Goal: Contribute content: Contribute content

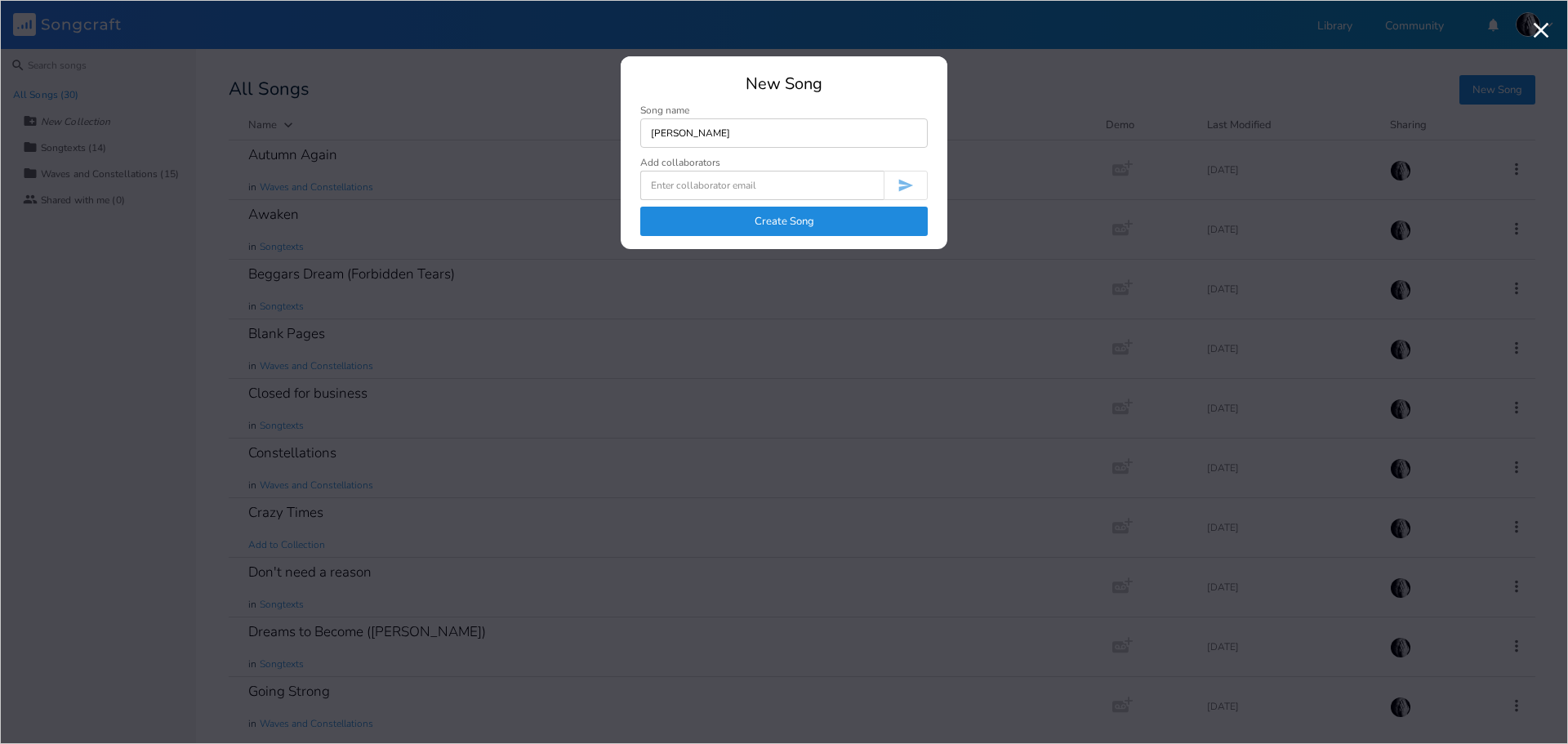
type input "[PERSON_NAME]"
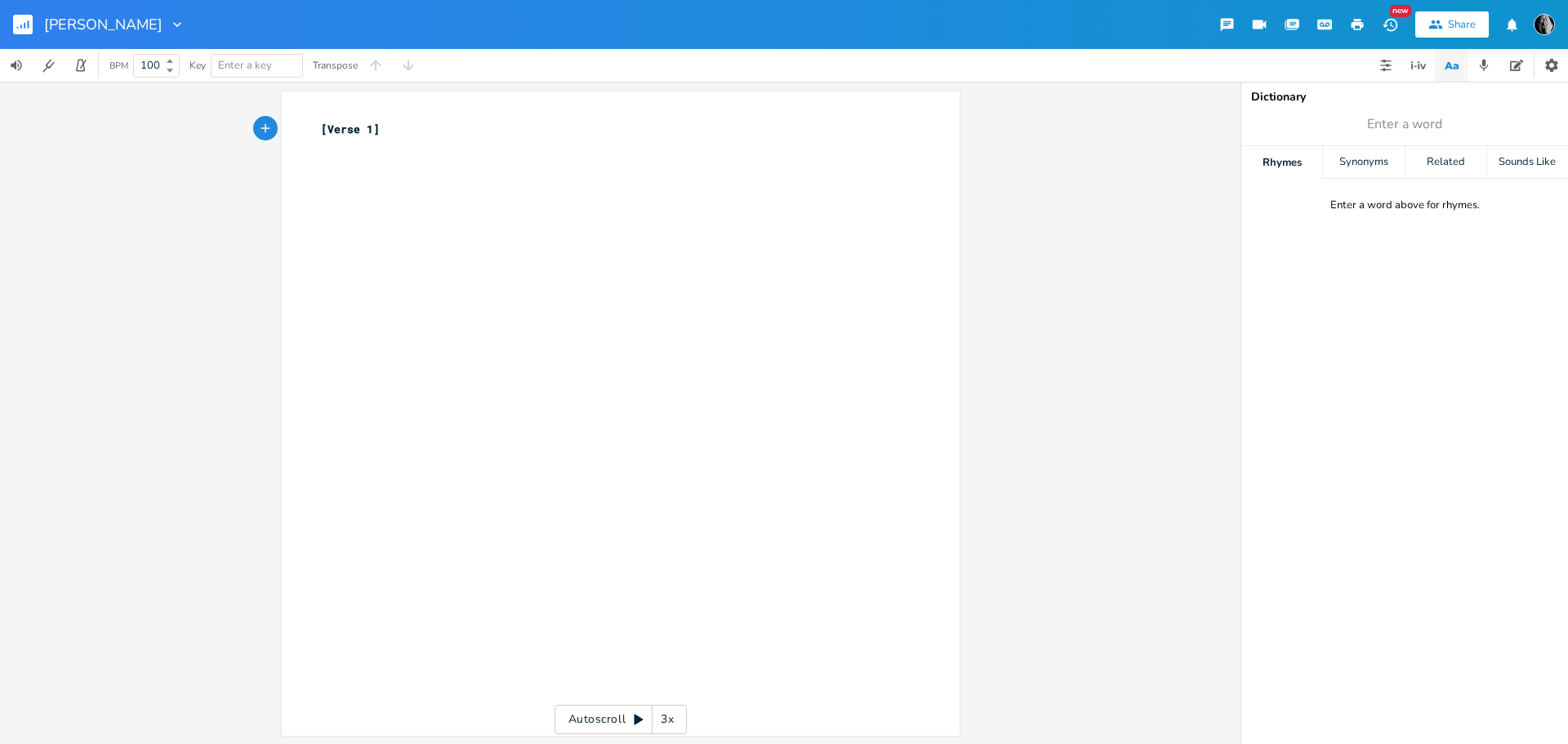
click at [169, 24] on icon "button" at bounding box center [177, 25] width 16 height 16
click at [119, 69] on span "Collection Collections" at bounding box center [122, 74] width 65 height 11
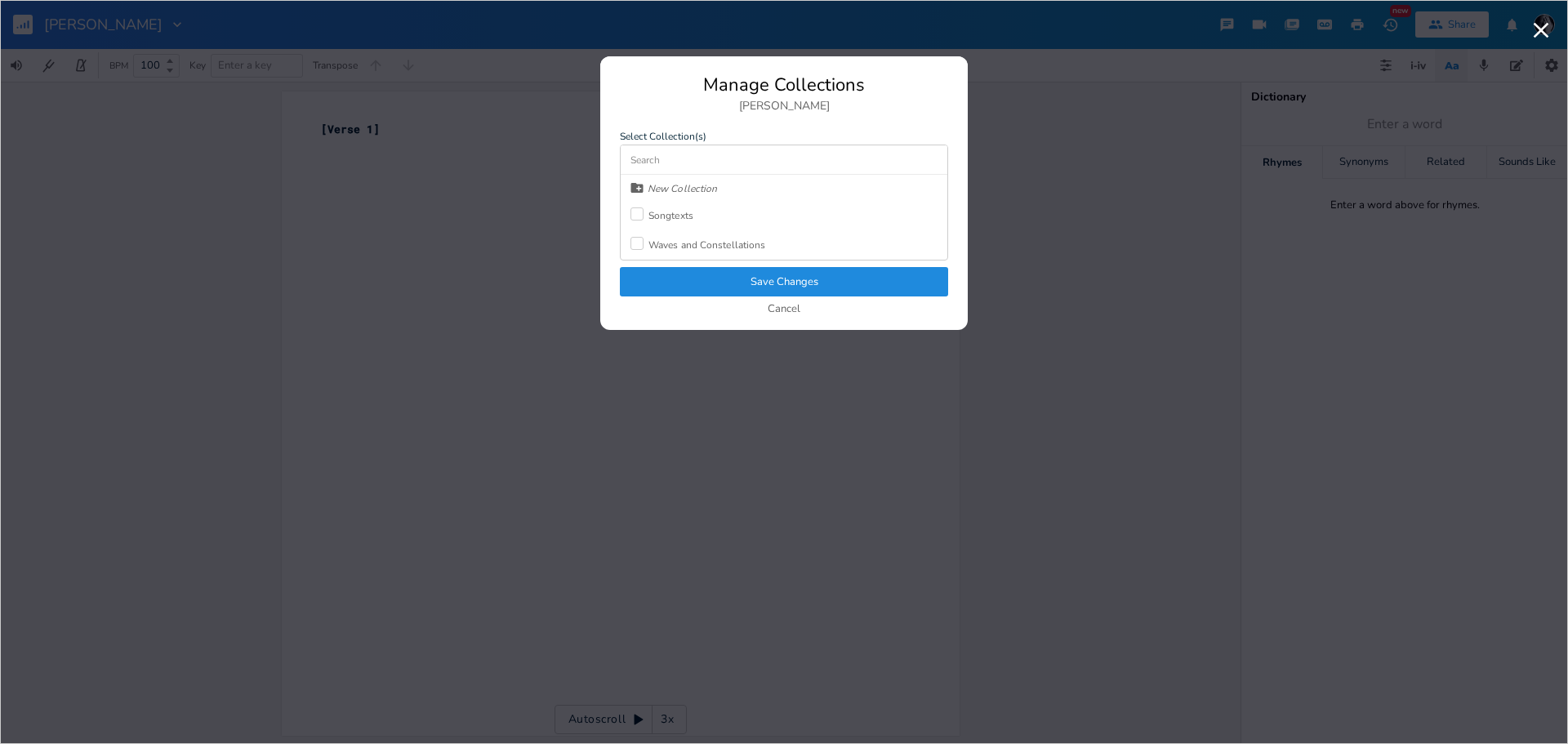
click at [636, 245] on div at bounding box center [637, 244] width 13 height 13
click at [755, 277] on button "Save Changes" at bounding box center [784, 282] width 328 height 29
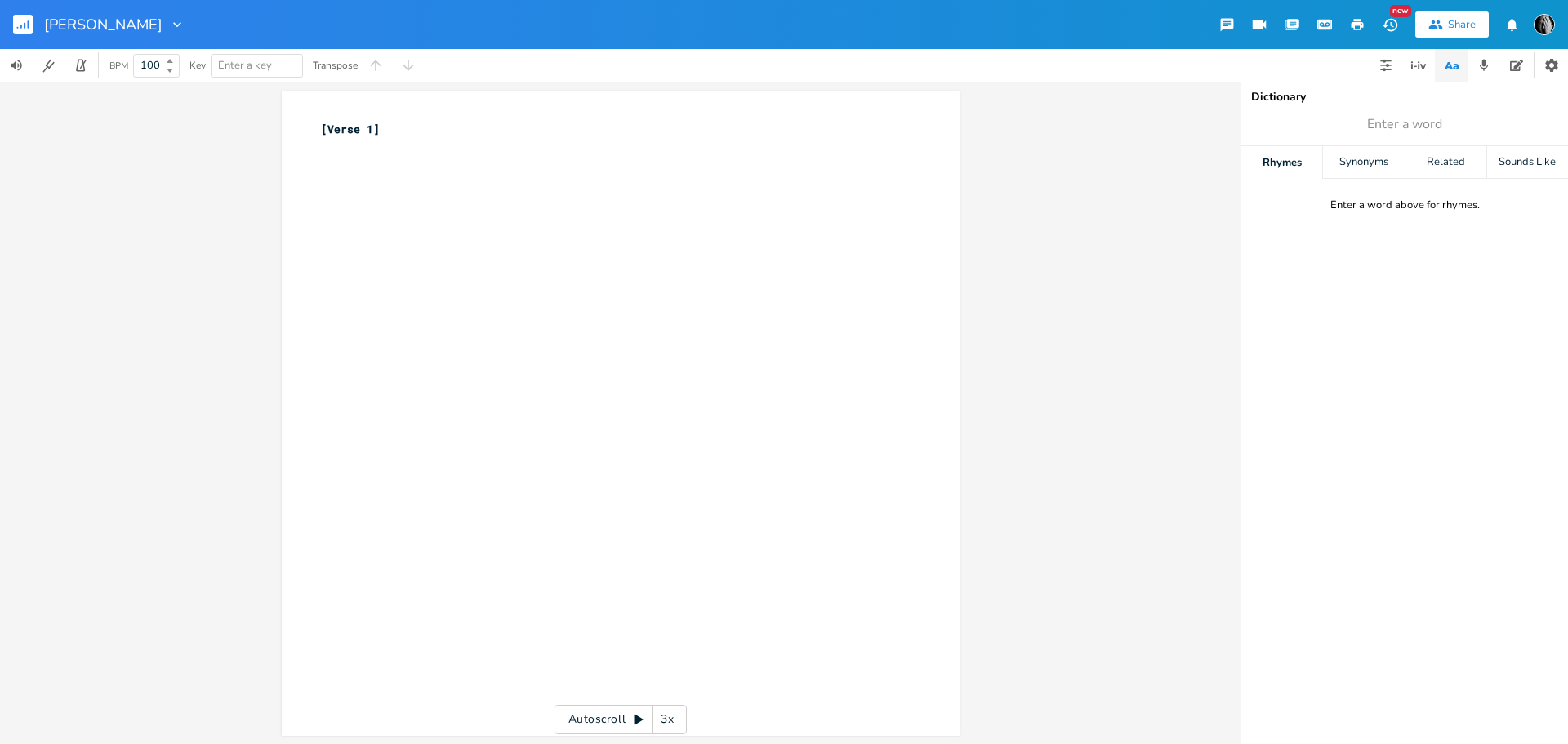
click at [424, 129] on pre "[Verse 1]" at bounding box center [612, 129] width 590 height 17
type textarea "Summer has passed"
type textarea "My life starts to fade"
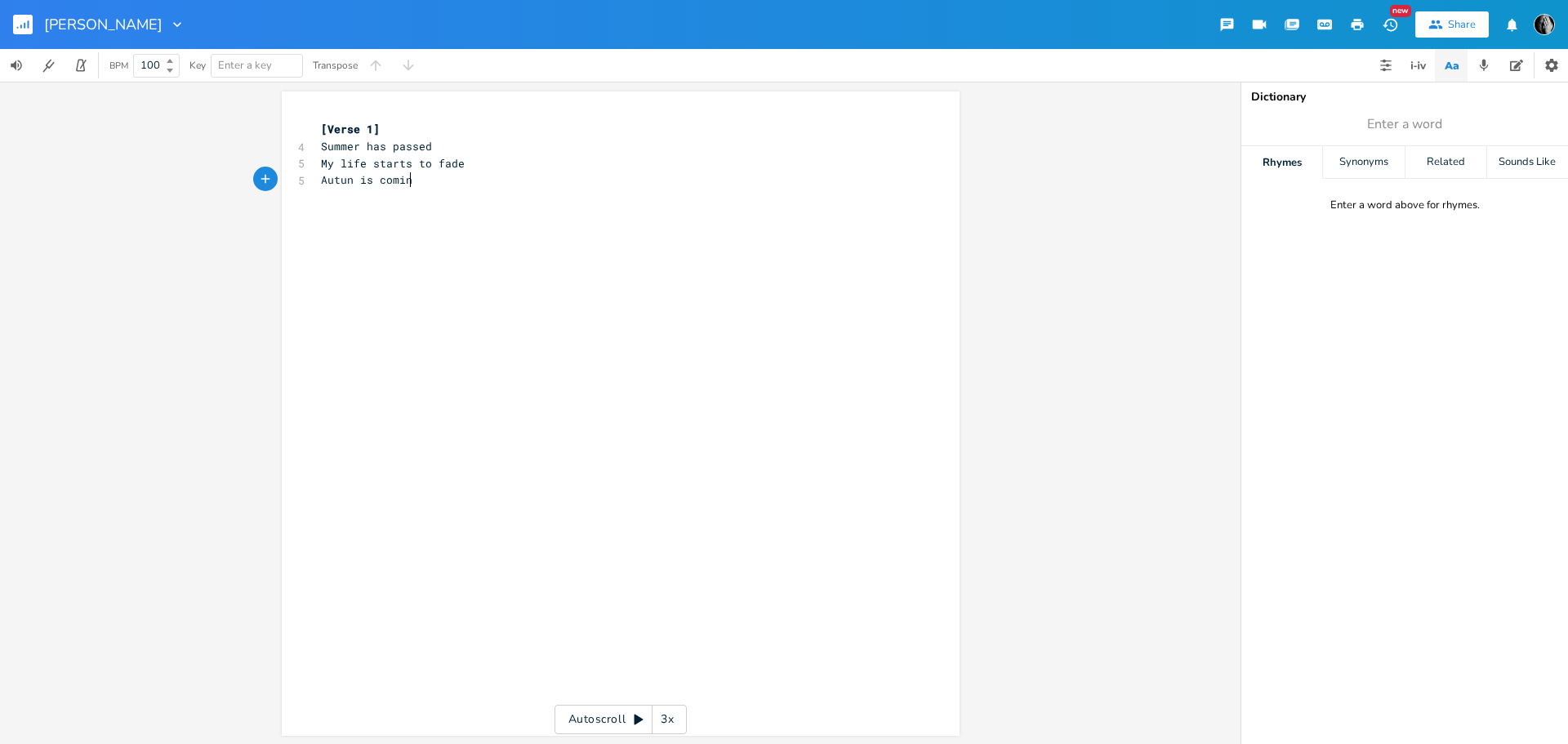
type textarea "Autun is coming"
type textarea "mn"
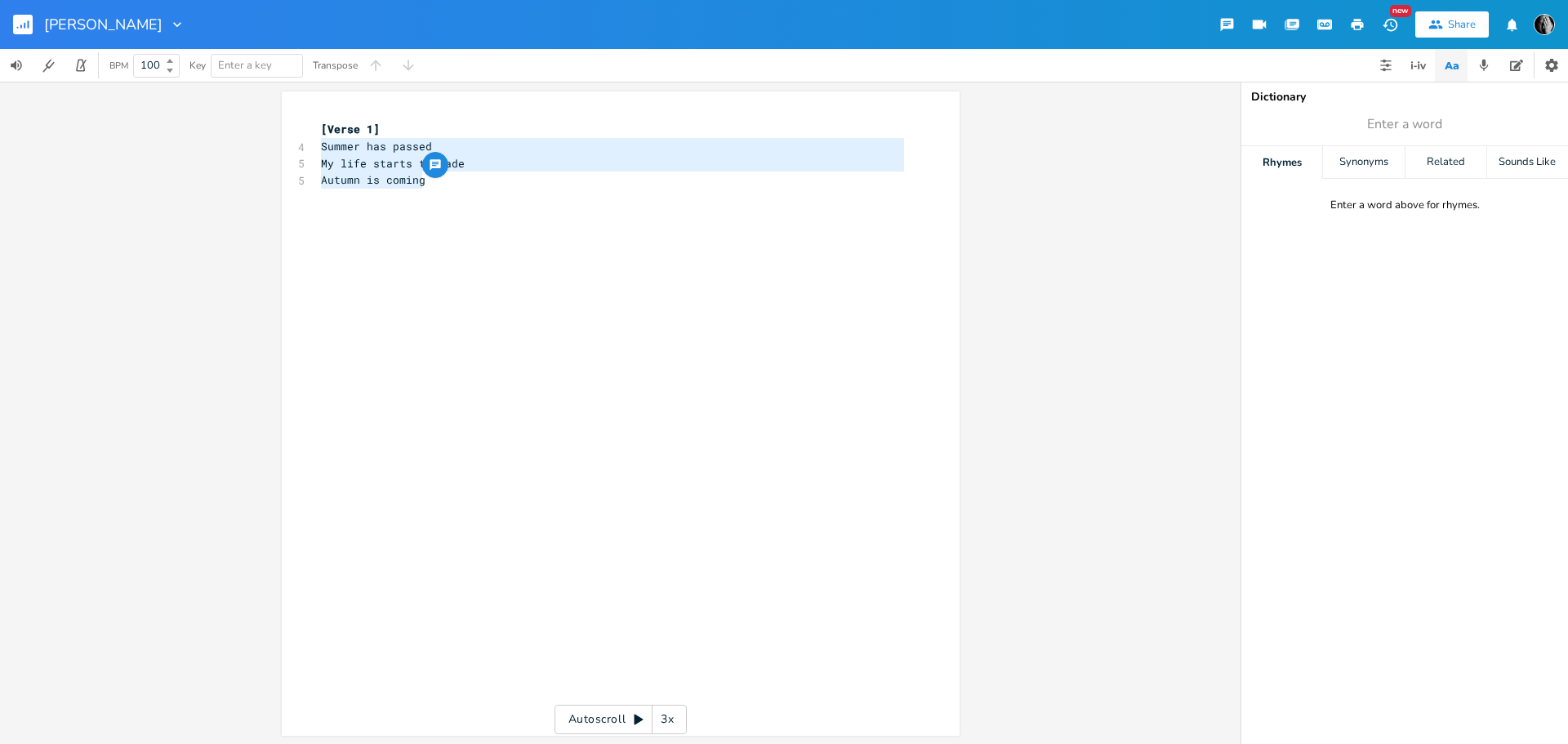
drag, startPoint x: 433, startPoint y: 180, endPoint x: 310, endPoint y: 152, distance: 126.1
click at [310, 152] on div "Summer has passed My life starts to fade Autumn is coming x [Verse 1] 4 Summer …" at bounding box center [621, 414] width 678 height 644
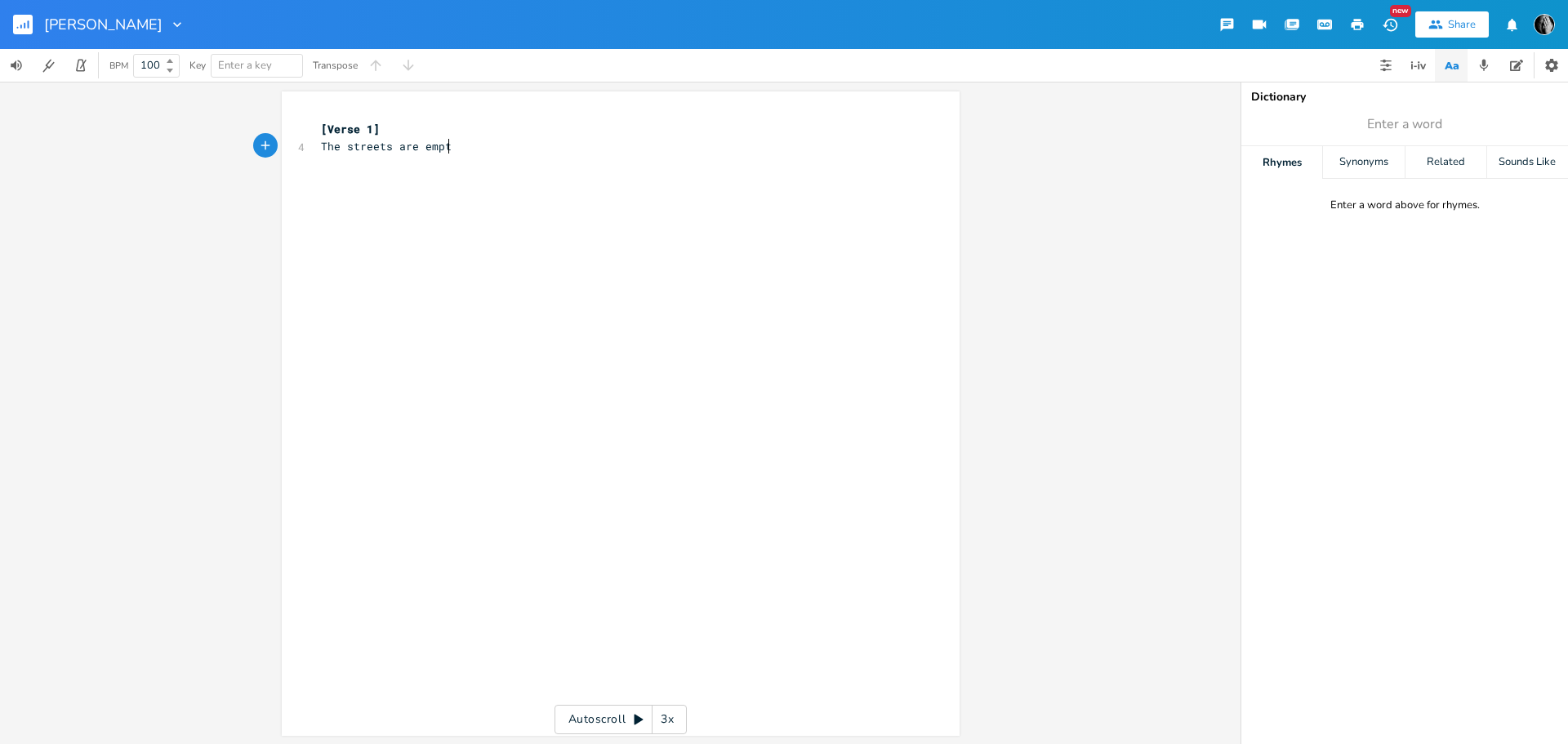
type textarea "The streets are empty"
type textarea "Noon"
type textarea "body"
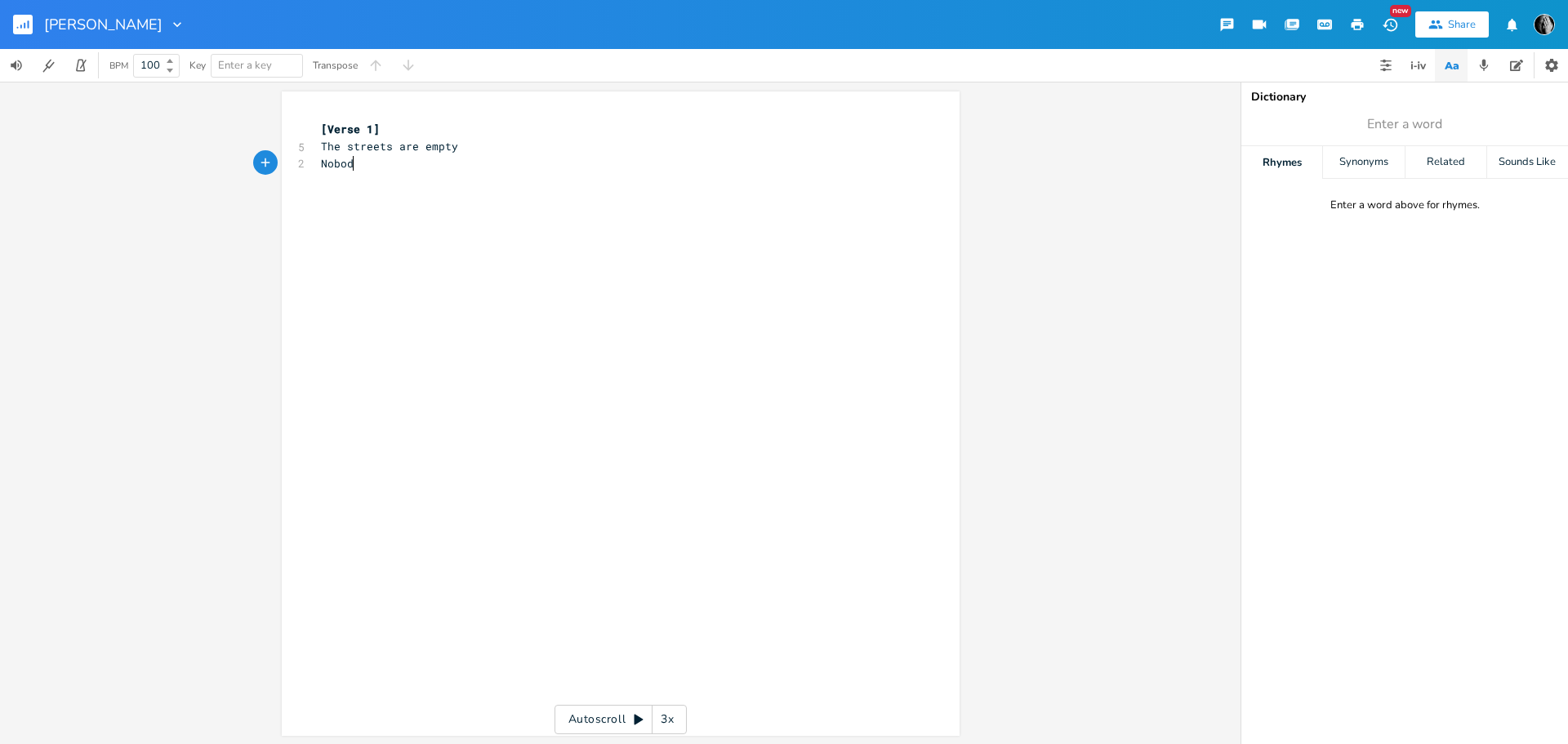
scroll to position [0, 24]
type textarea "Peo"
type textarea "People are too afraid"
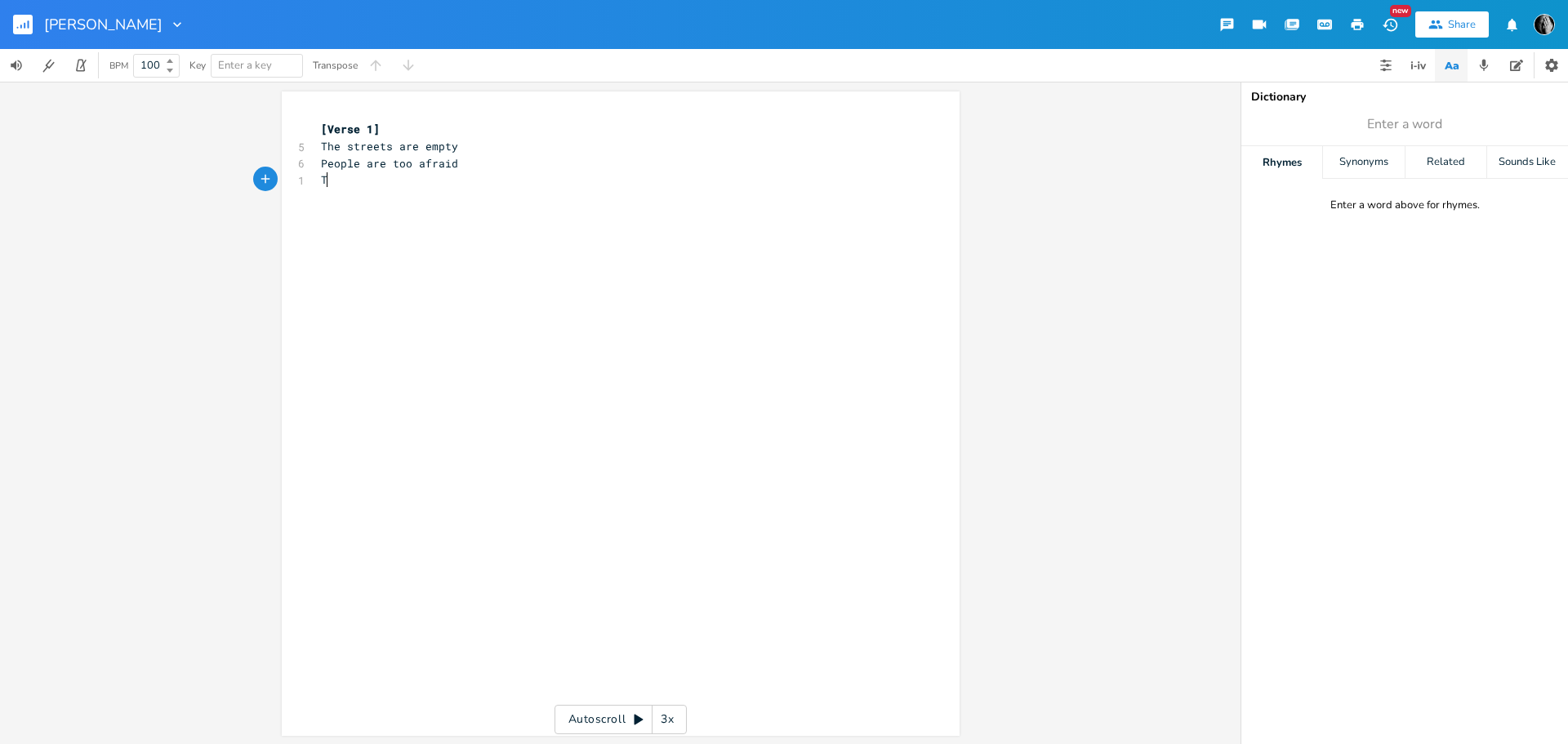
type textarea "To"
type textarea "Living has become"
type textarea "something"
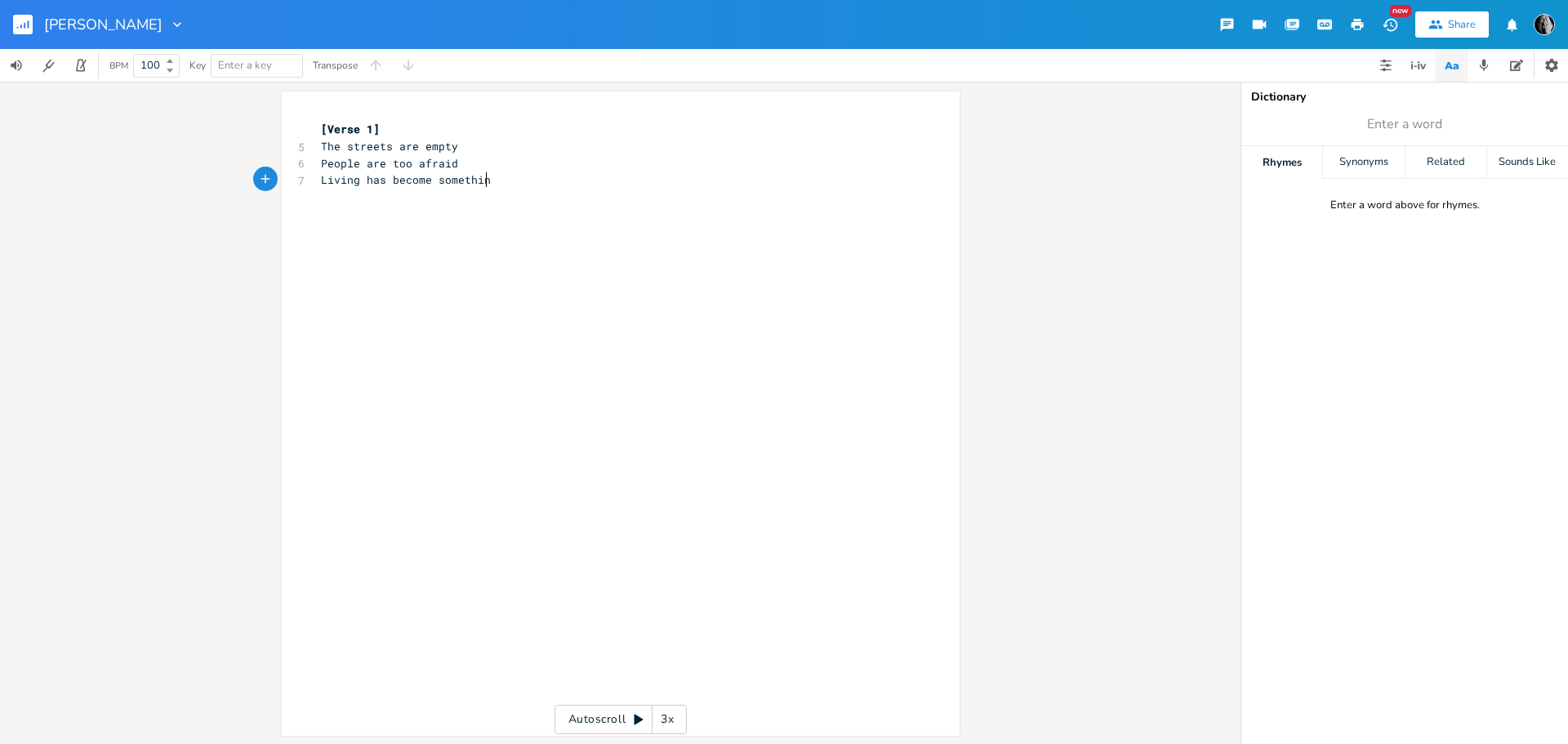
scroll to position [0, 54]
type textarea "To be afraid of"
type textarea "[Verse 2]"
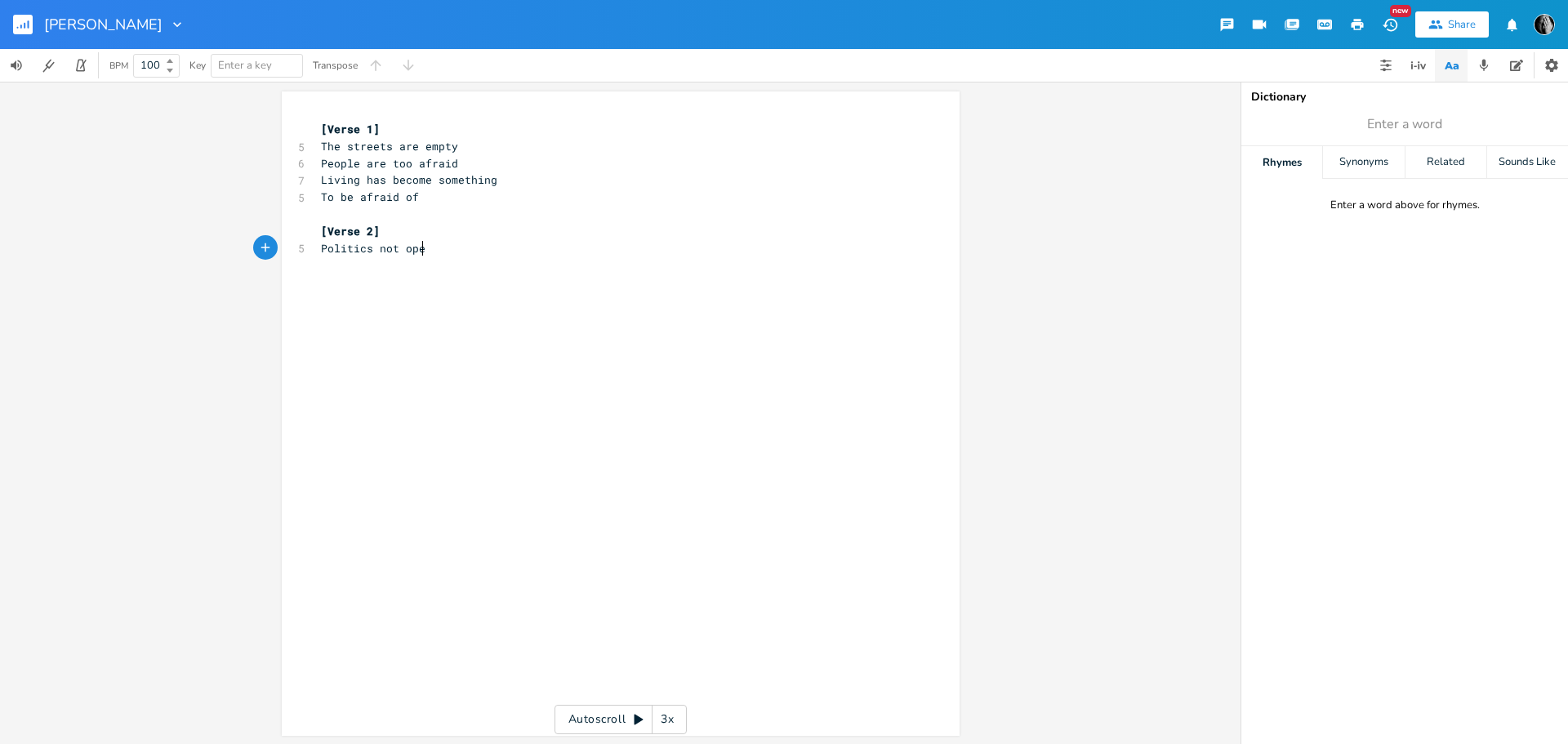
type textarea "Politics not open"
type textarea "To D"
type textarea "discussion"
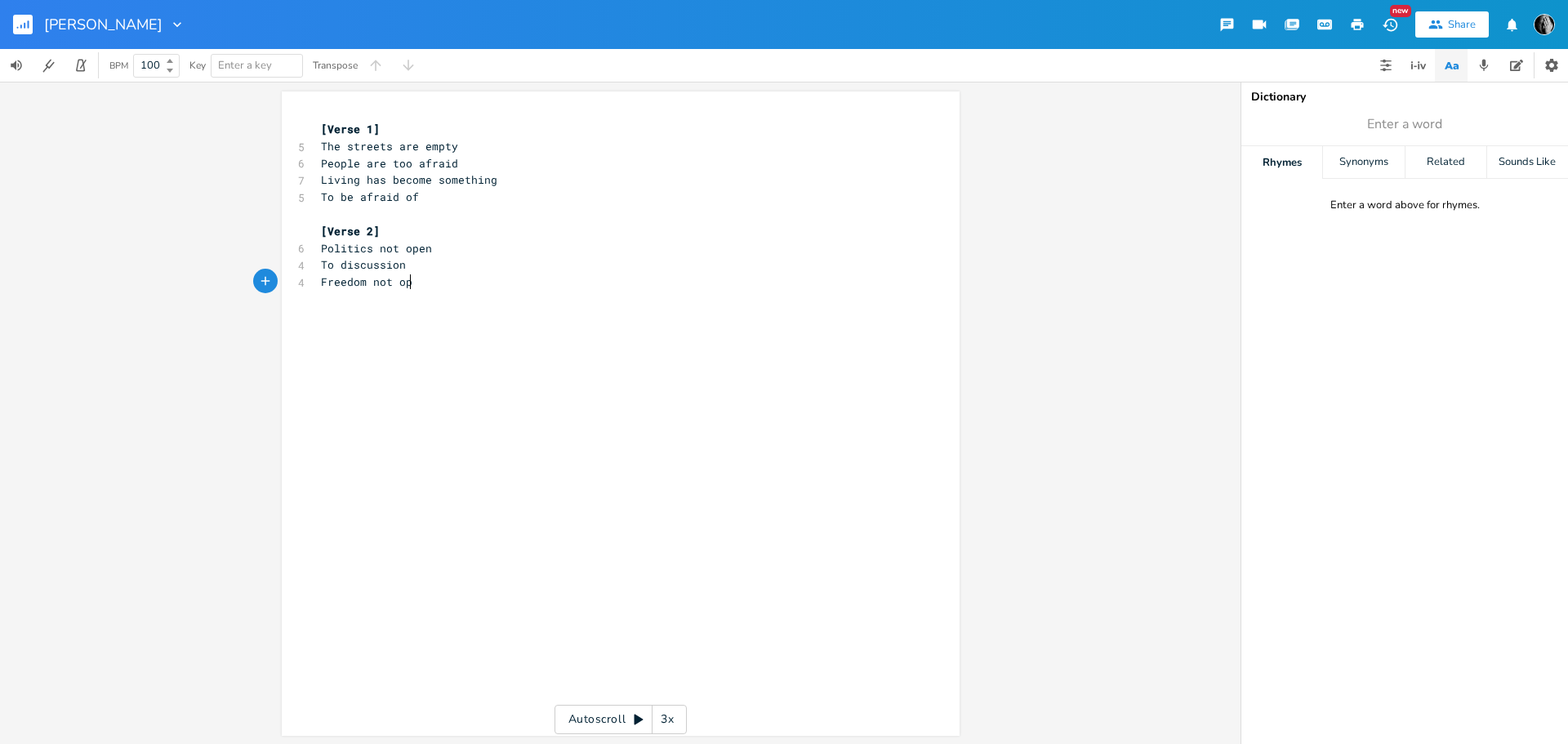
type textarea "Freedom not open"
type textarea "To dicussionm"
type textarea "n"
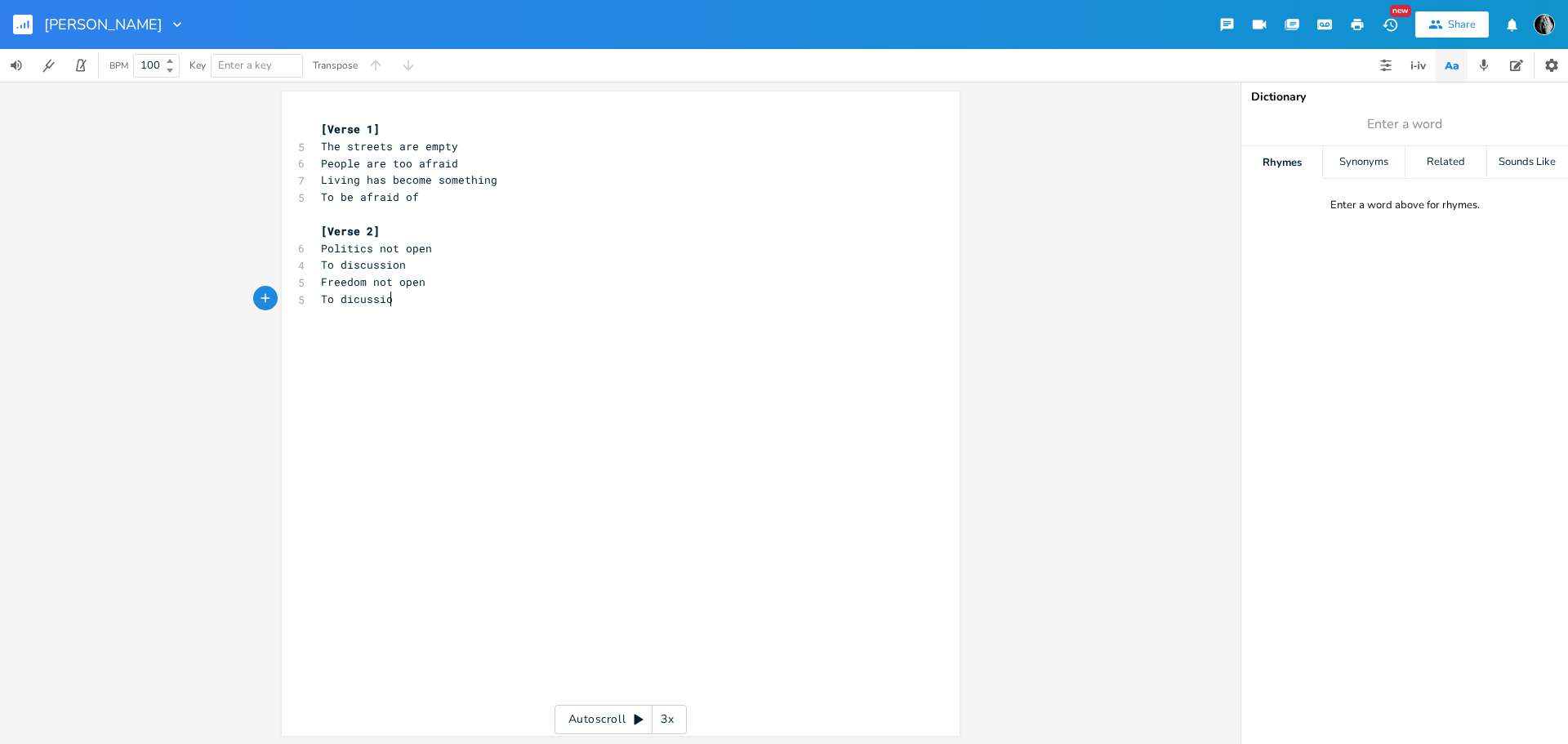
scroll to position [0, 7]
type textarea "s"
type textarea "4"
type textarea "[Break]"
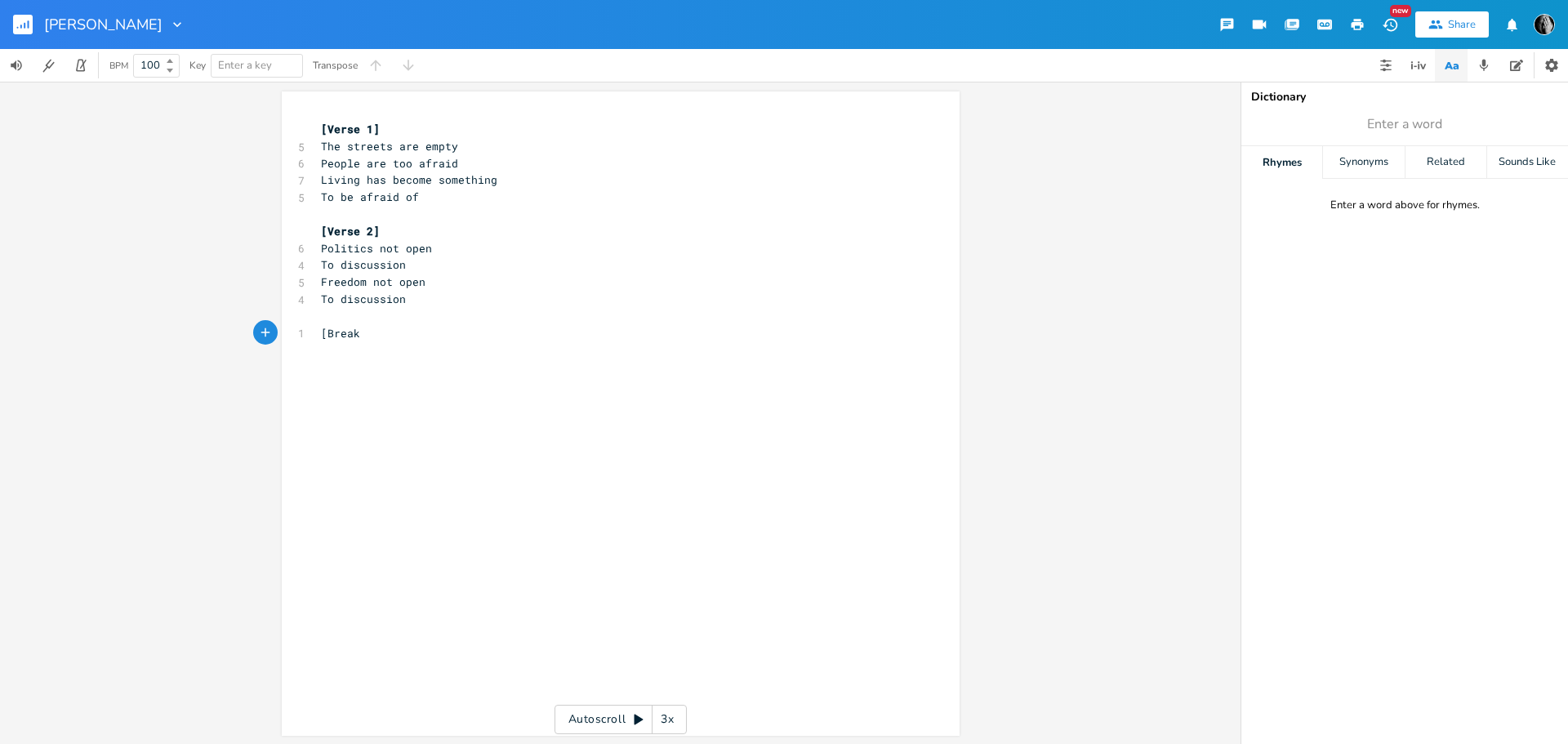
scroll to position [0, 34]
type textarea "WOndering"
type textarea "ondering where"
type textarea "t"
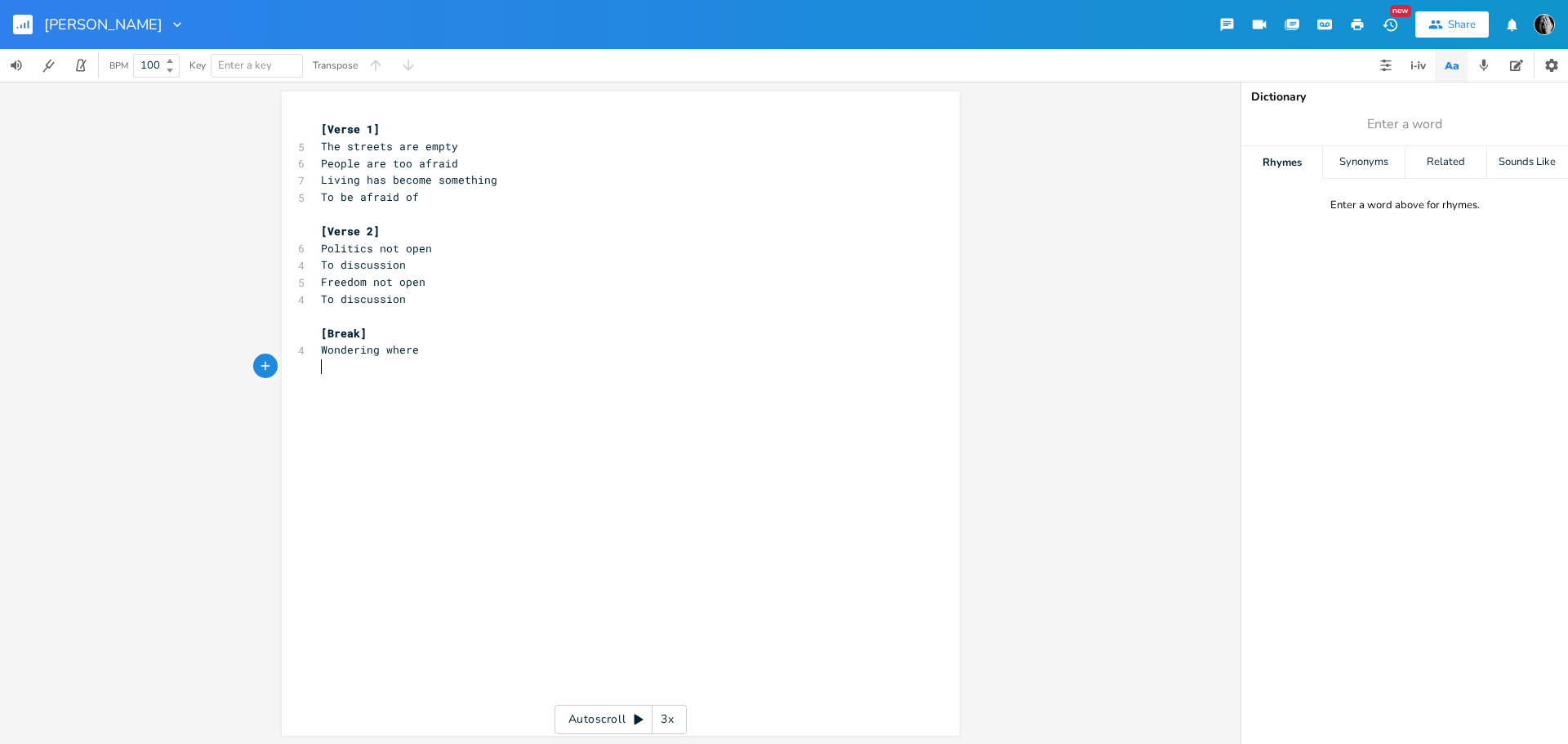
scroll to position [0, 4]
type textarea "That road will tka us"
type textarea "ake us"
type textarea "WOndering where"
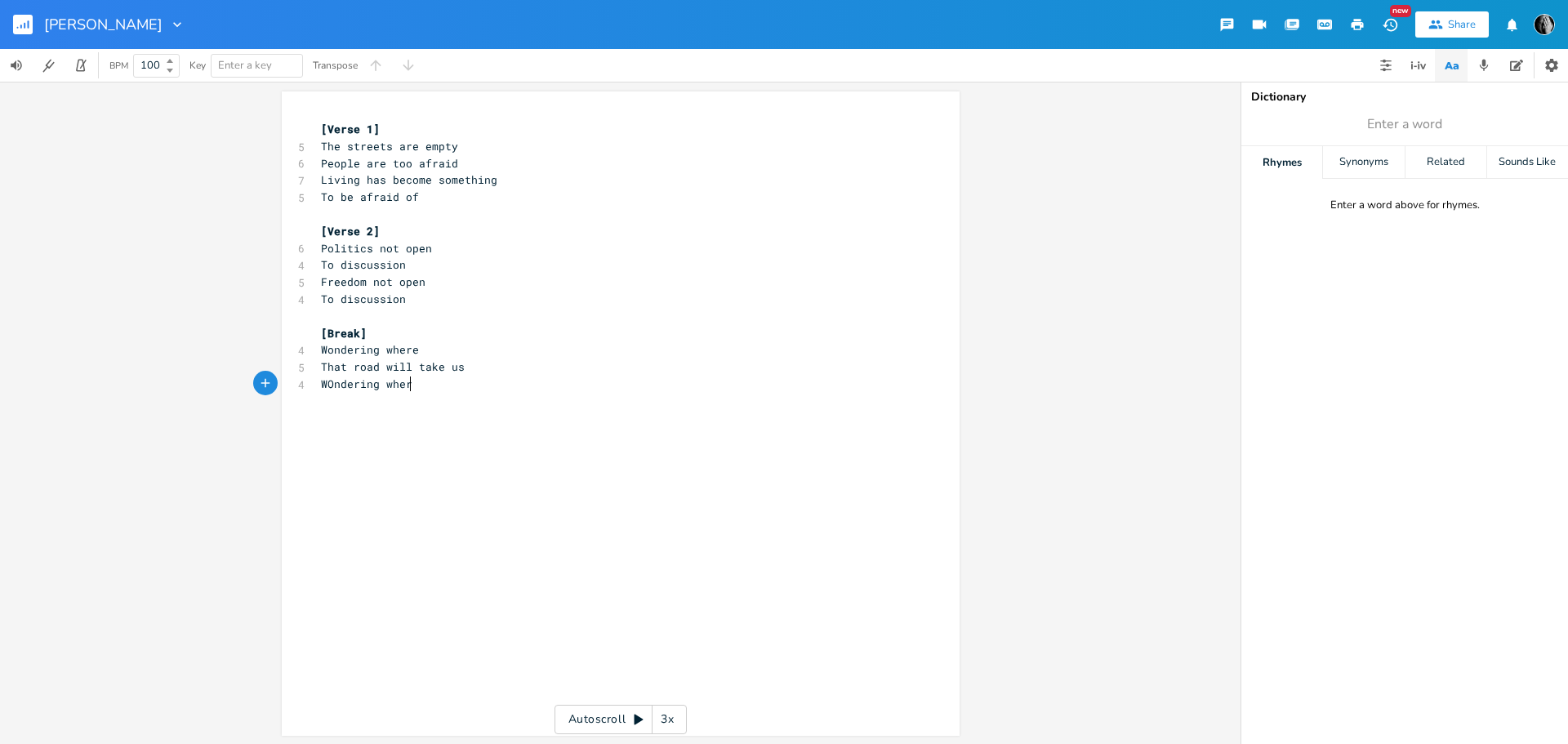
scroll to position [0, 90]
type textarea "o"
type textarea "Someone will lead us"
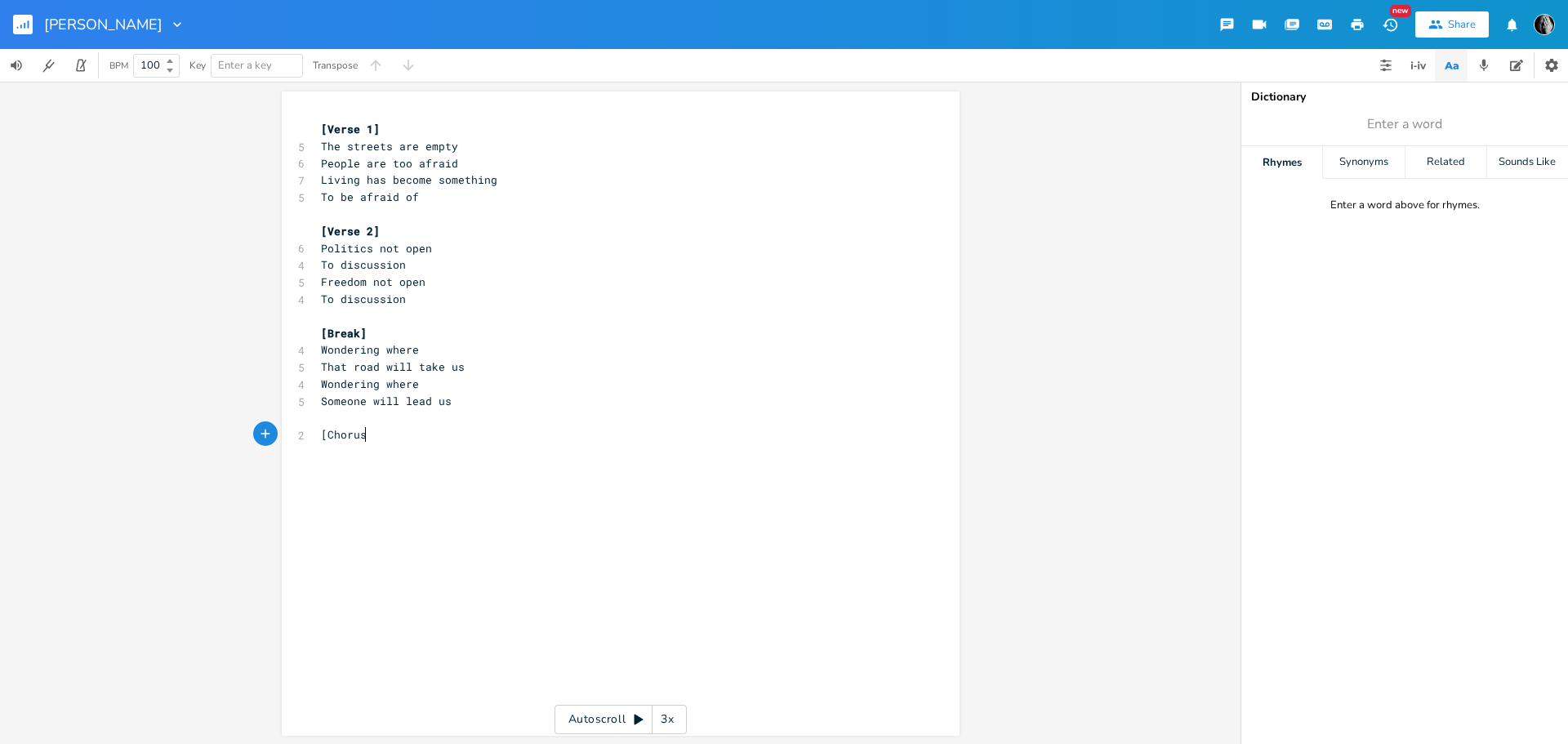
type textarea "[Chorus]"
type textarea "It"
type textarea "'s the [PERSON_NAME]"
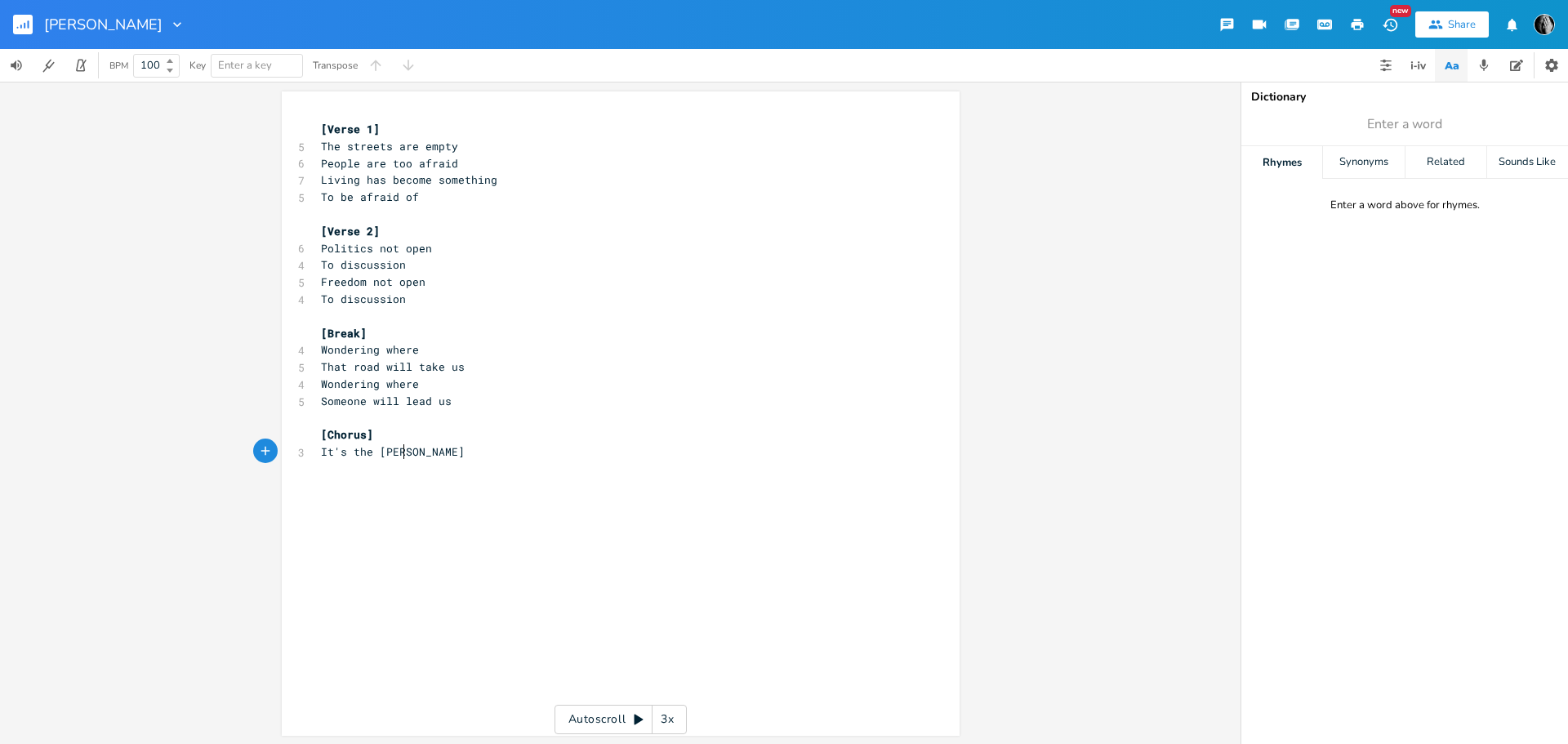
scroll to position [0, 56]
type textarea "Of"
type textarea "f"
type textarea "something"
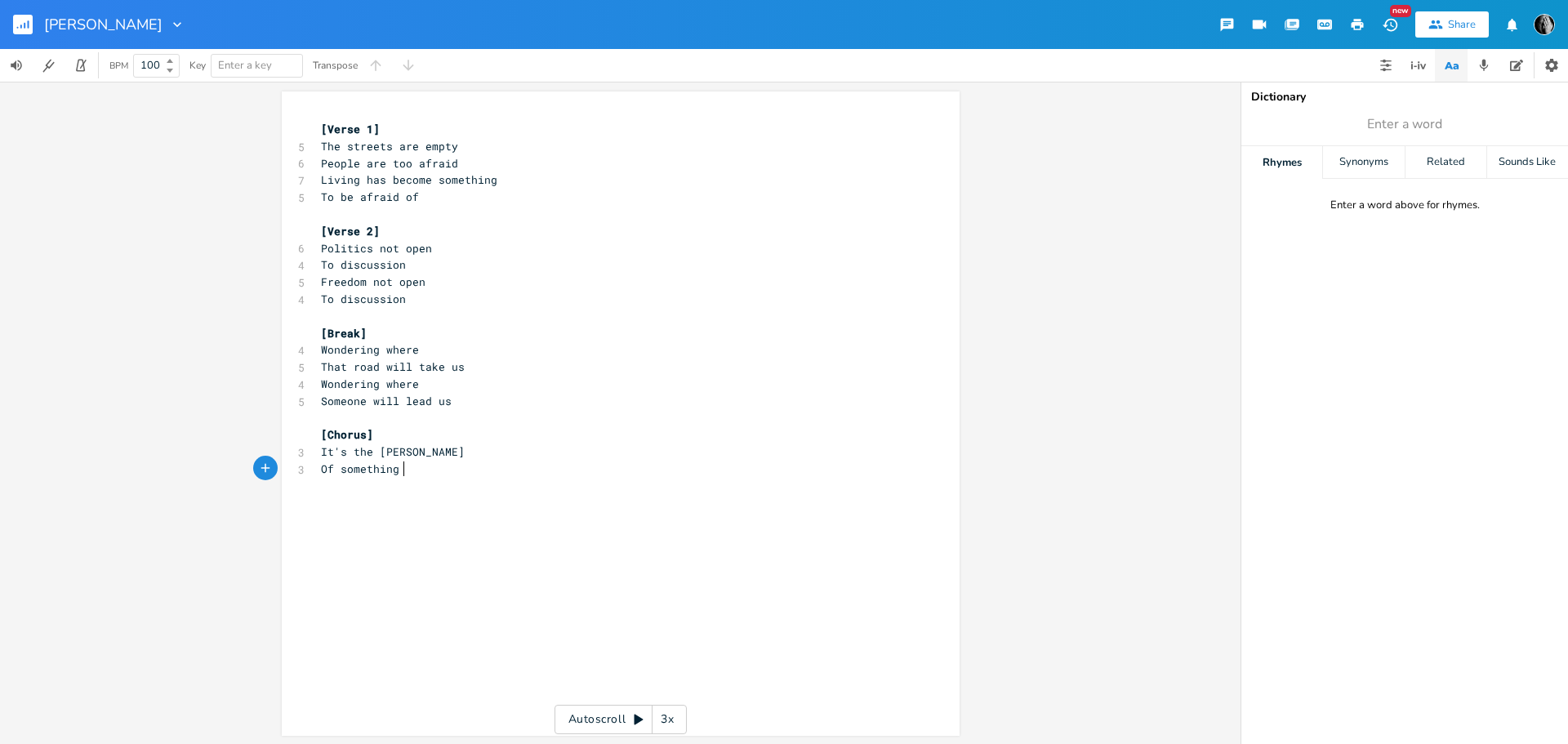
scroll to position [0, 53]
type textarea "To be afraid of"
type textarea "It's the [PERSON_NAME]"
type textarea "Of something"
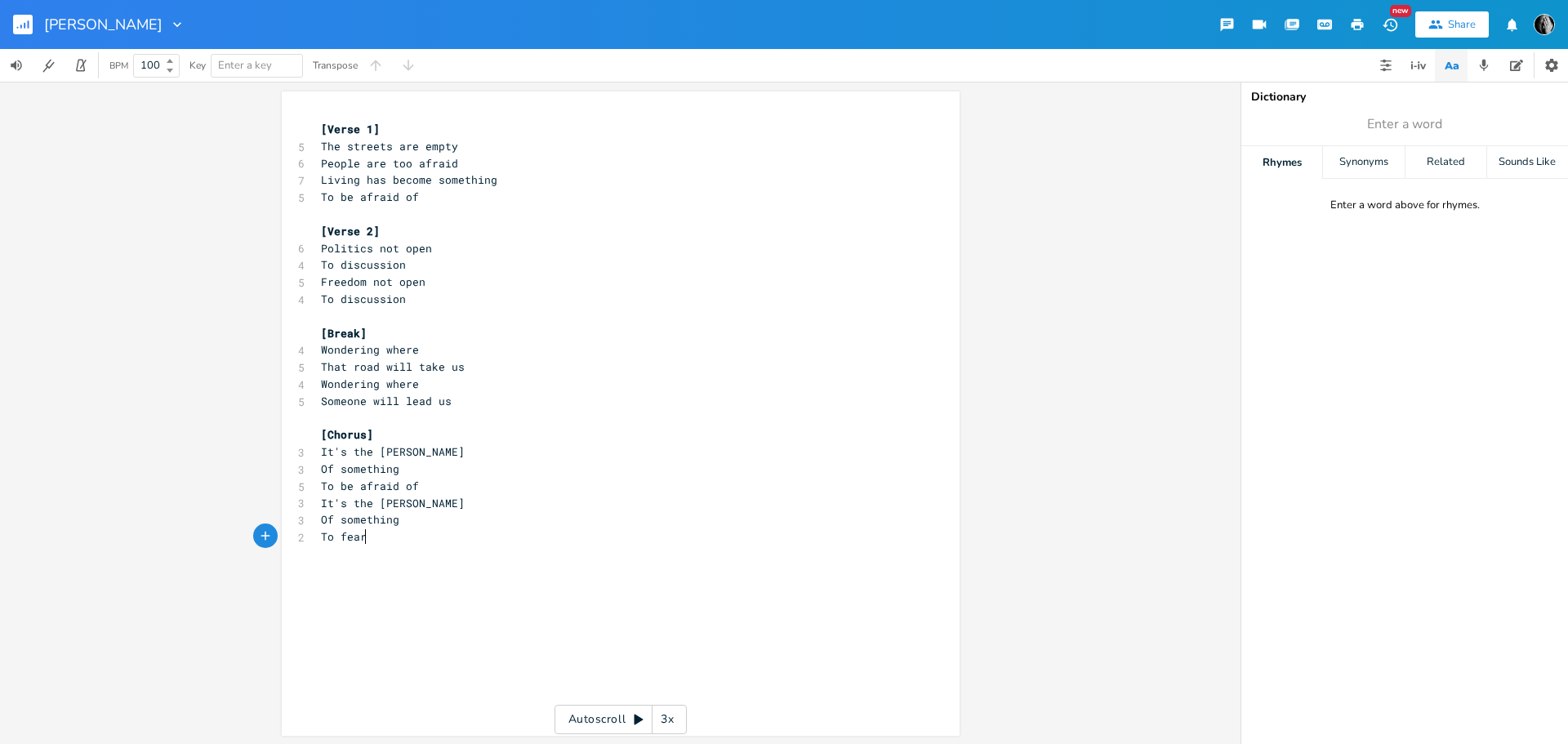
scroll to position [0, 34]
type textarea "To fear"
click at [432, 299] on pre "To discussion" at bounding box center [612, 299] width 590 height 17
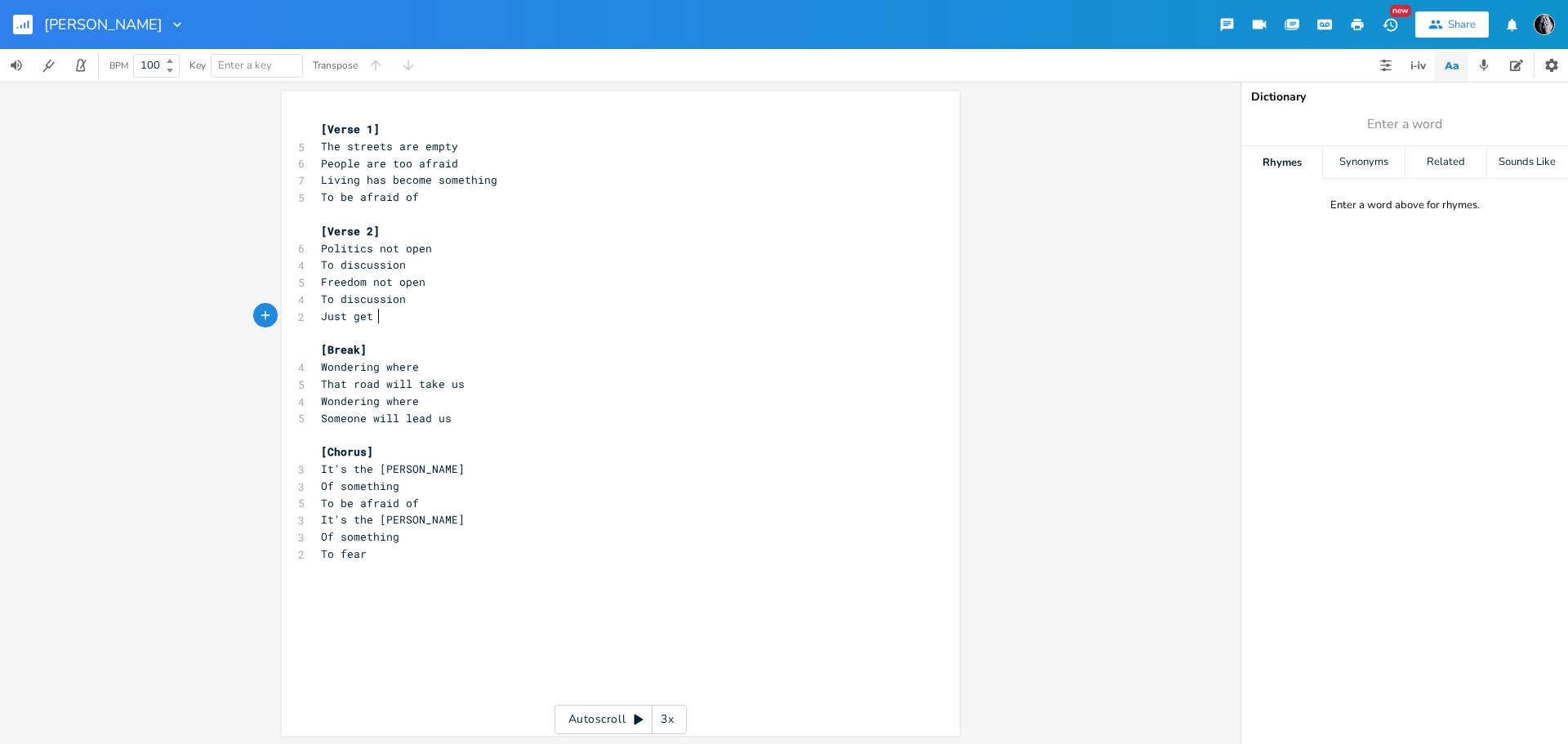
type textarea "Just get w"
type textarea "awya"
type textarea "ay"
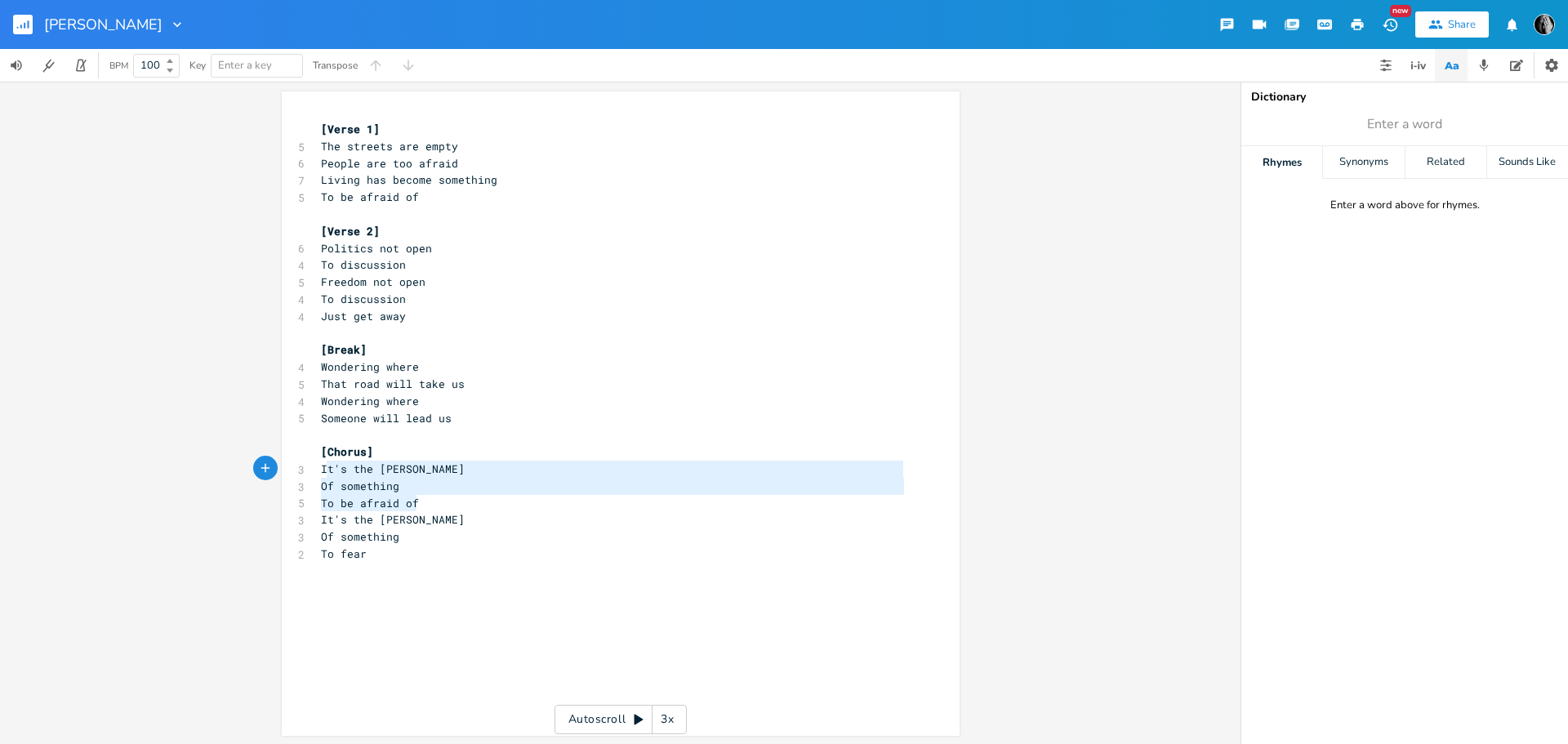
type textarea "It's the [PERSON_NAME] Of something To be afraid of"
drag, startPoint x: 428, startPoint y: 502, endPoint x: 313, endPoint y: 473, distance: 118.6
click at [317, 473] on div "[Verse 1] 5 The streets are empty 6 People are too afraid 7 Living has become s…" at bounding box center [612, 367] width 590 height 492
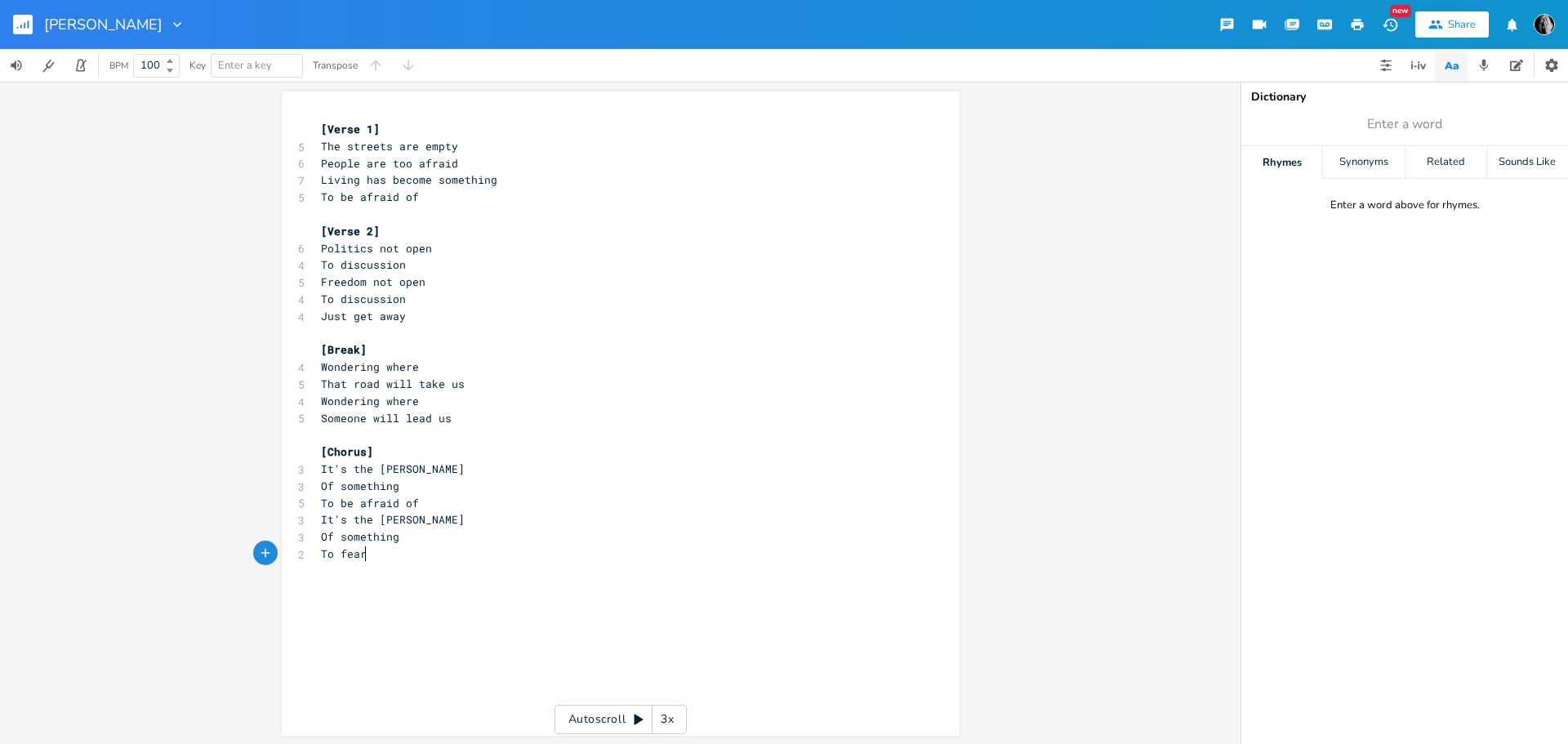
click at [380, 562] on pre "​" at bounding box center [612, 571] width 590 height 17
paste textarea "Y"
type textarea "Yeah"
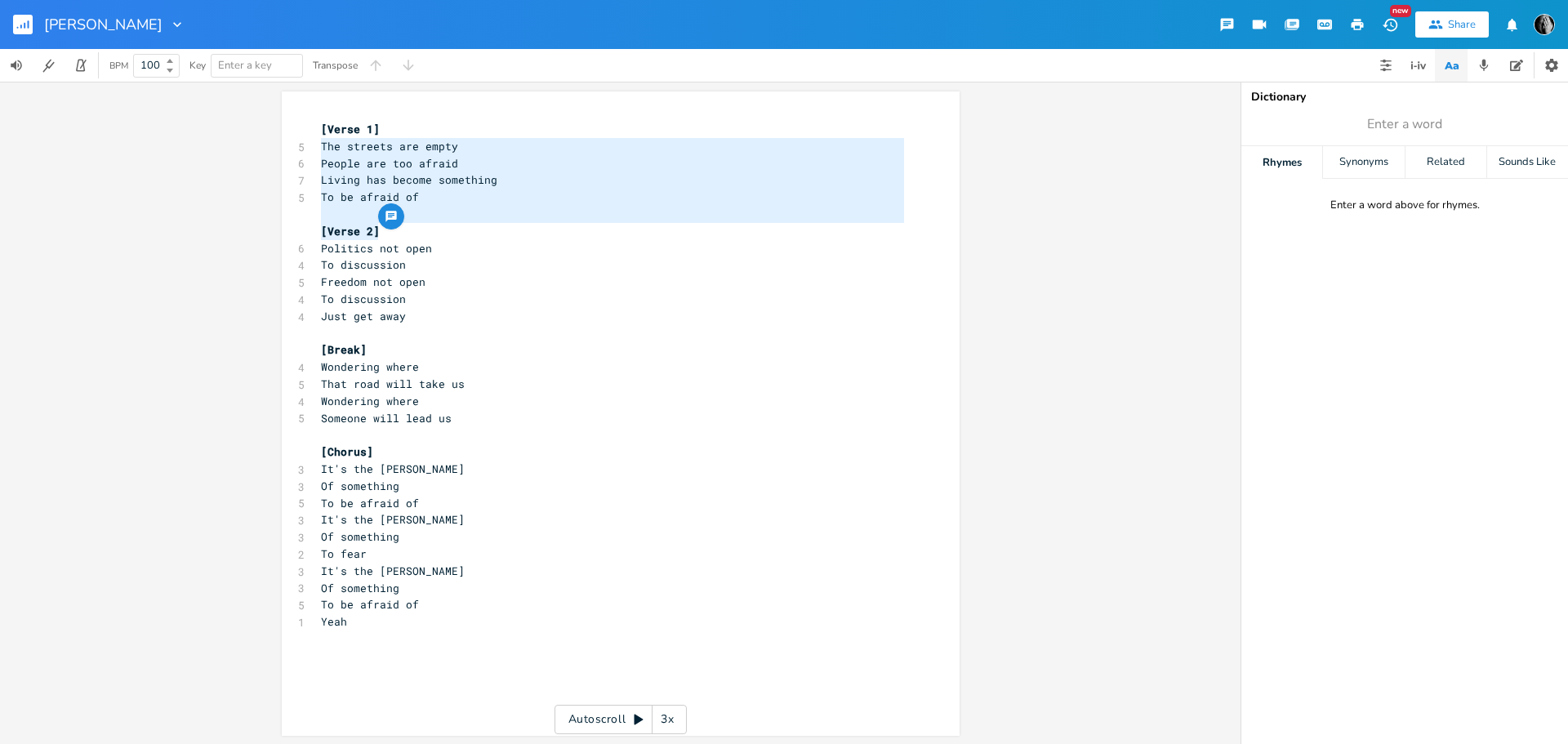
type textarea "[Verse 1] The streets are empty People are too afraid Living has become somethi…"
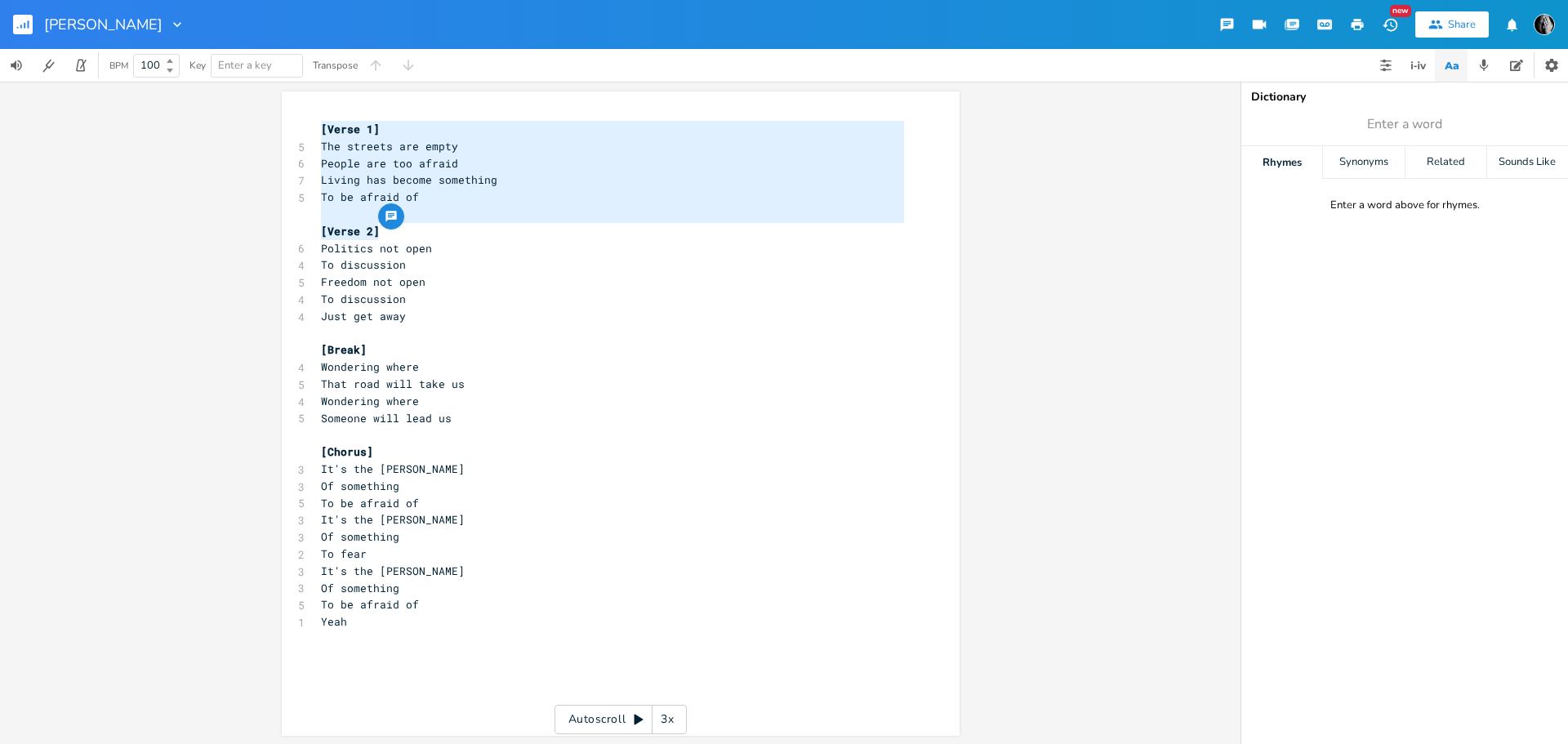
drag, startPoint x: 381, startPoint y: 232, endPoint x: 316, endPoint y: 136, distance: 115.9
click at [317, 136] on div "[Verse 1] 5 The streets are empty 6 People are too afraid 7 Living has become s…" at bounding box center [612, 401] width 590 height 560
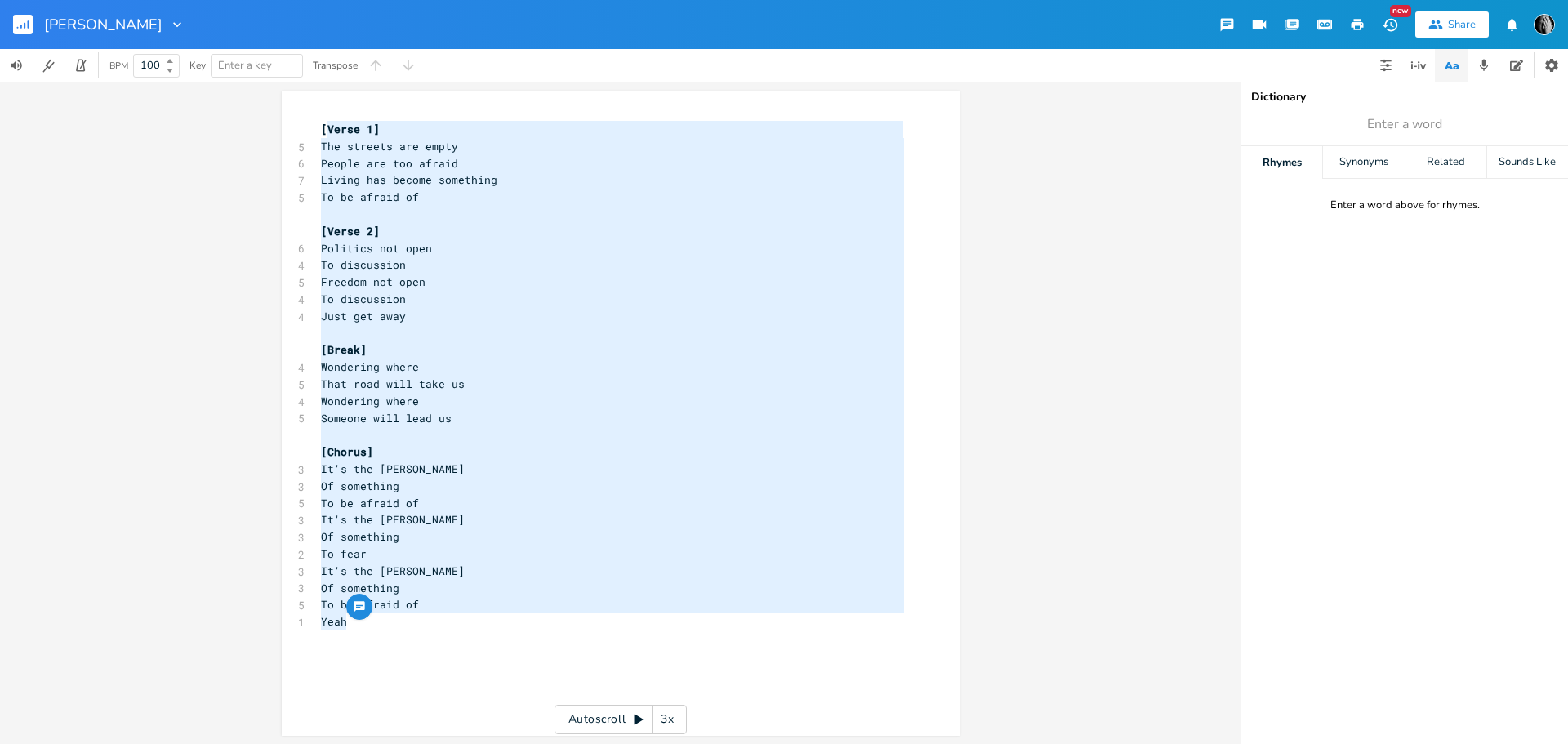
type textarea "[Verse 1] The streets are empty People are too afraid Living has become somethi…"
drag, startPoint x: 376, startPoint y: 618, endPoint x: 314, endPoint y: 132, distance: 489.9
click at [317, 132] on div "[Verse 1] 5 The streets are empty 6 People are too afraid 7 Living has become s…" at bounding box center [612, 401] width 590 height 560
click at [426, 625] on pre "Yeah" at bounding box center [612, 620] width 590 height 17
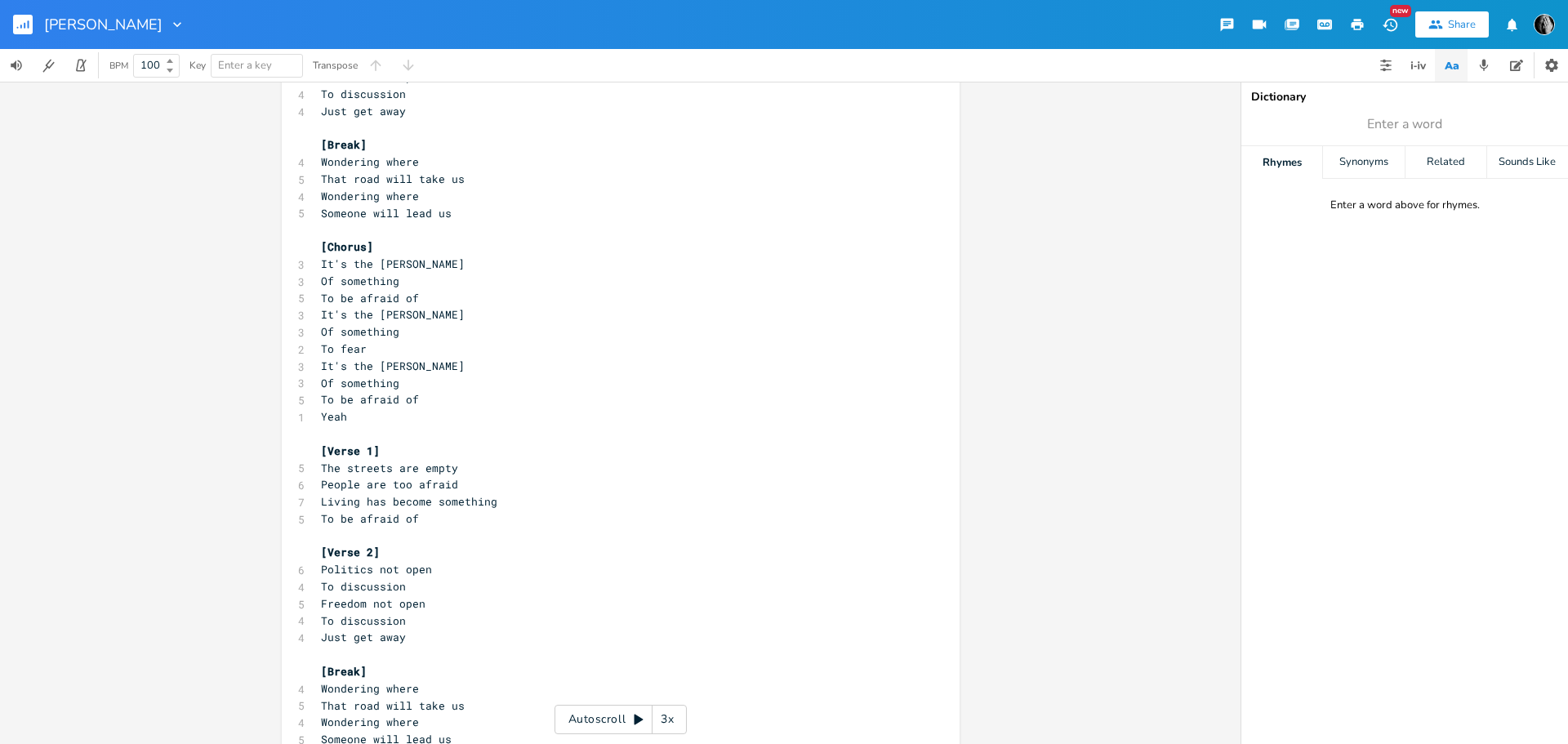
scroll to position [245, 0]
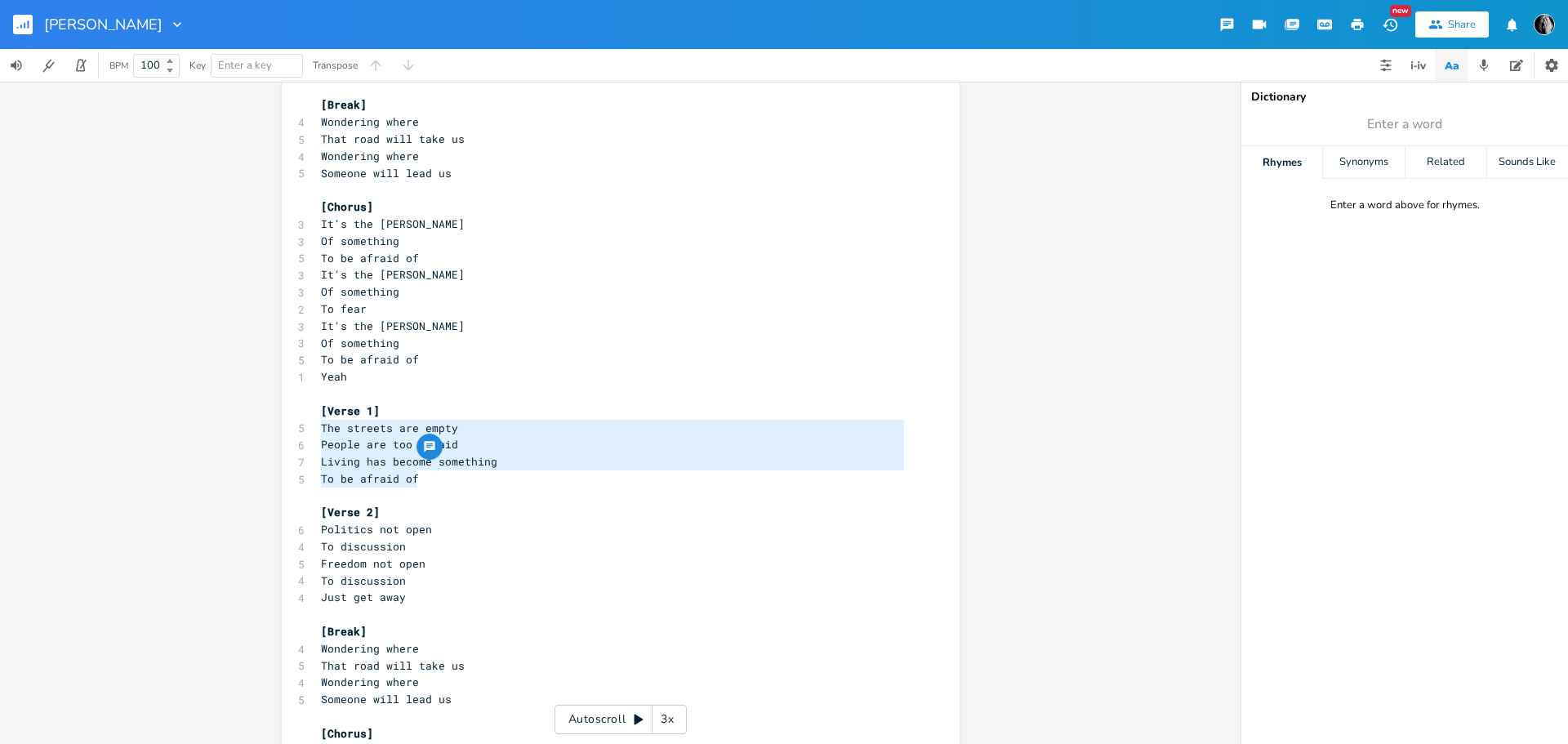
drag, startPoint x: 314, startPoint y: 429, endPoint x: 413, endPoint y: 472, distance: 107.9
click at [413, 472] on div "The streets are empty People are too afraid Living has become something To be a…" at bounding box center [621, 415] width 678 height 1139
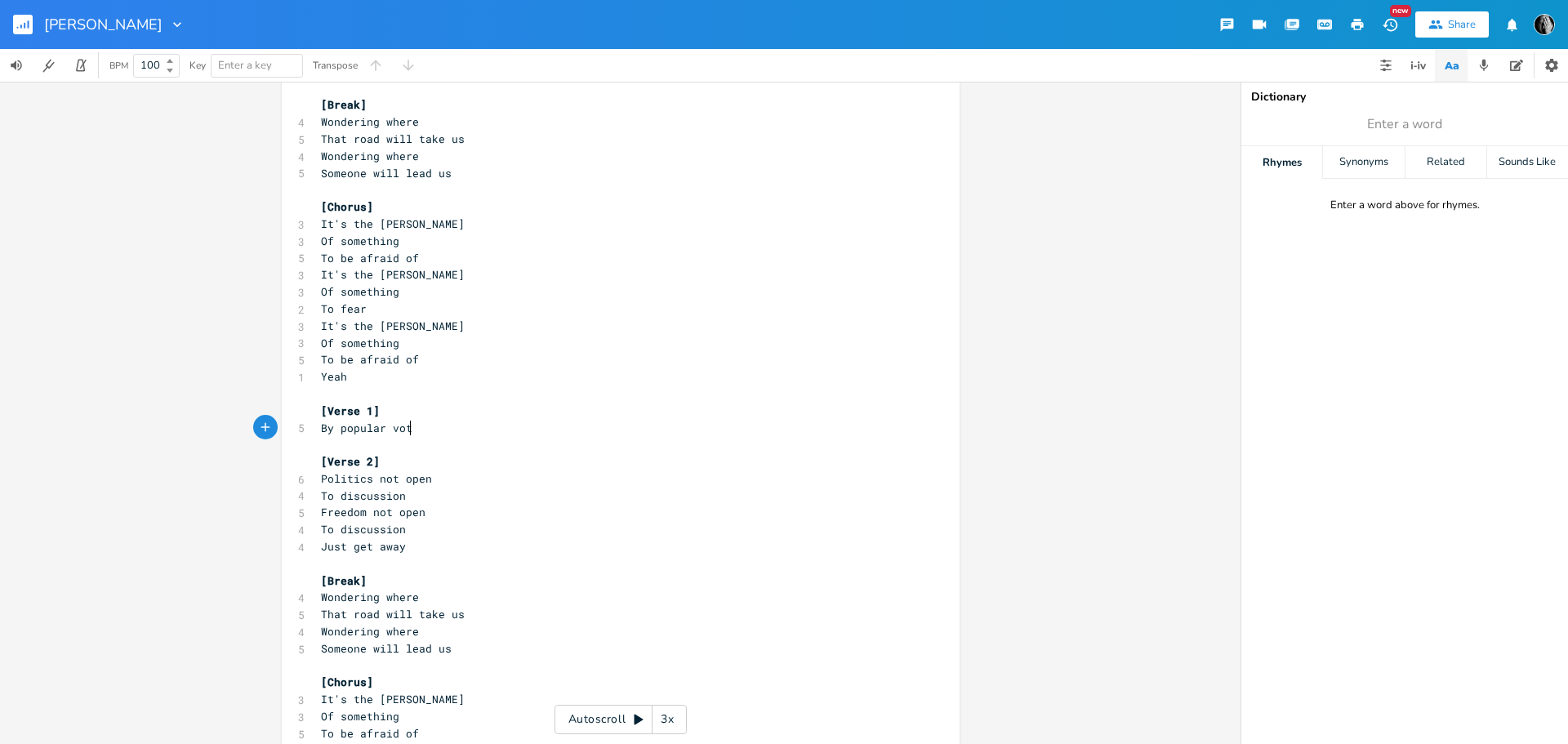
type textarea "By popular vote"
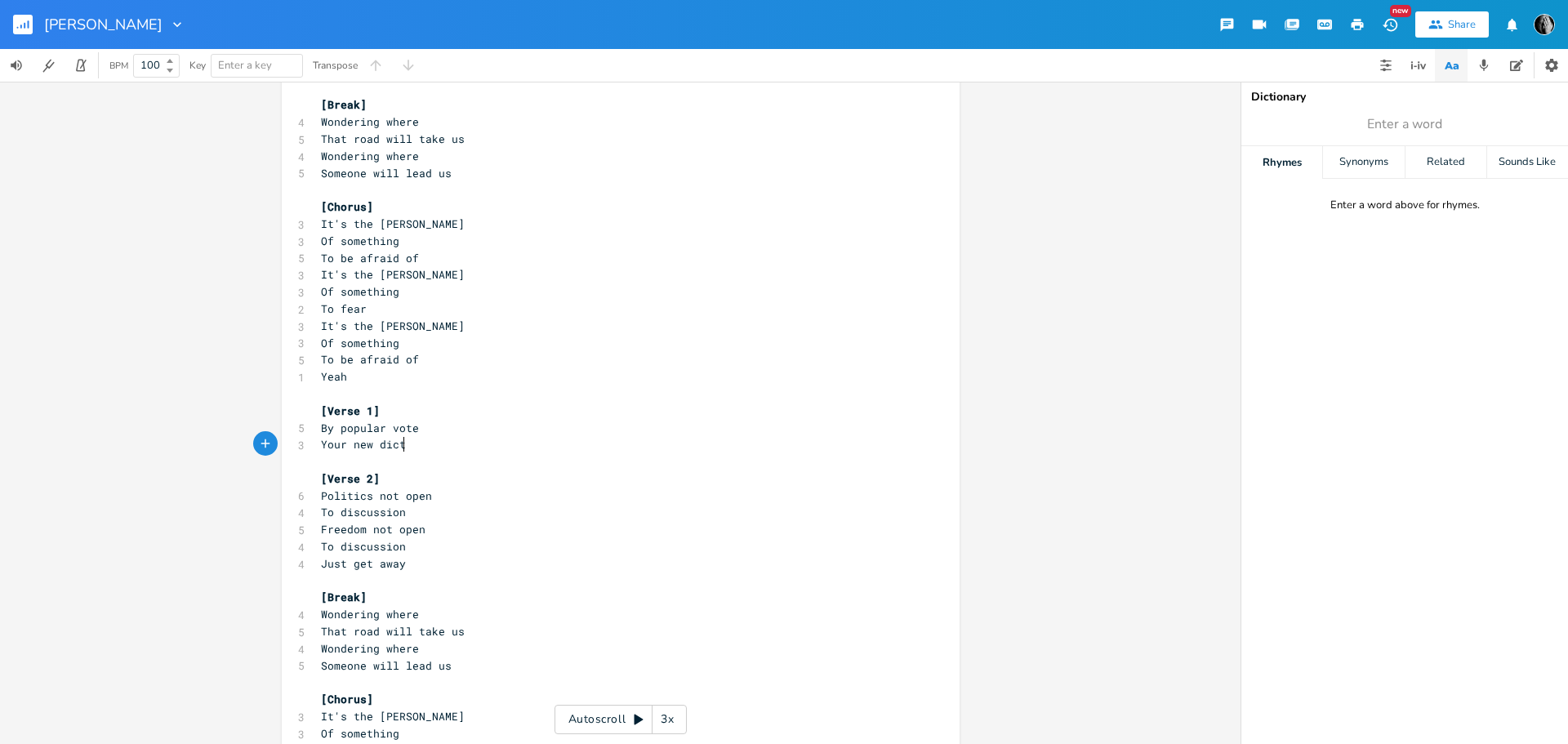
scroll to position [0, 71]
type textarea "Your new dictator"
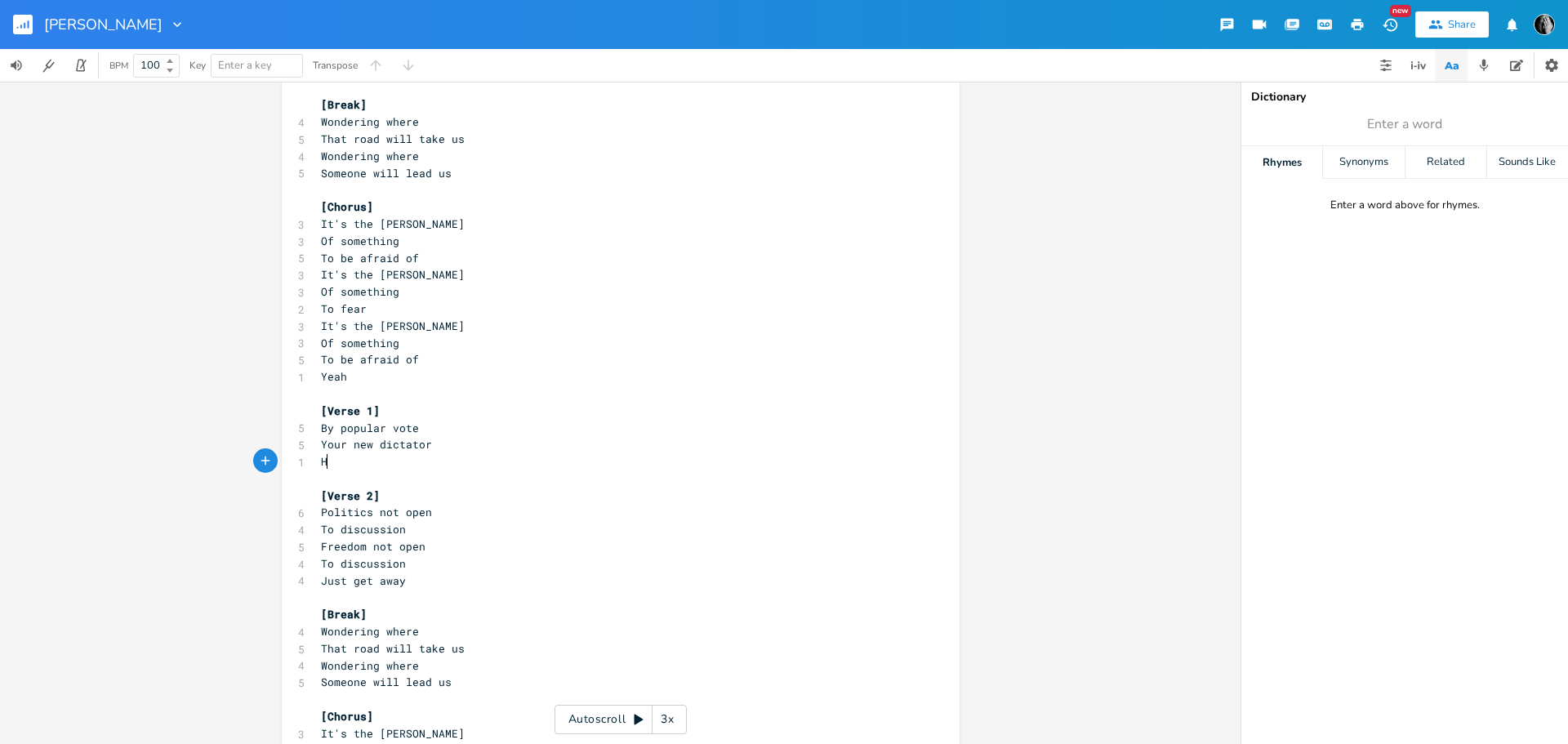
type textarea "Ha"
type textarea "s arrived in w"
type textarea "twon"
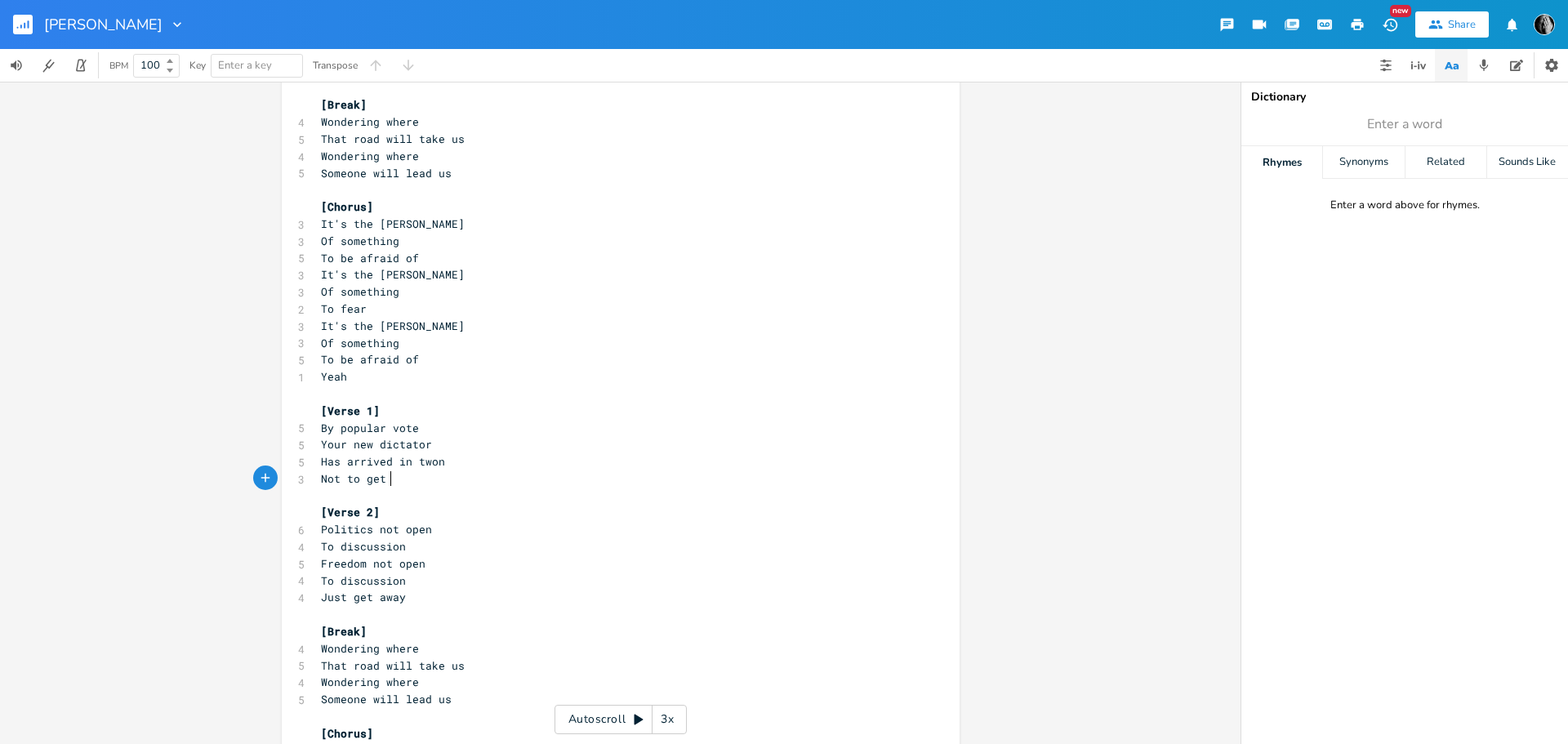
scroll to position [0, 52]
type textarea "Not to get away"
type textarea "SPeech"
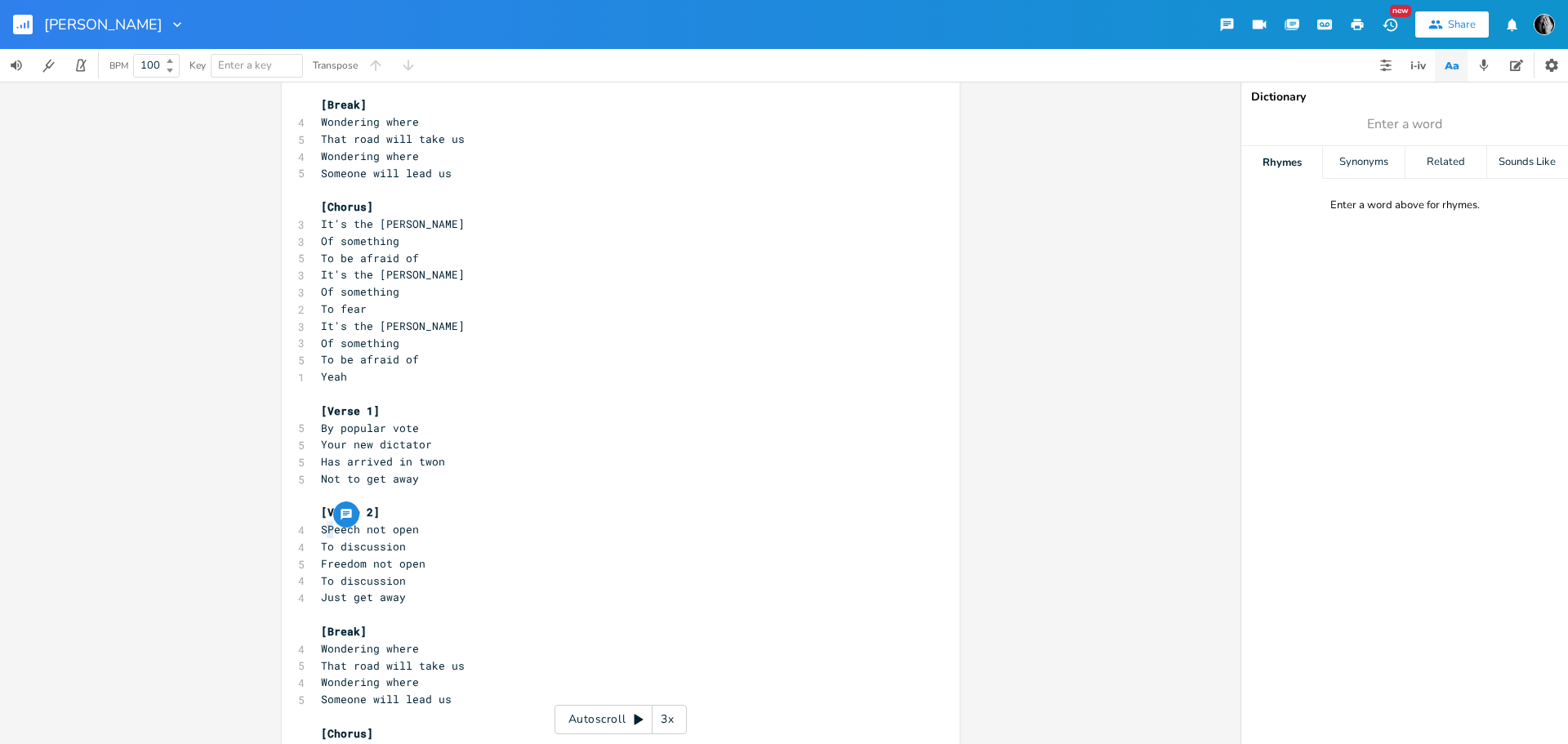
type textarea "p"
type textarea "Your haircut"
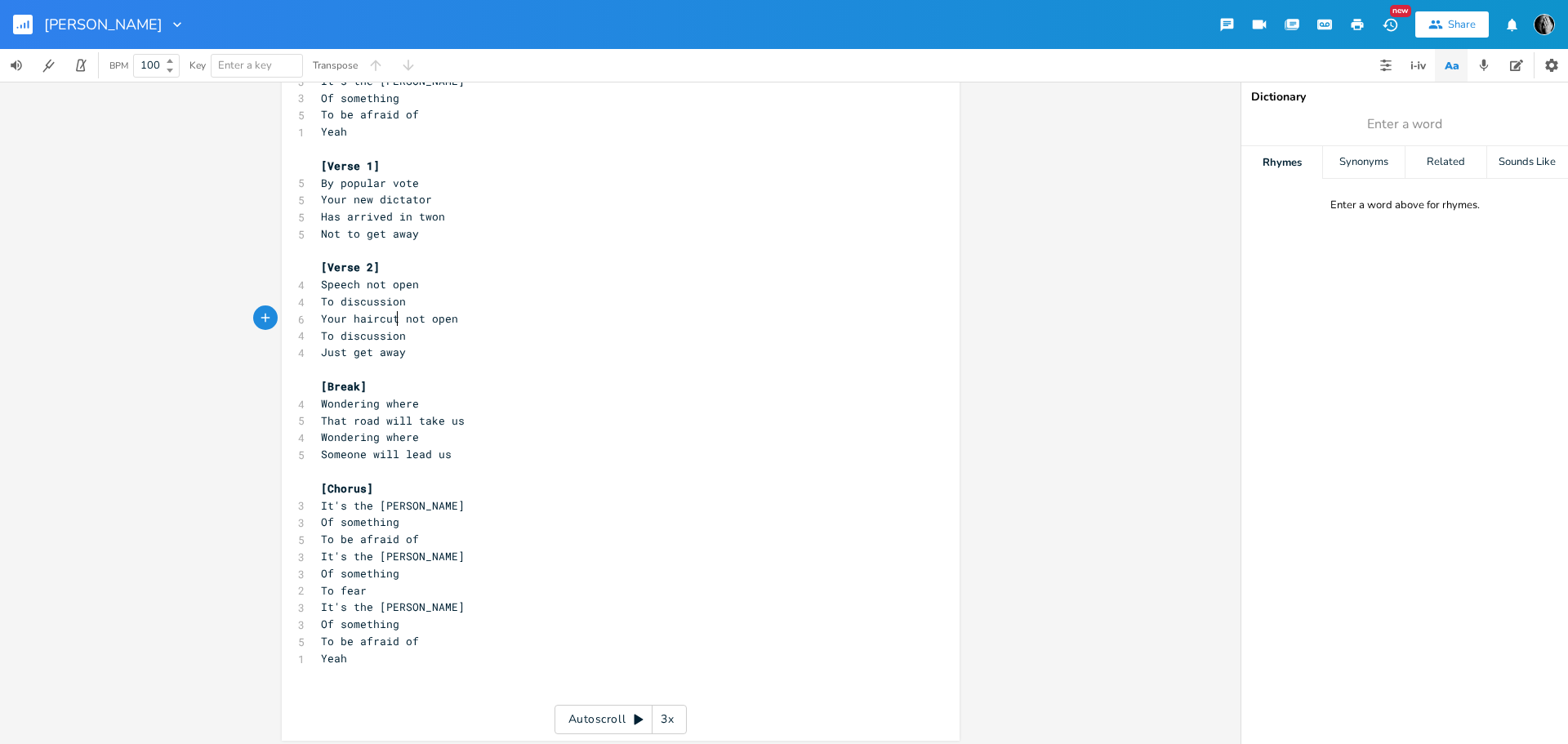
scroll to position [496, 0]
click at [393, 657] on pre "Yeah" at bounding box center [612, 652] width 590 height 17
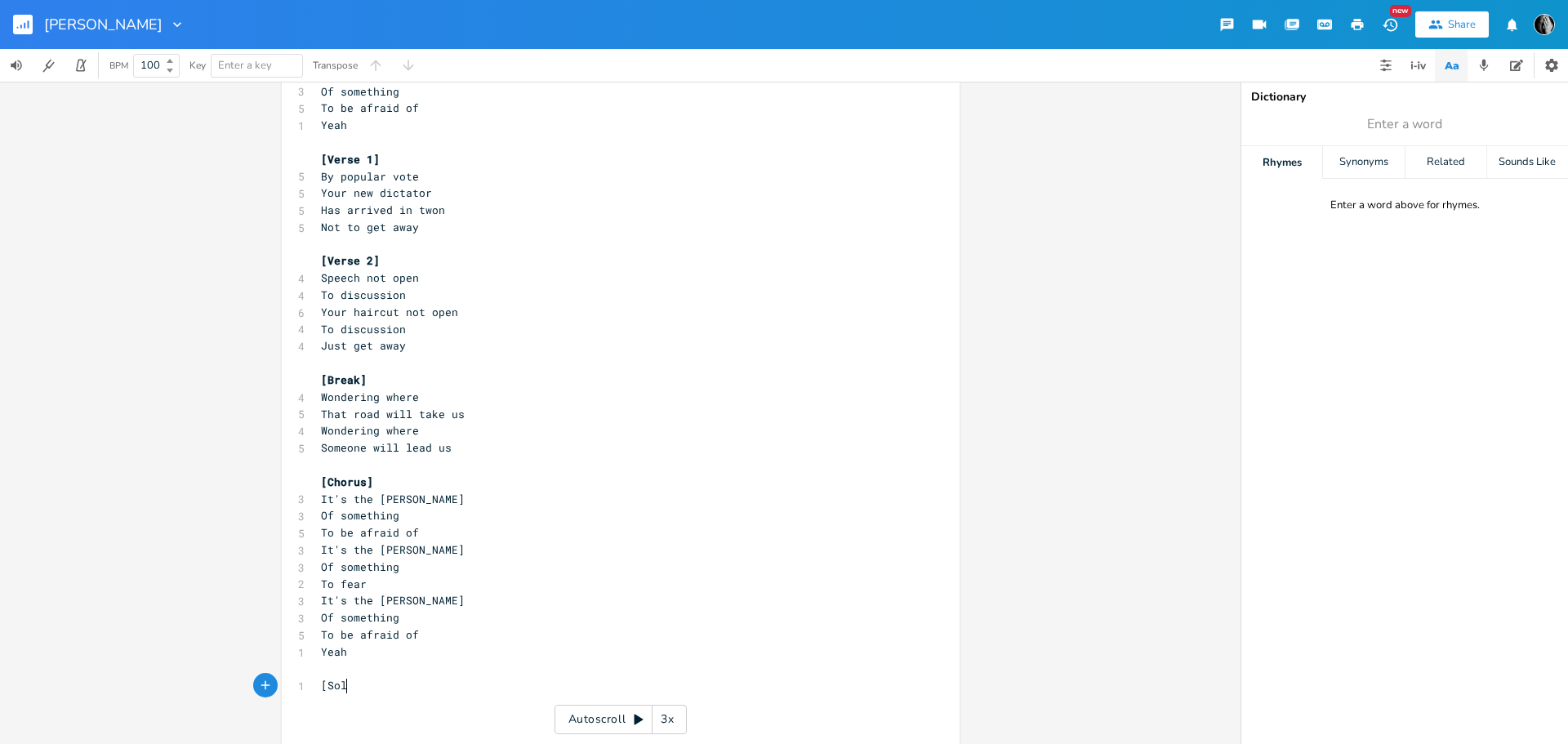
scroll to position [0, 25]
type textarea "[Solo]"
click at [366, 159] on span "[Verse 1]" at bounding box center [350, 159] width 59 height 15
type textarea "3"
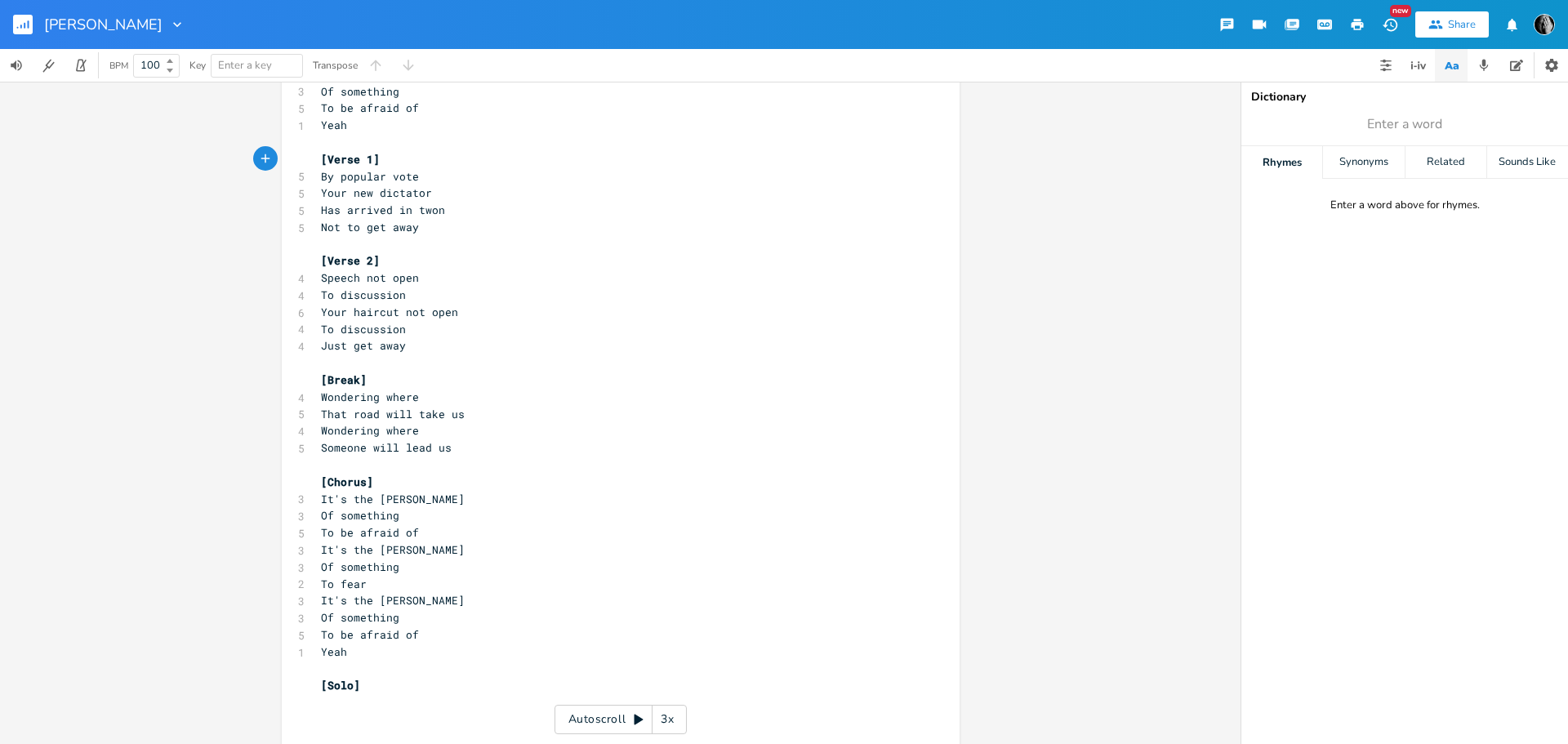
scroll to position [0, 7]
click at [367, 263] on span "[Verse 2]" at bounding box center [350, 261] width 59 height 15
type textarea "4"
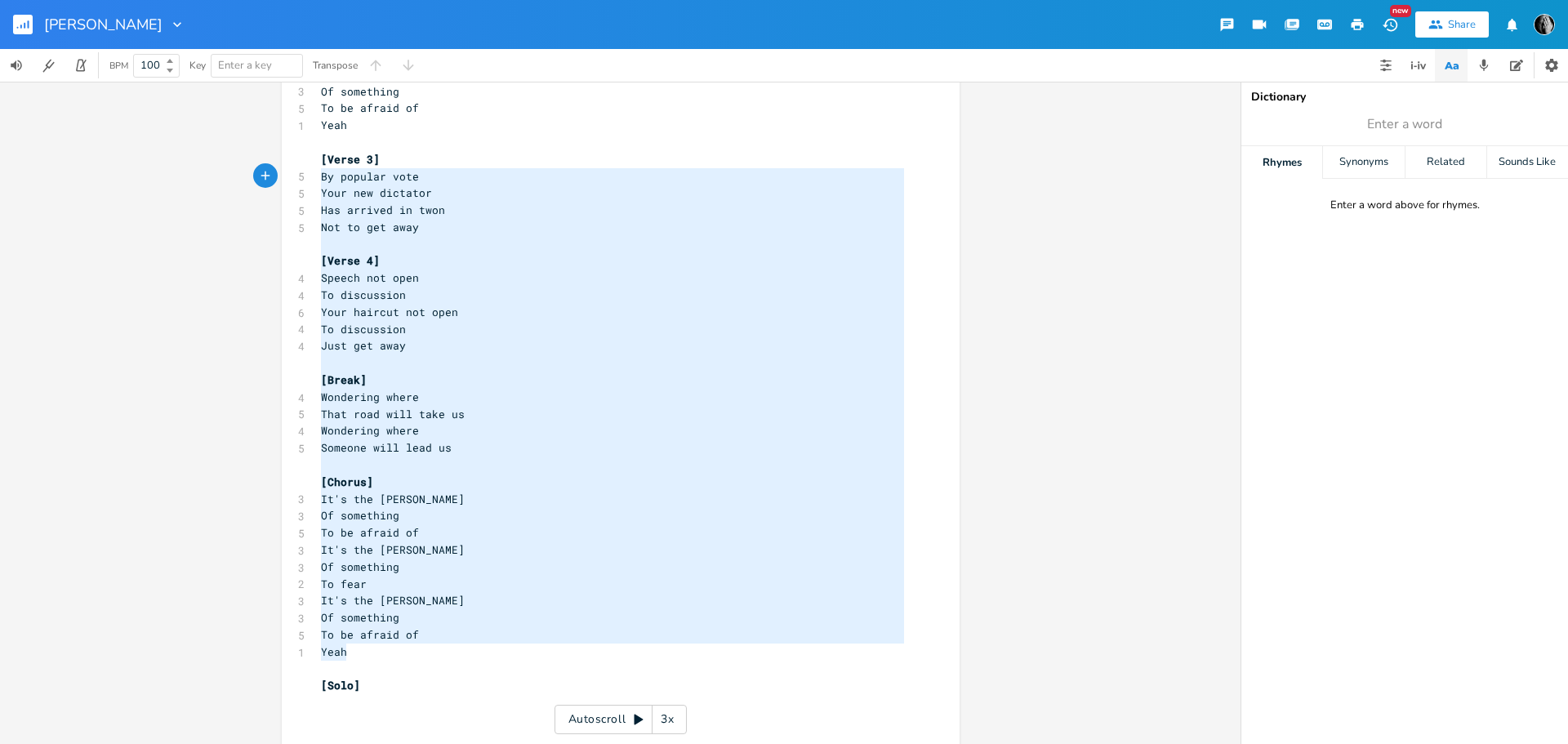
type textarea "[Verse 3] By popular vote Your new dictator Has arrived in twon Not to get away…"
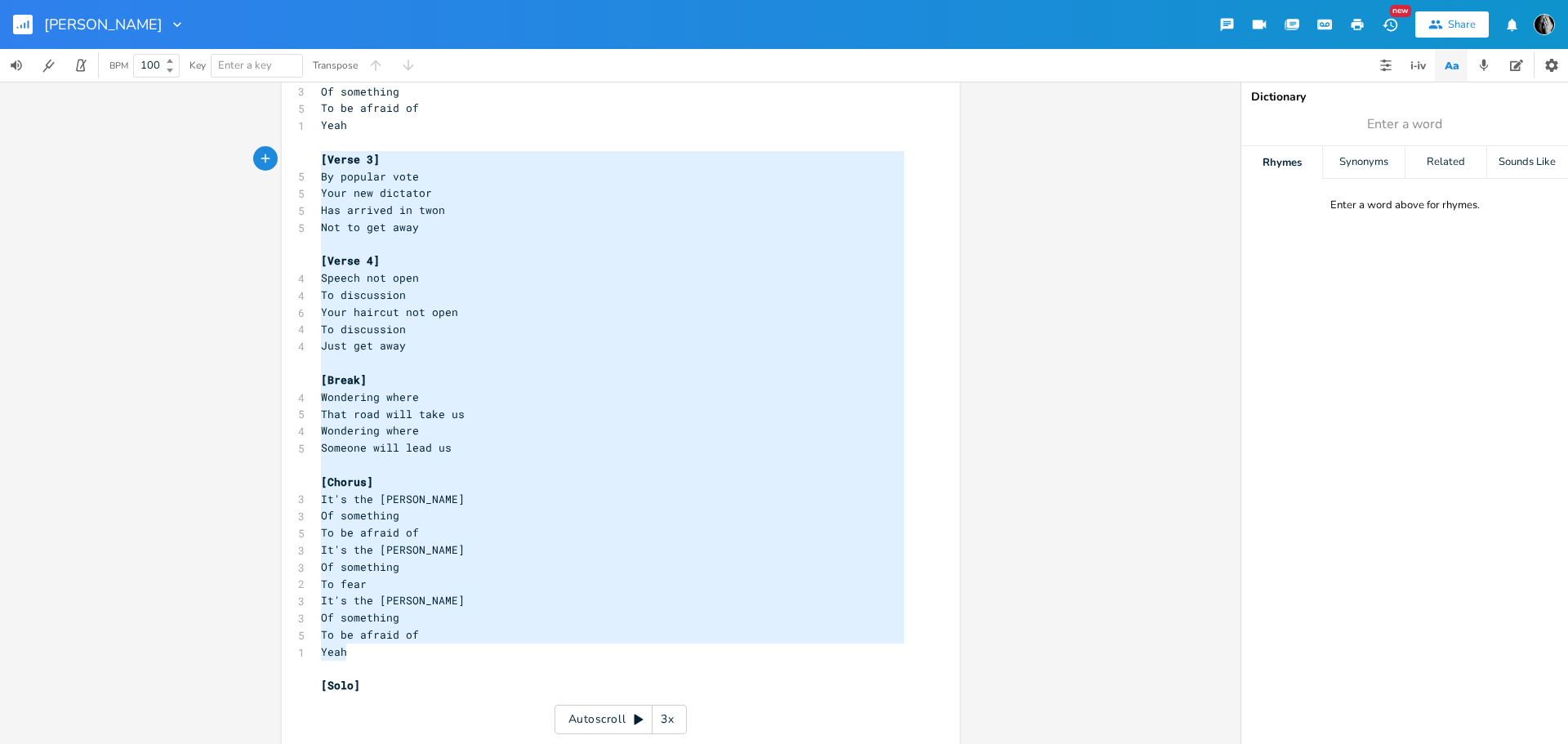
drag, startPoint x: 362, startPoint y: 654, endPoint x: 313, endPoint y: 164, distance: 492.4
click at [317, 164] on div "[Verse 1] 5 The streets are empty 6 People are too afraid 7 Living has become s…" at bounding box center [612, 193] width 590 height 1137
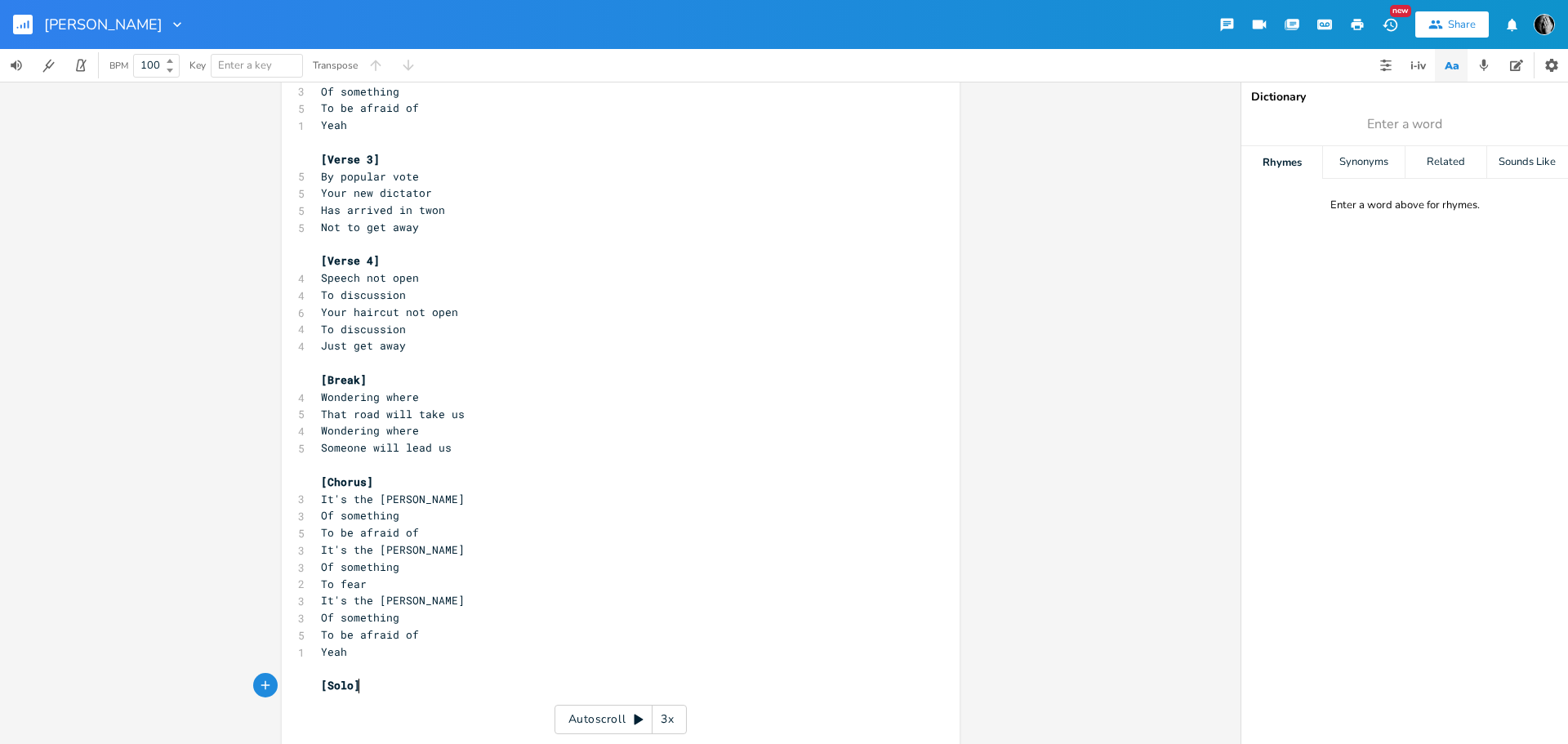
click at [369, 691] on pre "[Solo]" at bounding box center [612, 685] width 590 height 17
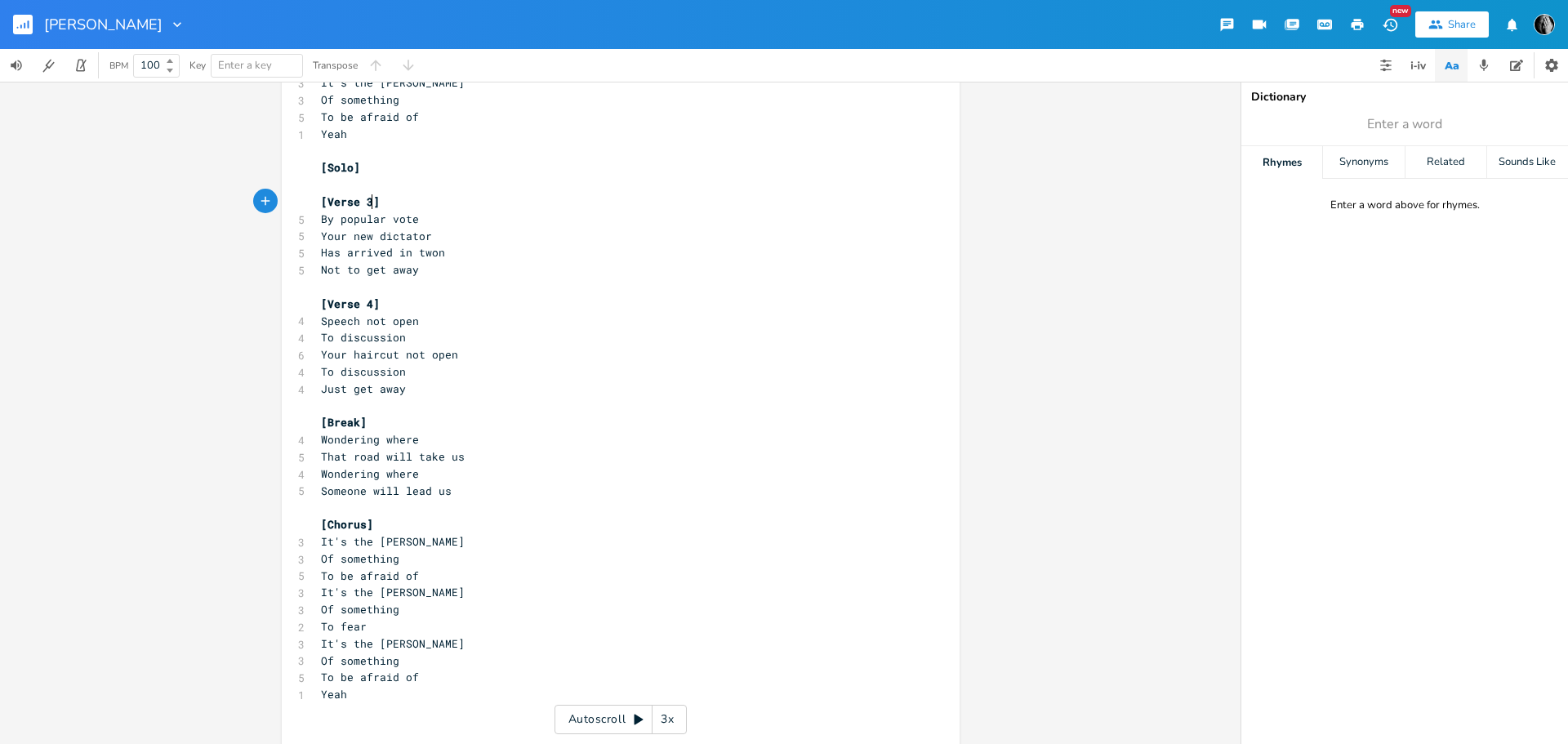
click at [366, 202] on span "[Verse 3]" at bounding box center [350, 202] width 59 height 15
type textarea "5"
click at [370, 304] on span "[Verse 4]" at bounding box center [350, 304] width 59 height 15
type textarea "]"
type textarea "6"
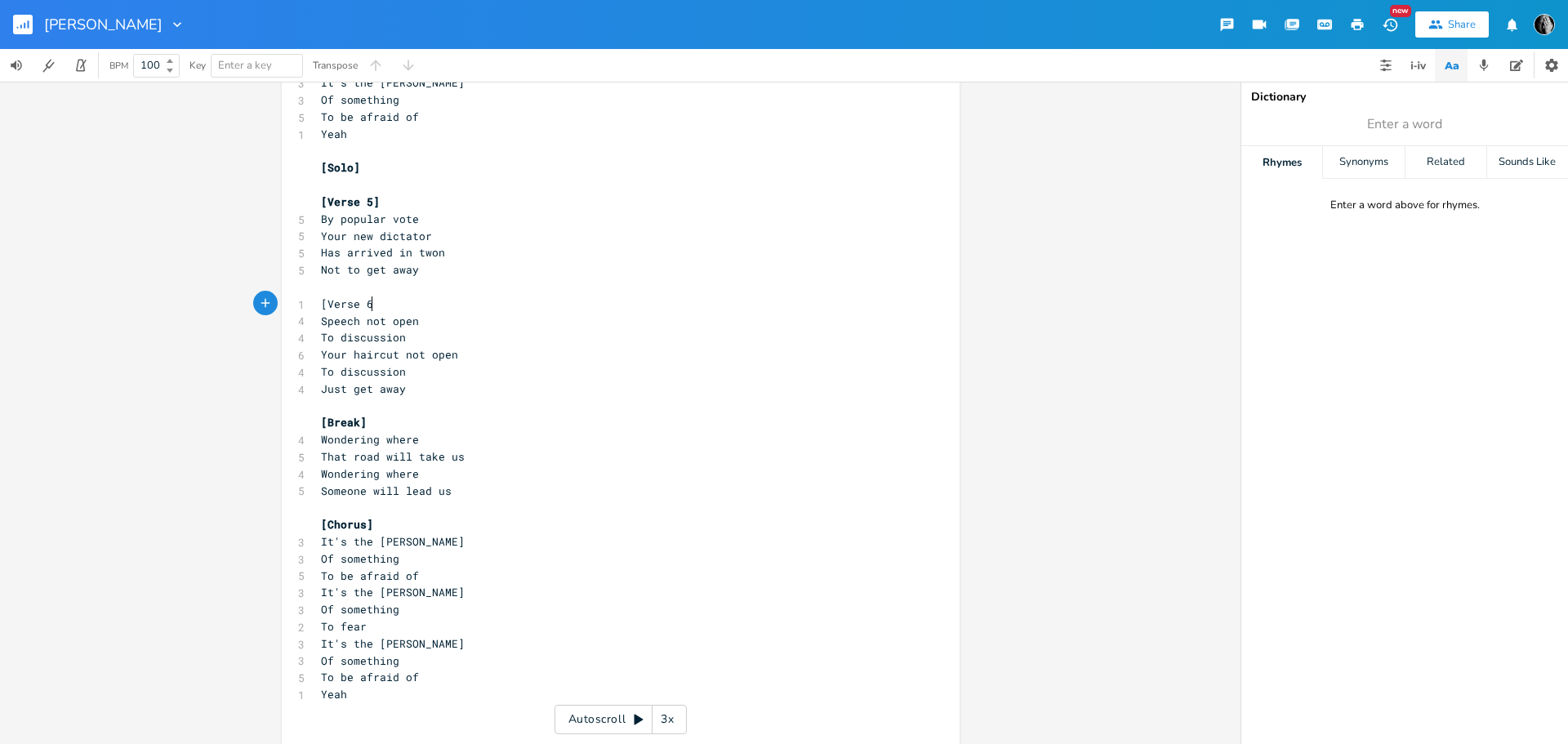
type textarea "6]"
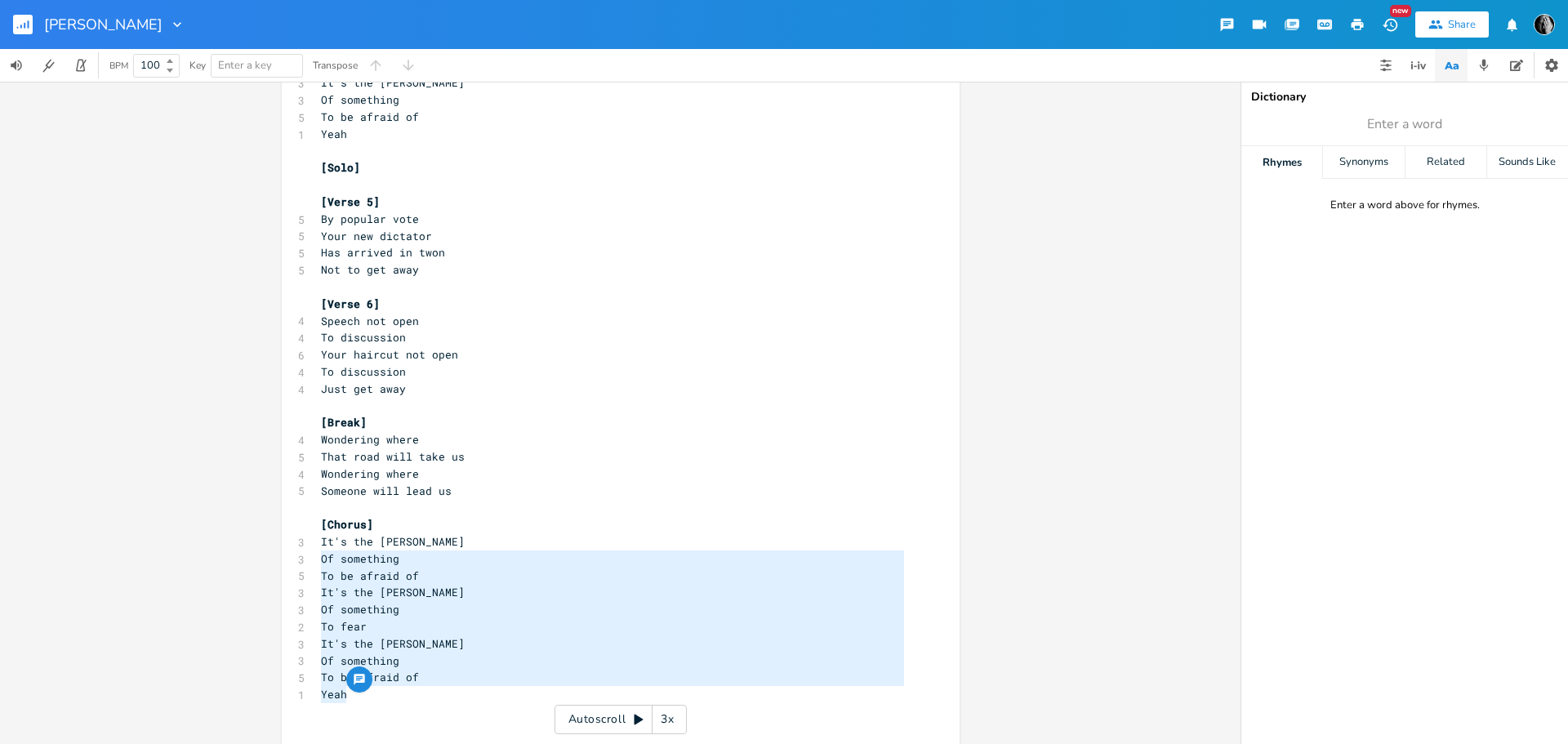
type textarea "It's the [PERSON_NAME] Of something To be afraid of It's the [PERSON_NAME] Of s…"
drag, startPoint x: 349, startPoint y: 693, endPoint x: 310, endPoint y: 545, distance: 153.1
click at [365, 701] on pre "Yeah" at bounding box center [612, 694] width 590 height 17
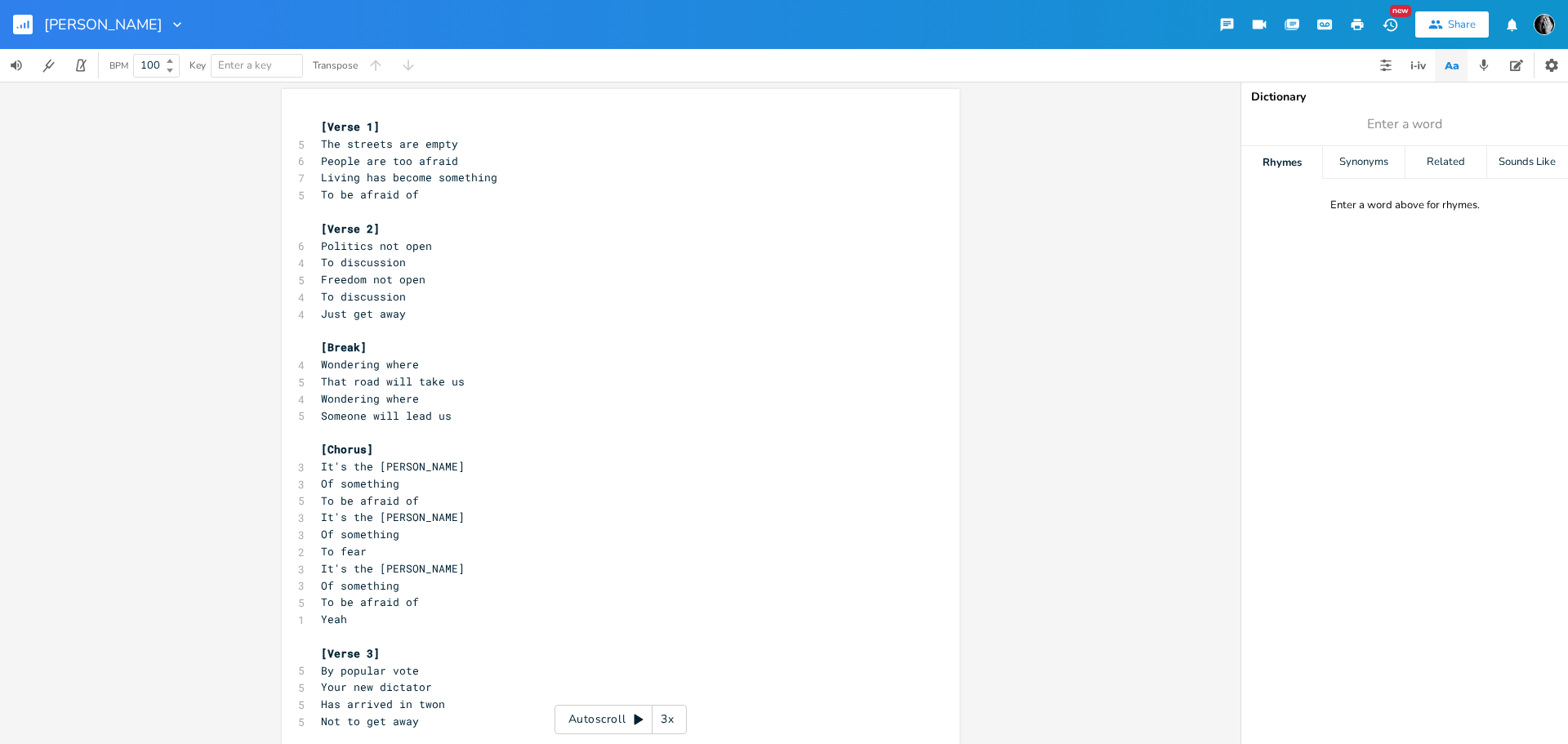
scroll to position [0, 0]
click at [317, 128] on pre "[Verse 1]" at bounding box center [612, 129] width 590 height 17
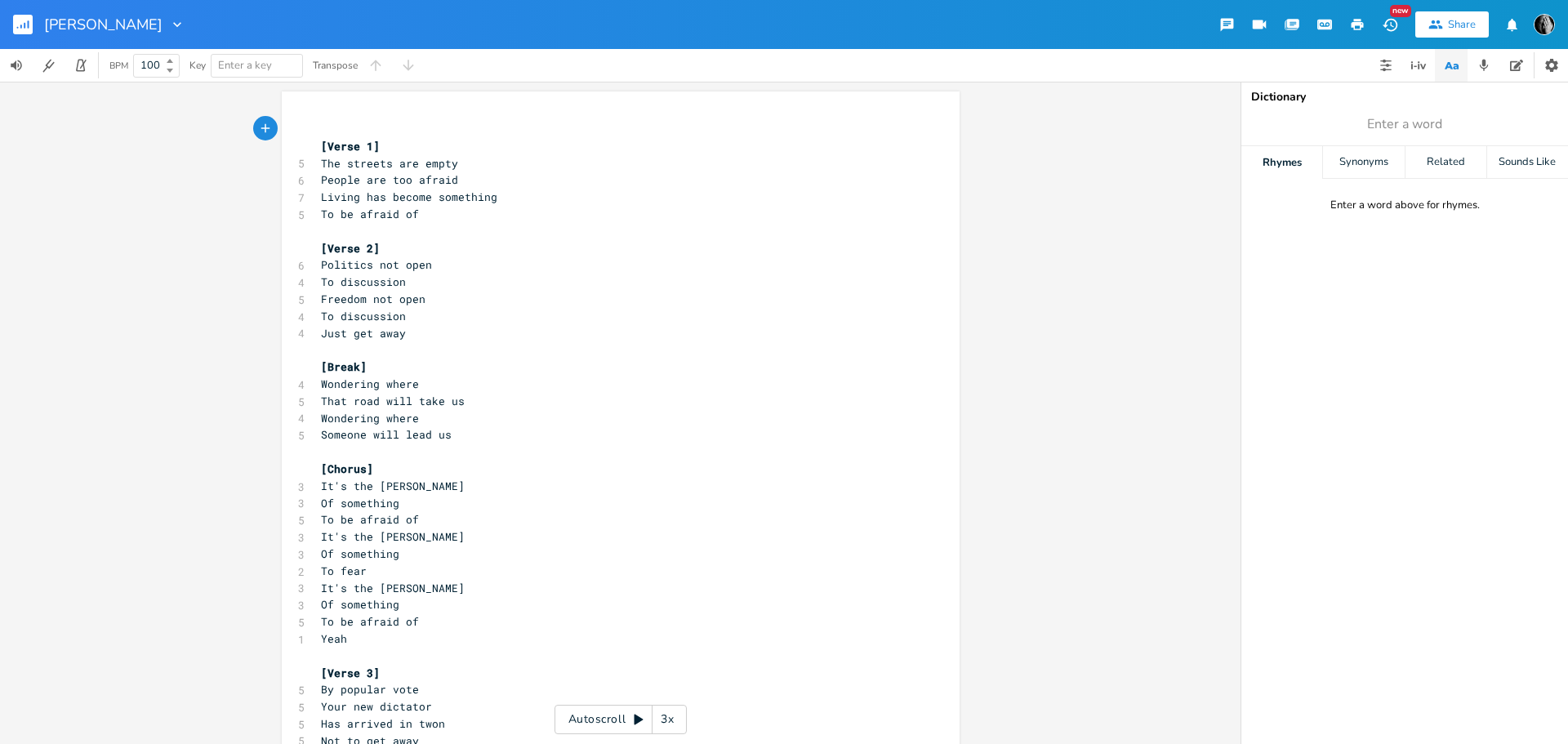
type textarea "{"
type textarea "[Solo]"
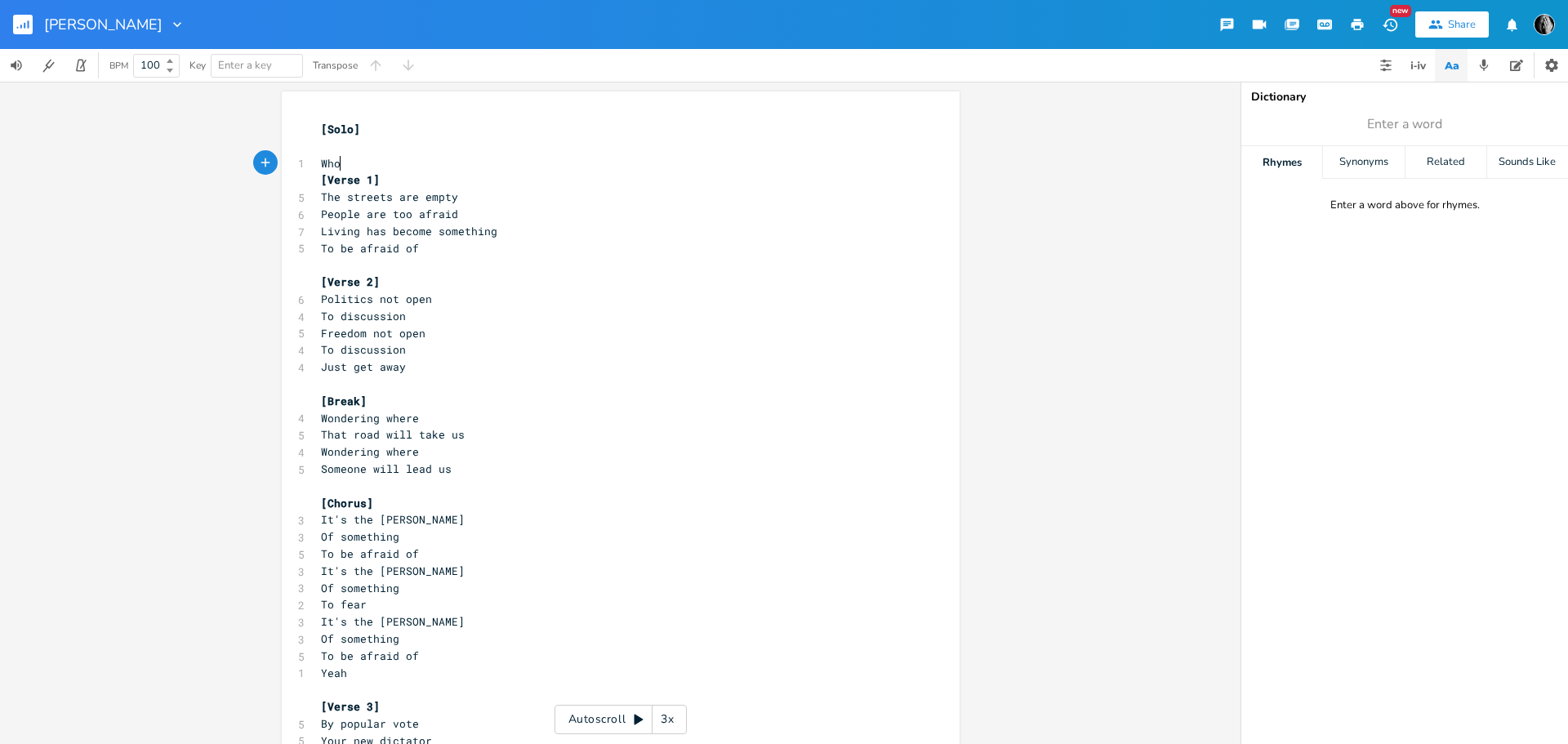
type textarea "Whoa"
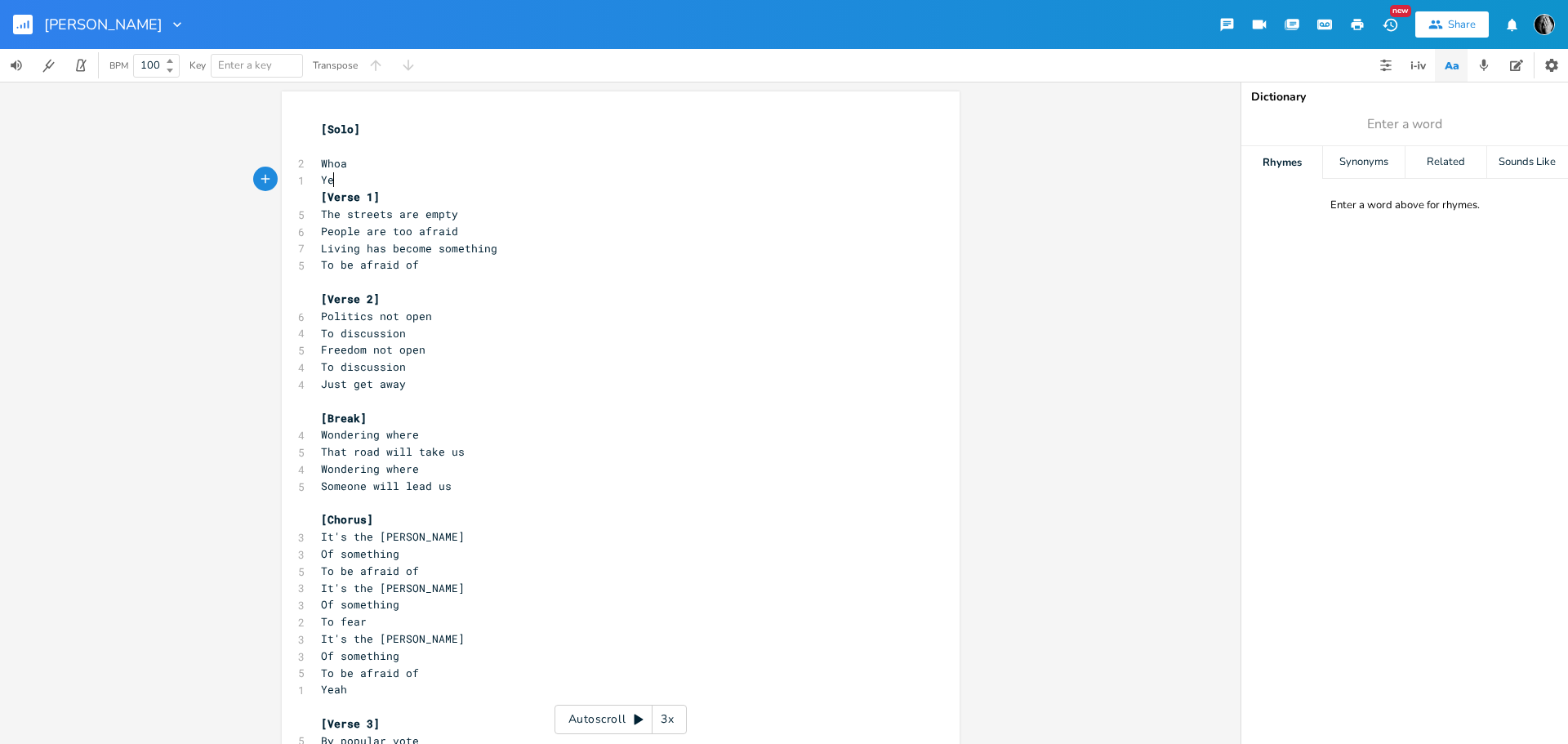
type textarea "Yeaj"
type textarea "h"
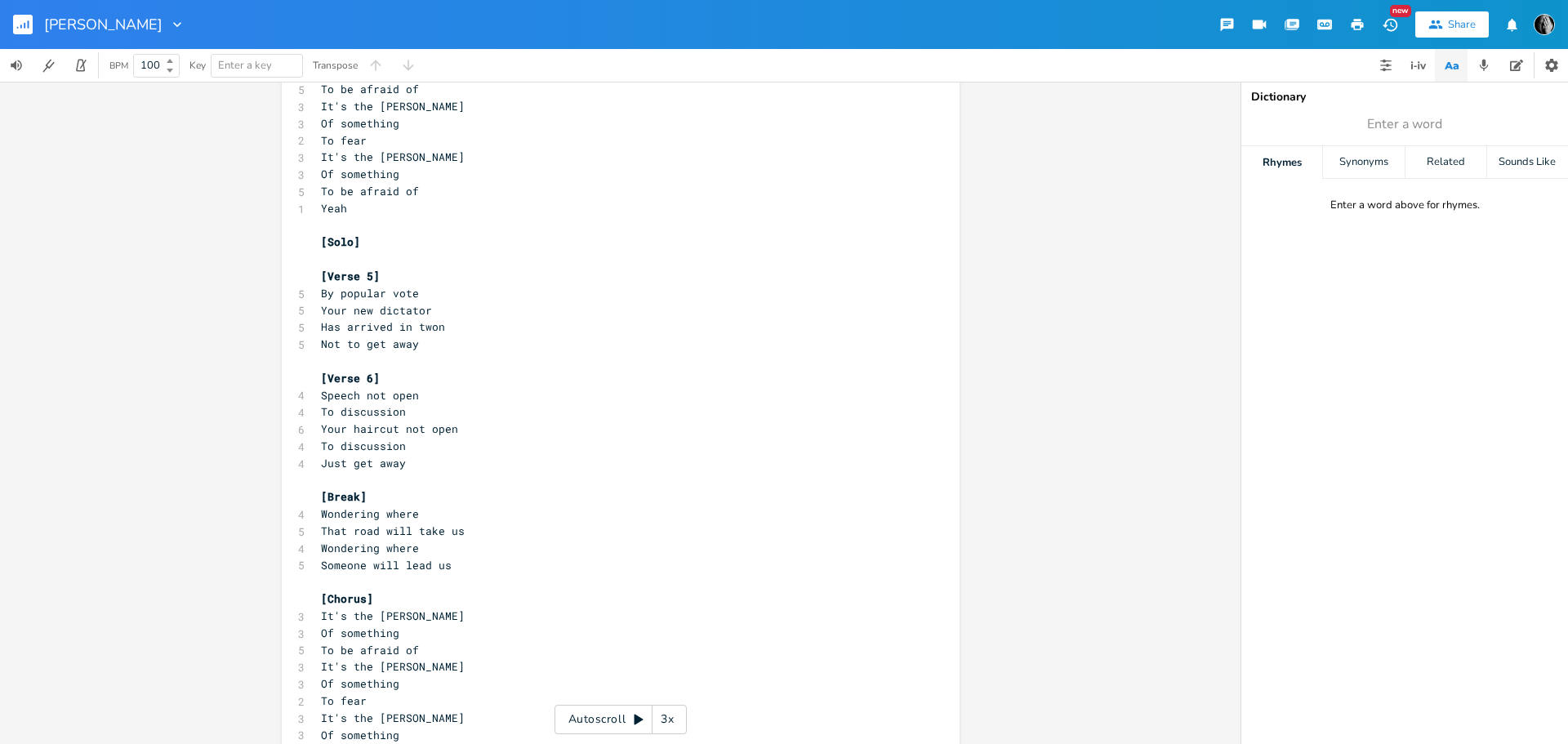
scroll to position [1061, 0]
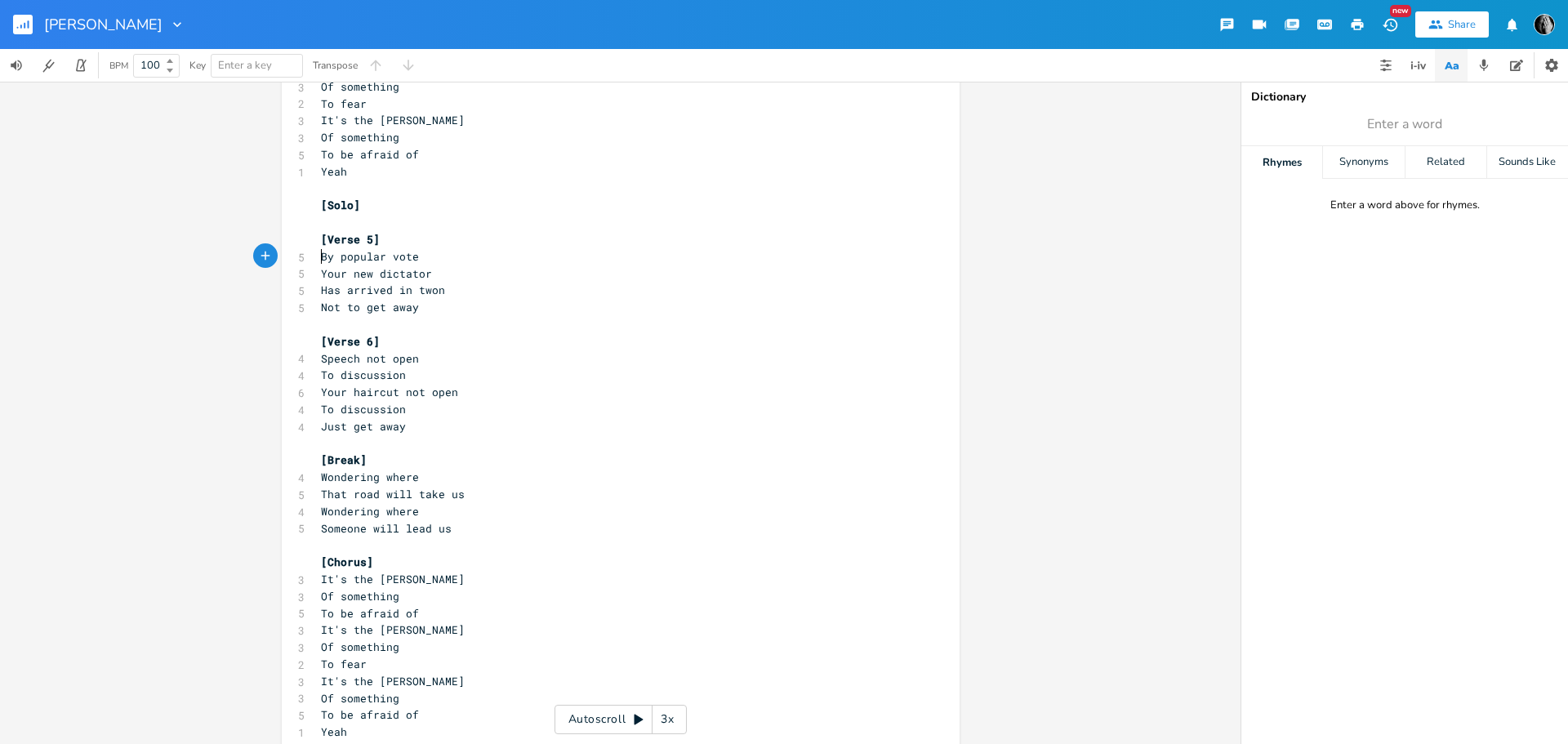
click at [317, 257] on pre "By popular vote" at bounding box center [612, 257] width 590 height 17
type textarea "Parliament closed"
type textarea "Disguised swastikas"
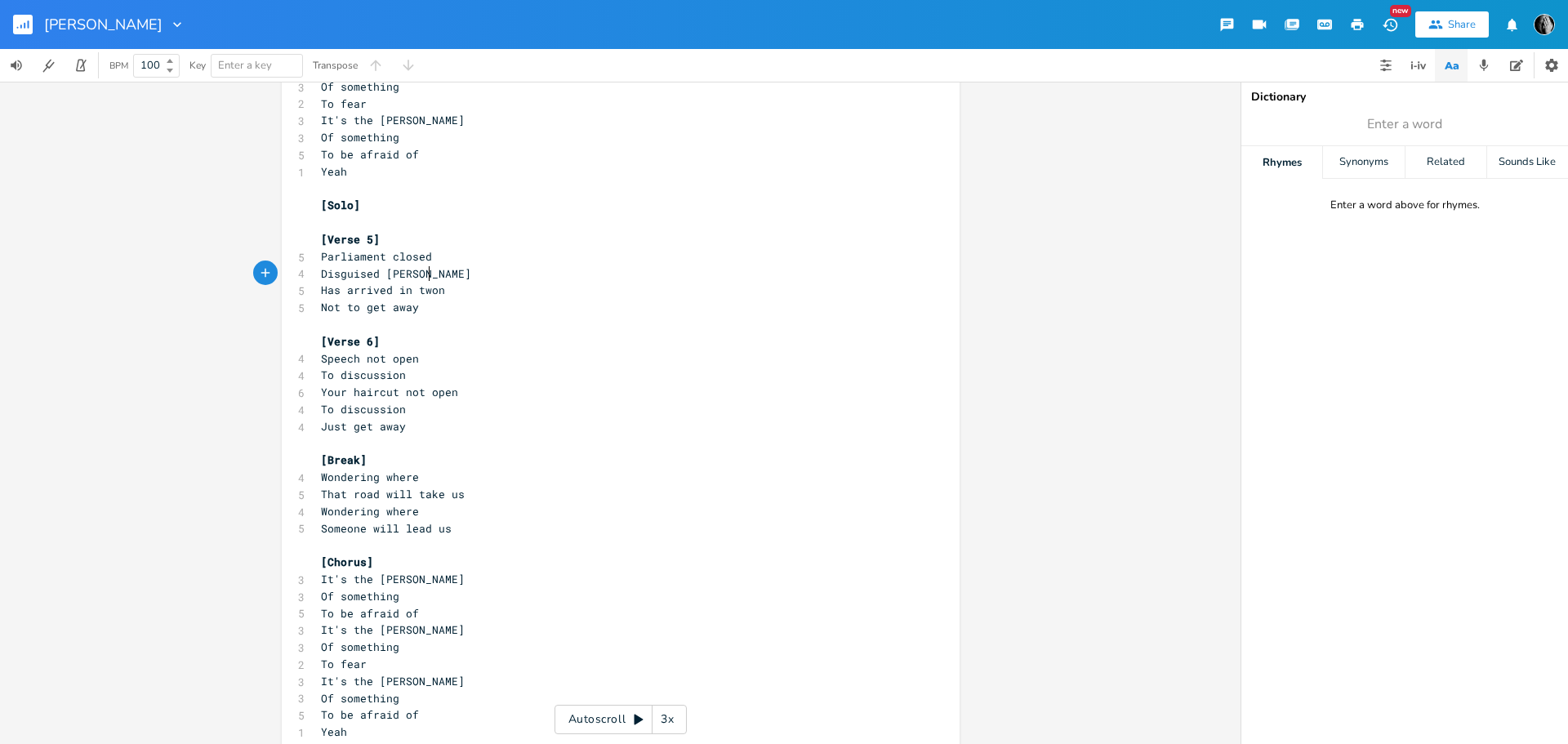
scroll to position [0, 98]
type textarea "H"
type textarea "On every flag pole"
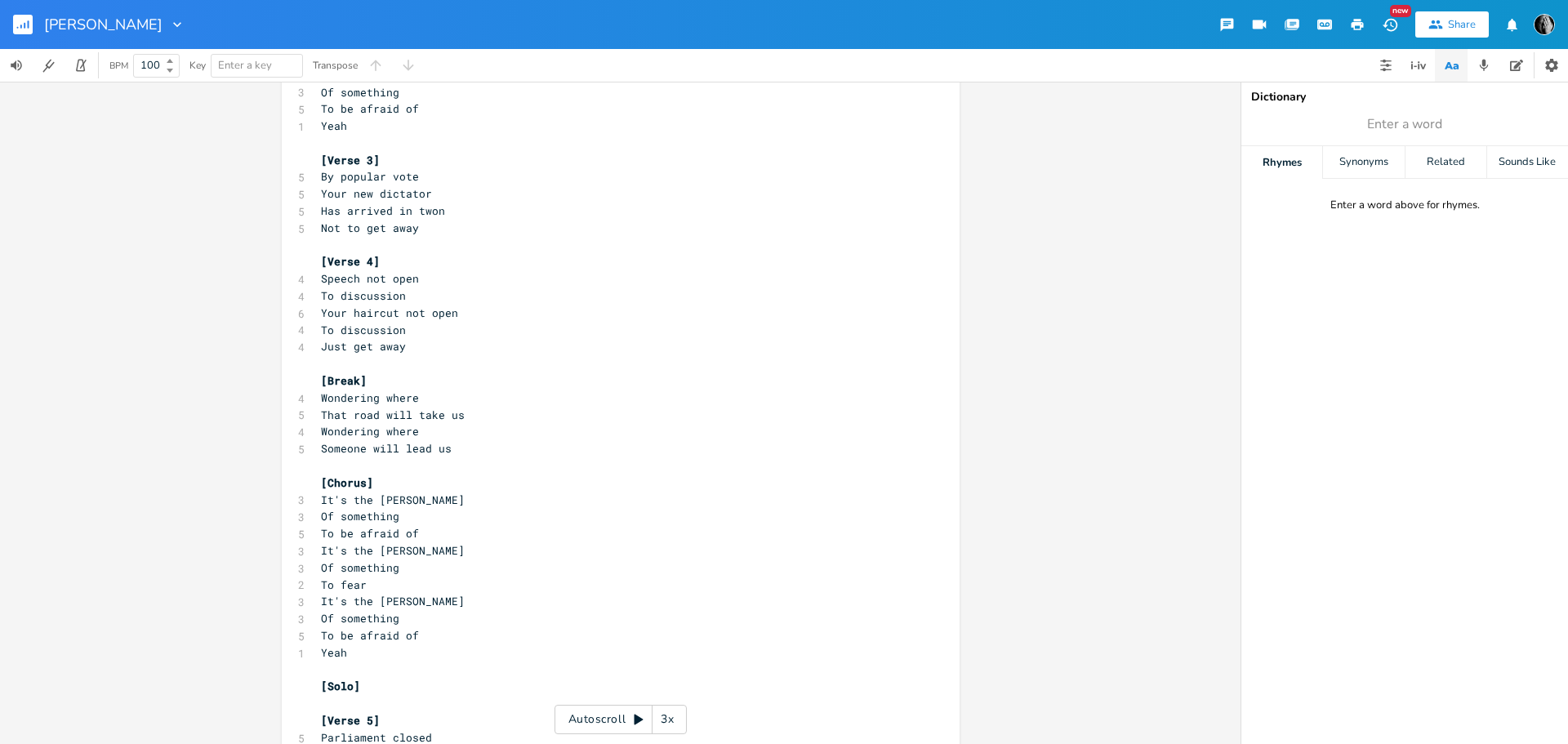
scroll to position [571, 0]
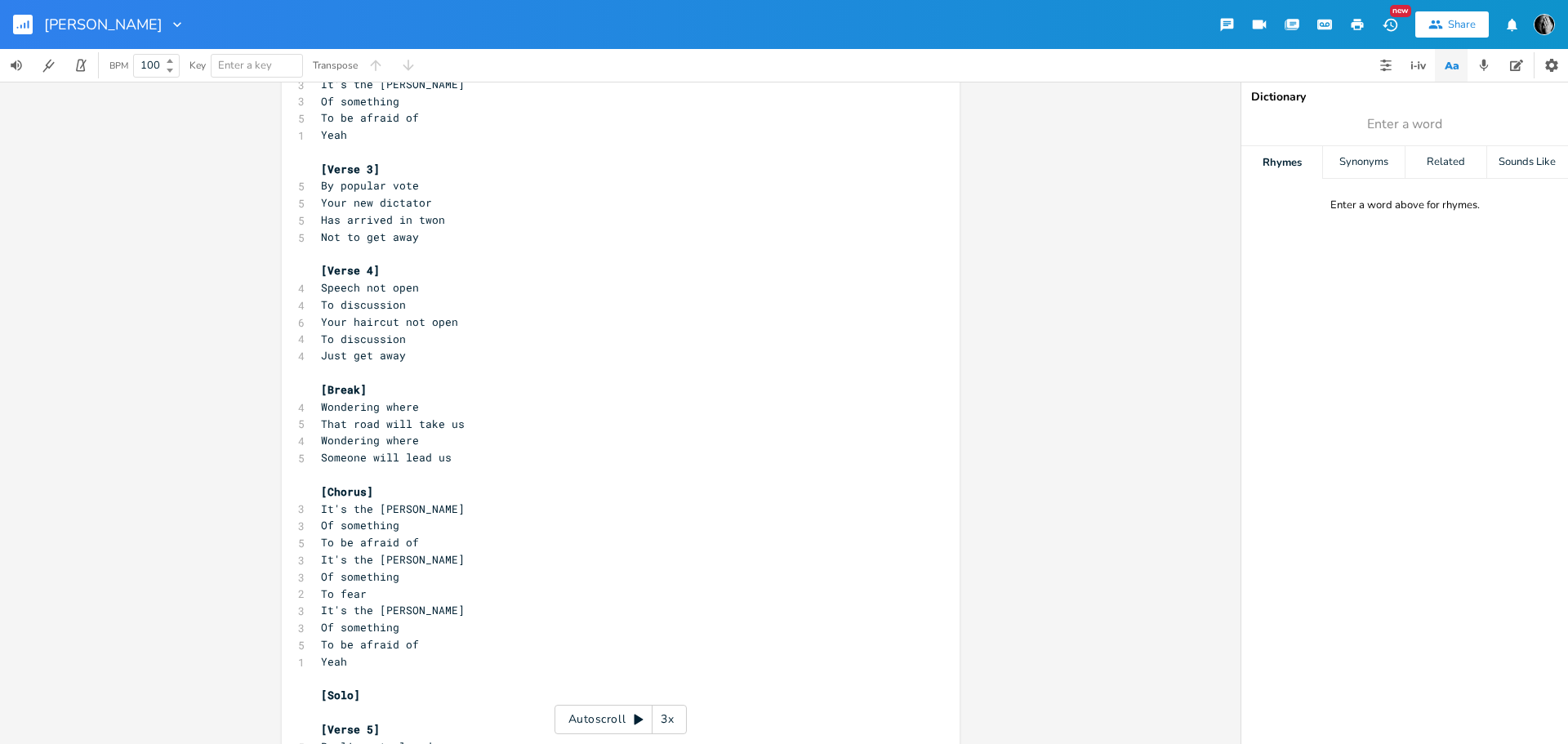
drag, startPoint x: 428, startPoint y: 220, endPoint x: 436, endPoint y: 219, distance: 8.1
click at [429, 220] on span "Has arrived in twon" at bounding box center [383, 220] width 124 height 15
type textarea "ow"
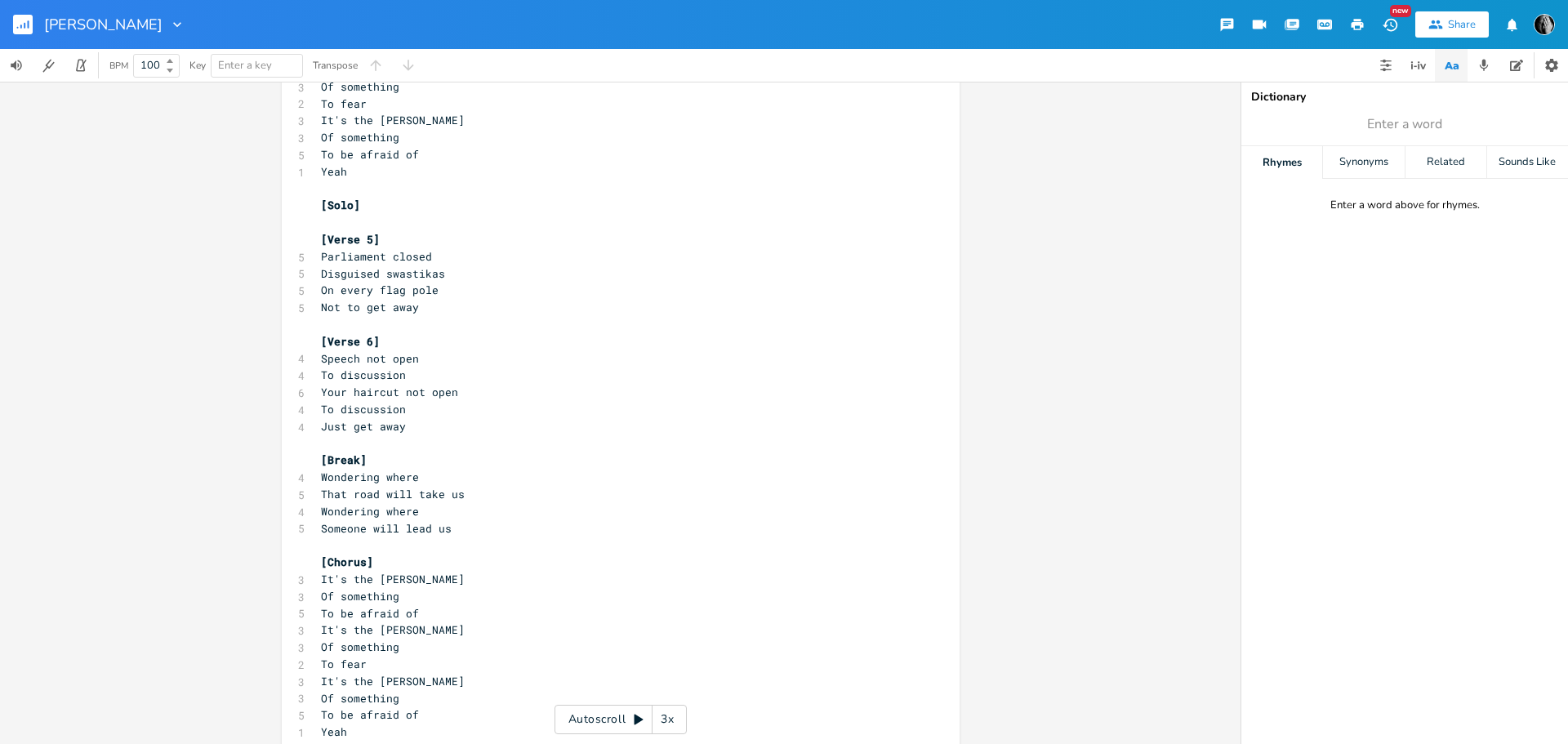
scroll to position [1143, 0]
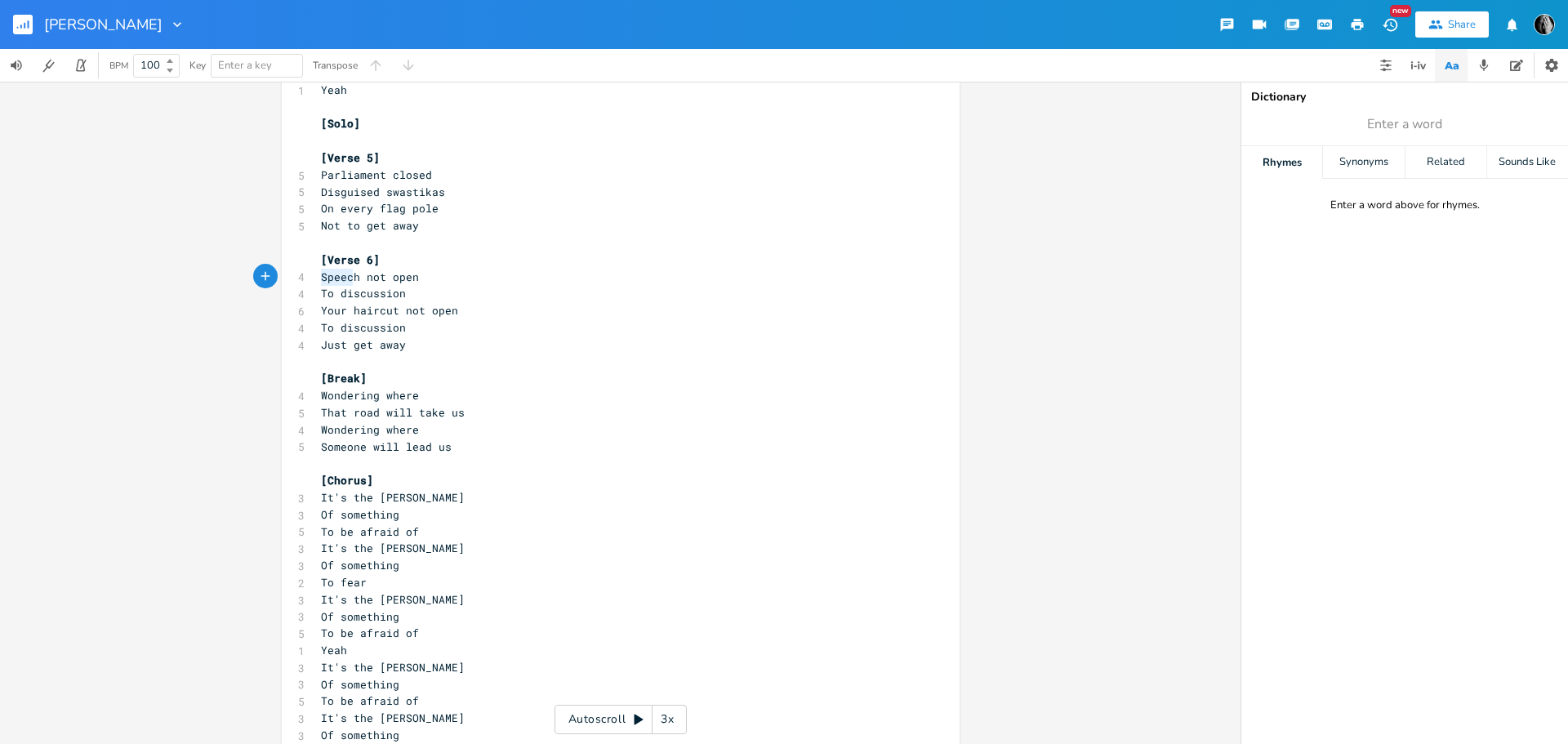
type textarea "Speech"
drag, startPoint x: 315, startPoint y: 280, endPoint x: 352, endPoint y: 280, distance: 37.0
click at [352, 280] on pre "Speech not open" at bounding box center [612, 277] width 590 height 17
drag, startPoint x: 390, startPoint y: 312, endPoint x: 345, endPoint y: 312, distance: 45.0
click at [345, 312] on span "Your haircut not open" at bounding box center [389, 310] width 137 height 15
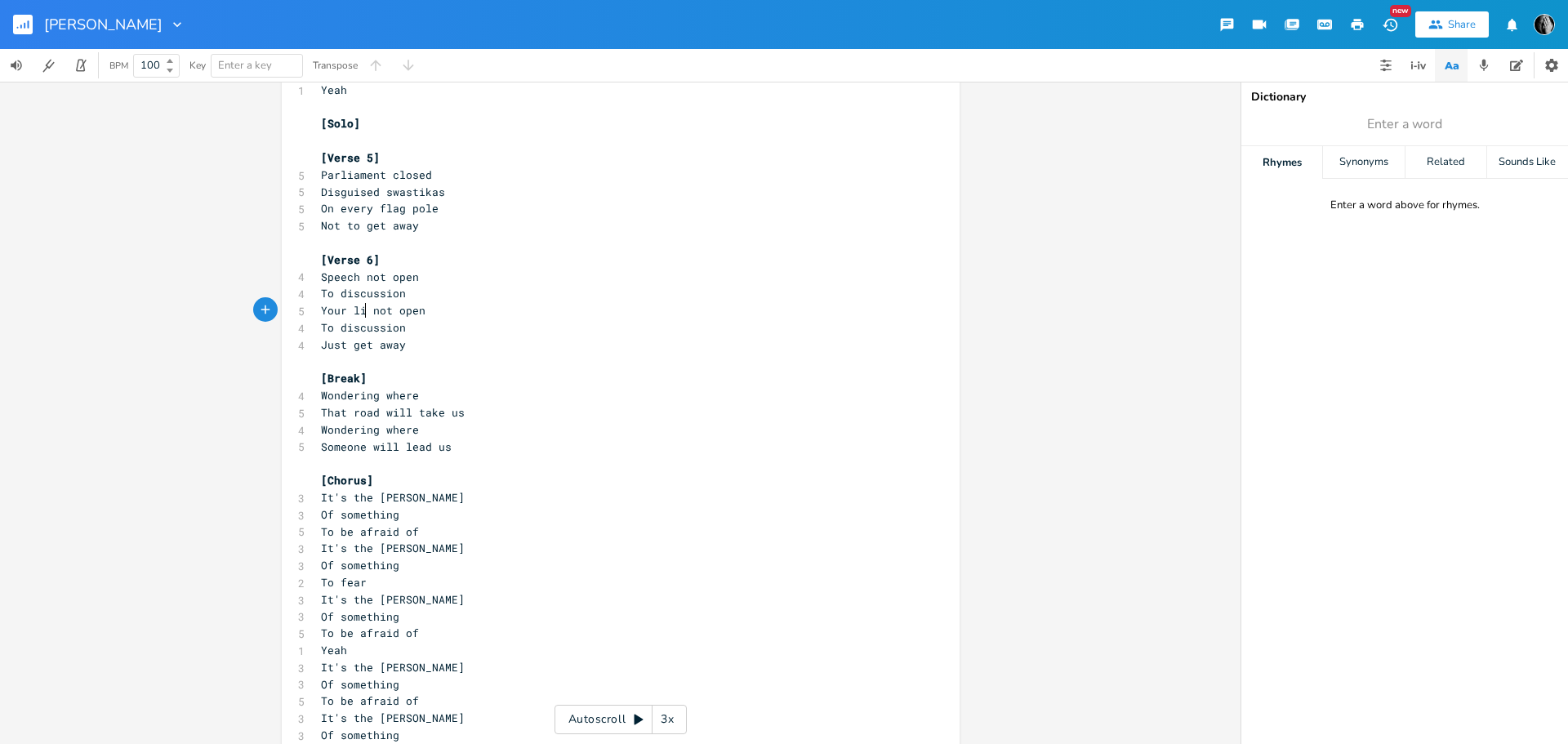
type textarea "live"
click at [353, 279] on span "Speech not open" at bounding box center [370, 277] width 98 height 15
type textarea "Peace"
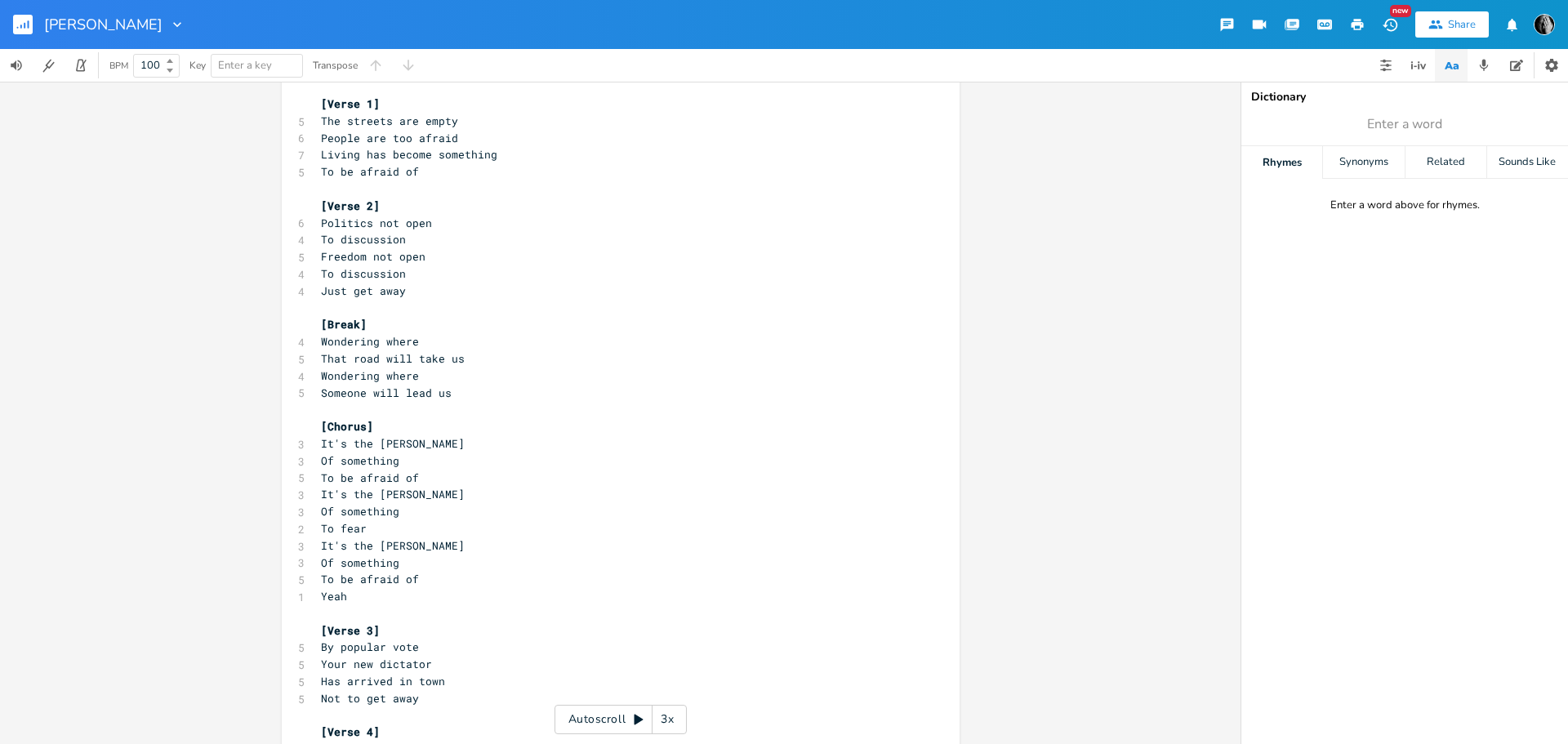
scroll to position [164, 0]
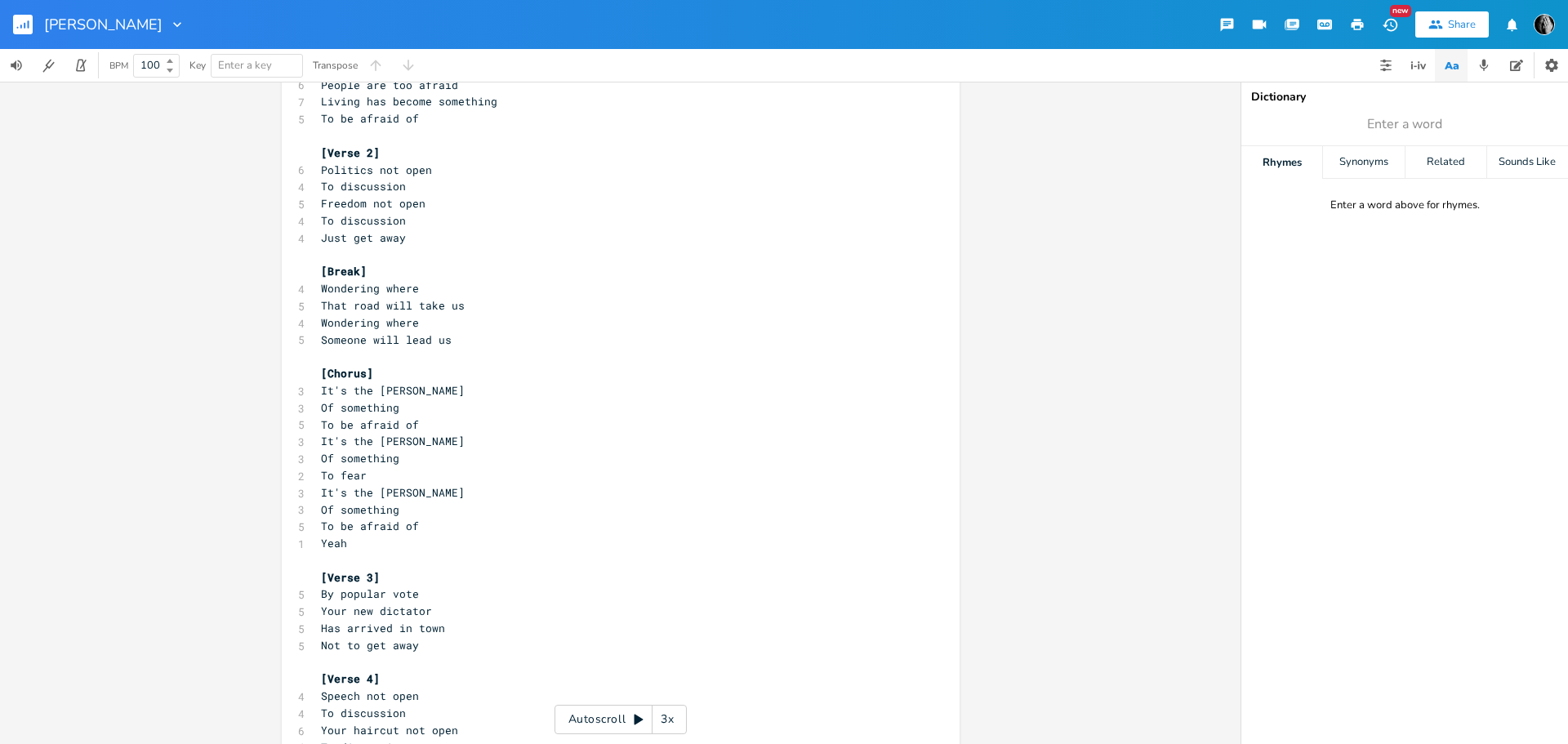
click at [332, 270] on span "[Break]" at bounding box center [344, 271] width 46 height 15
type textarea "Bridge"
click at [340, 270] on span "[Bridge]" at bounding box center [347, 271] width 52 height 15
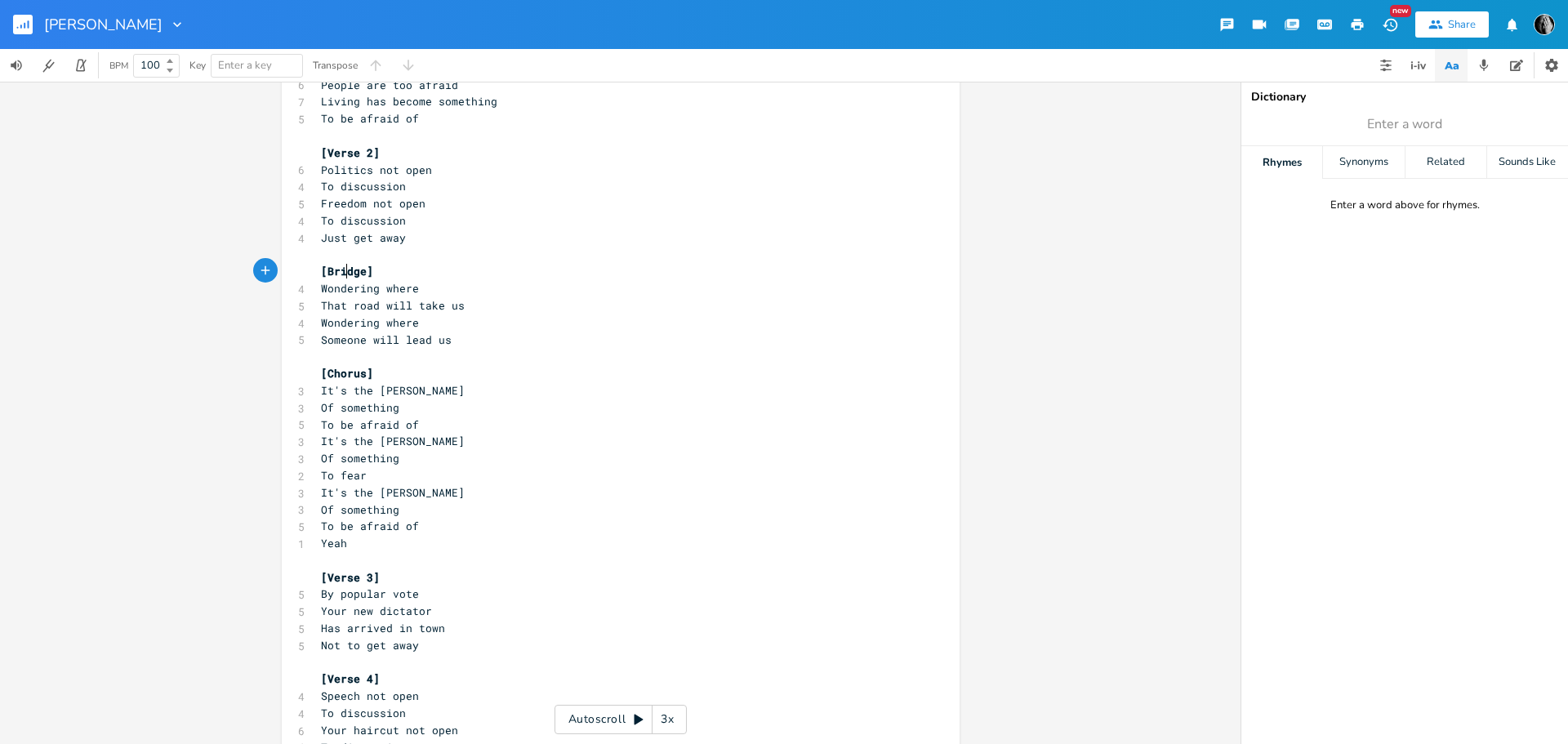
type textarea "Bridge"
click at [340, 270] on span "[Bridge]" at bounding box center [347, 271] width 52 height 15
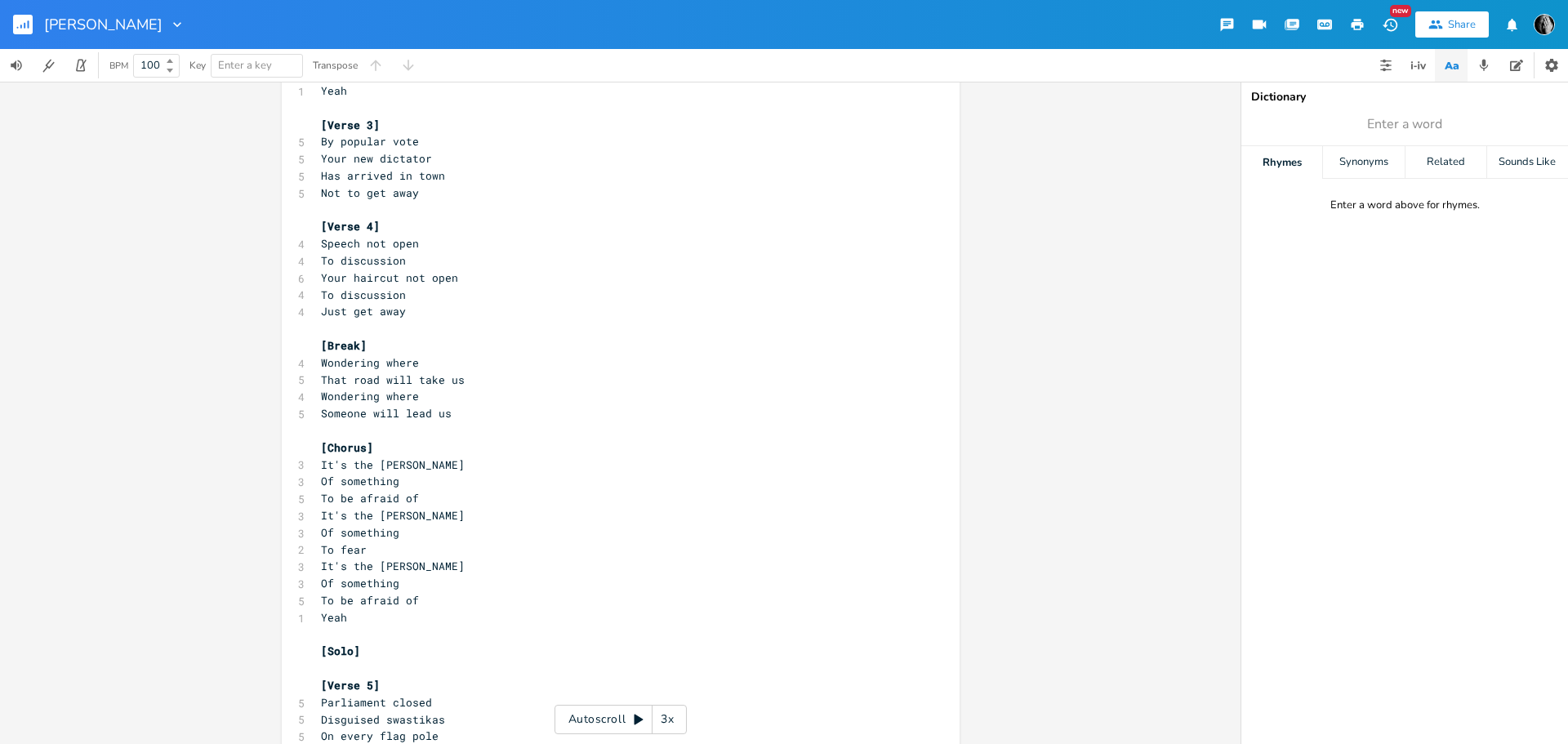
scroll to position [653, 0]
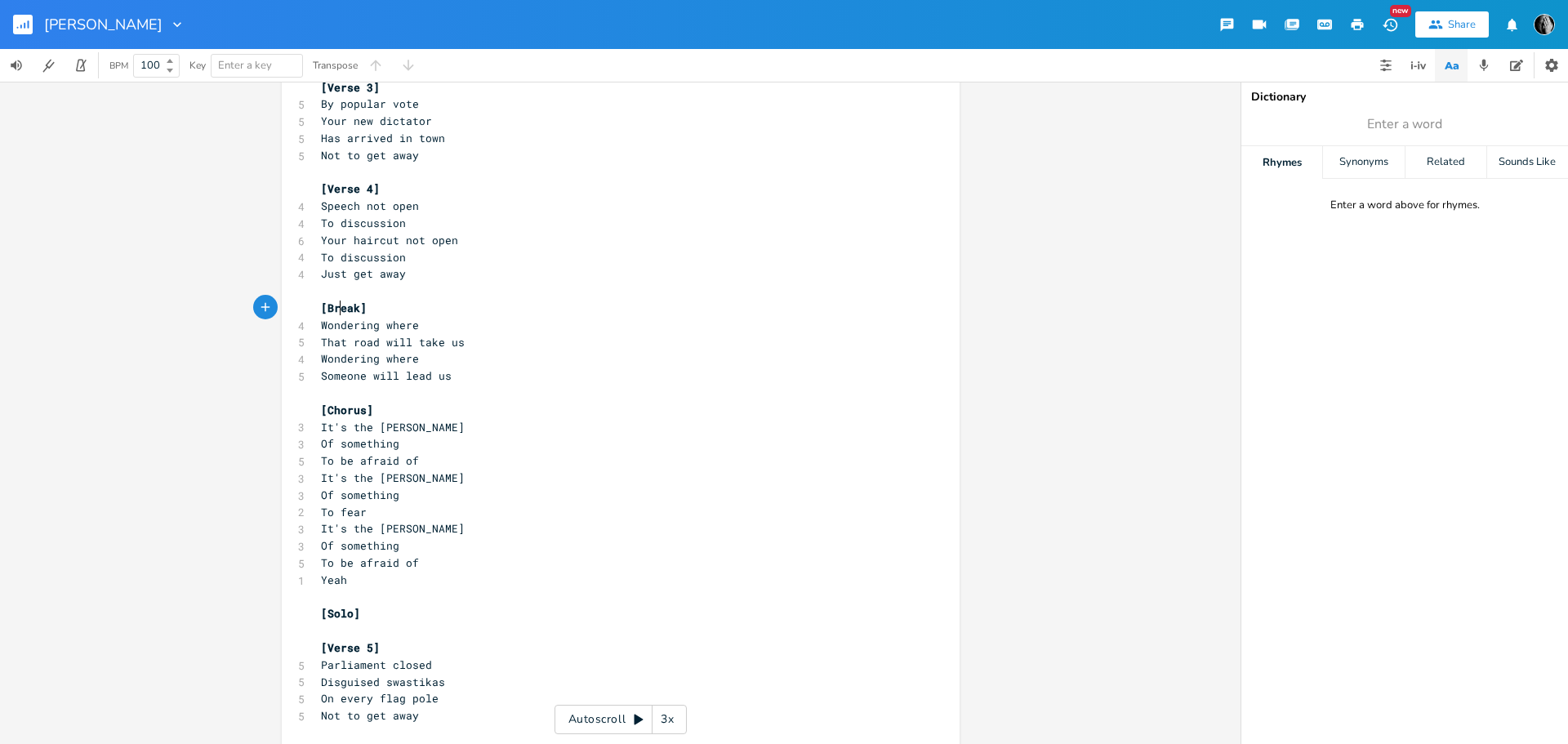
click at [337, 305] on span "[Break]" at bounding box center [344, 307] width 46 height 15
type textarea "Break"
click at [337, 305] on span "[Break]" at bounding box center [344, 307] width 46 height 15
paste textarea
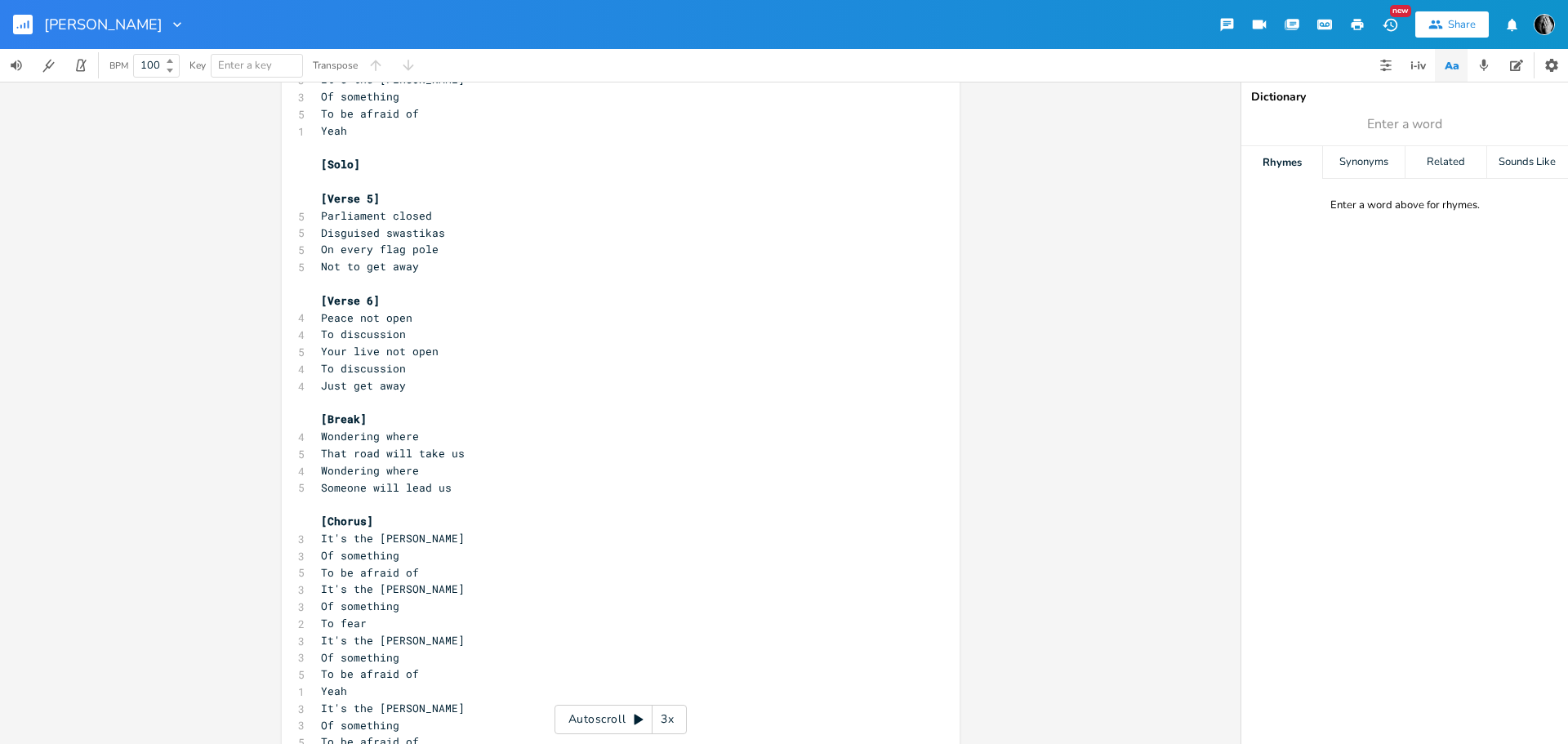
scroll to position [1143, 0]
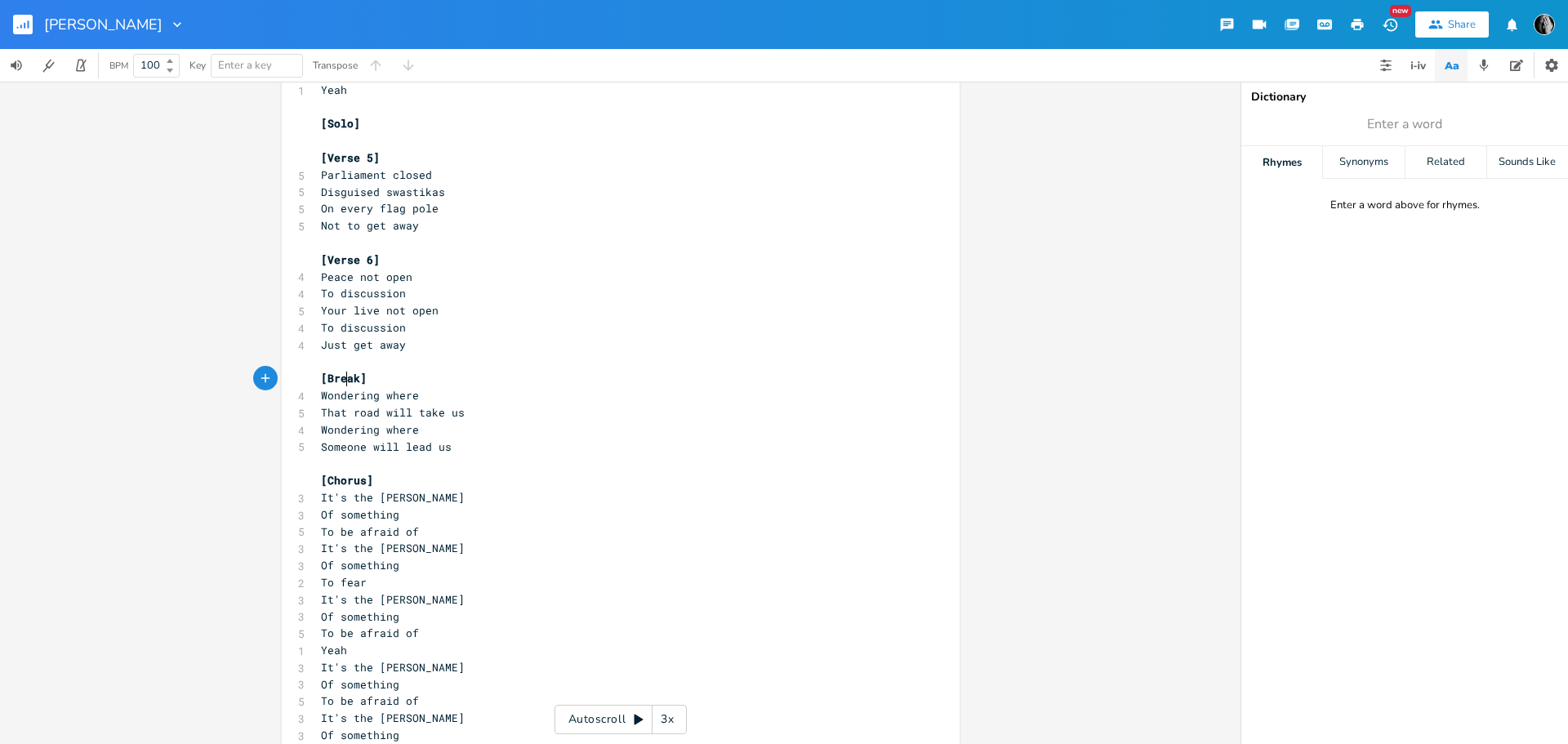
click at [342, 376] on span "[Break]" at bounding box center [344, 378] width 46 height 15
paste textarea
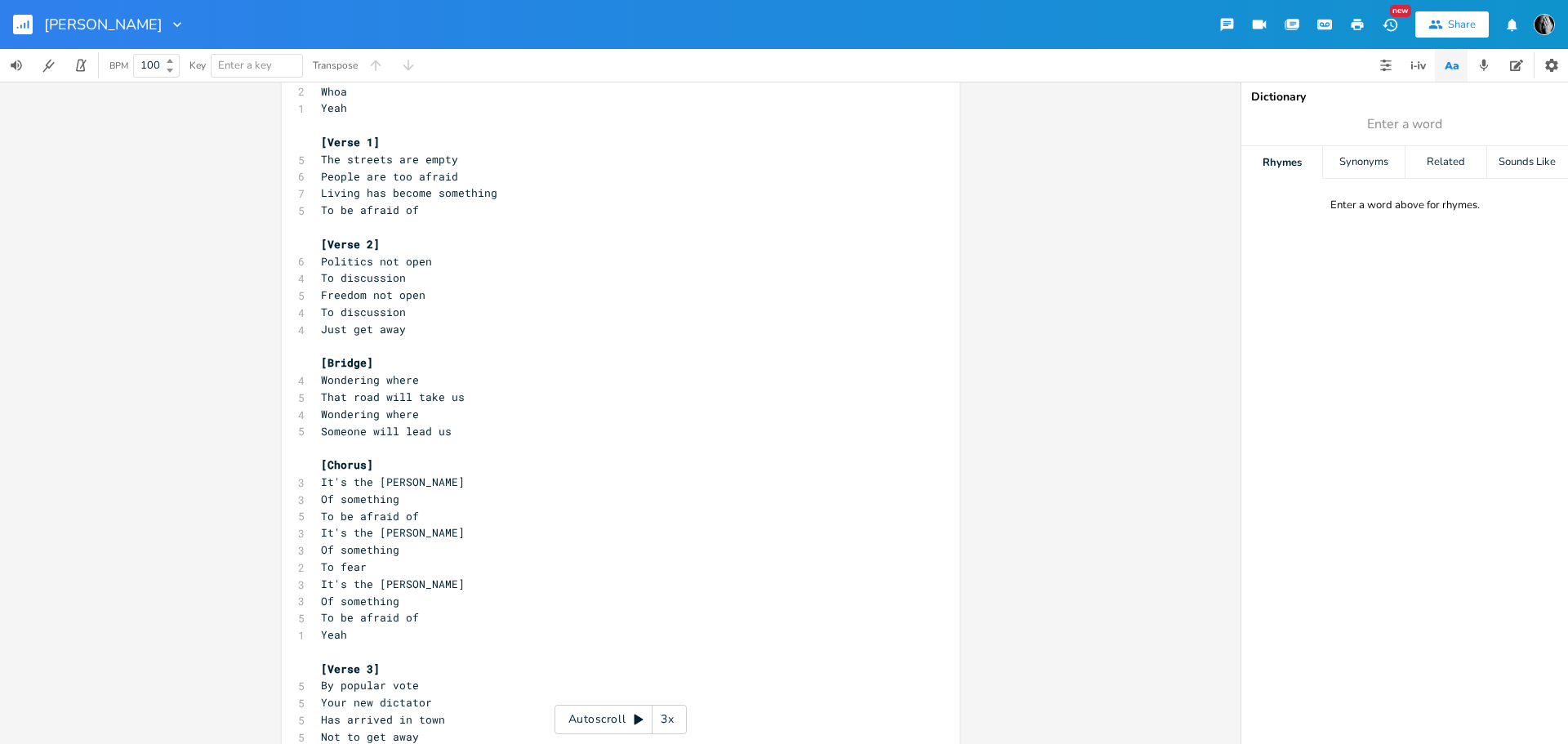
scroll to position [0, 0]
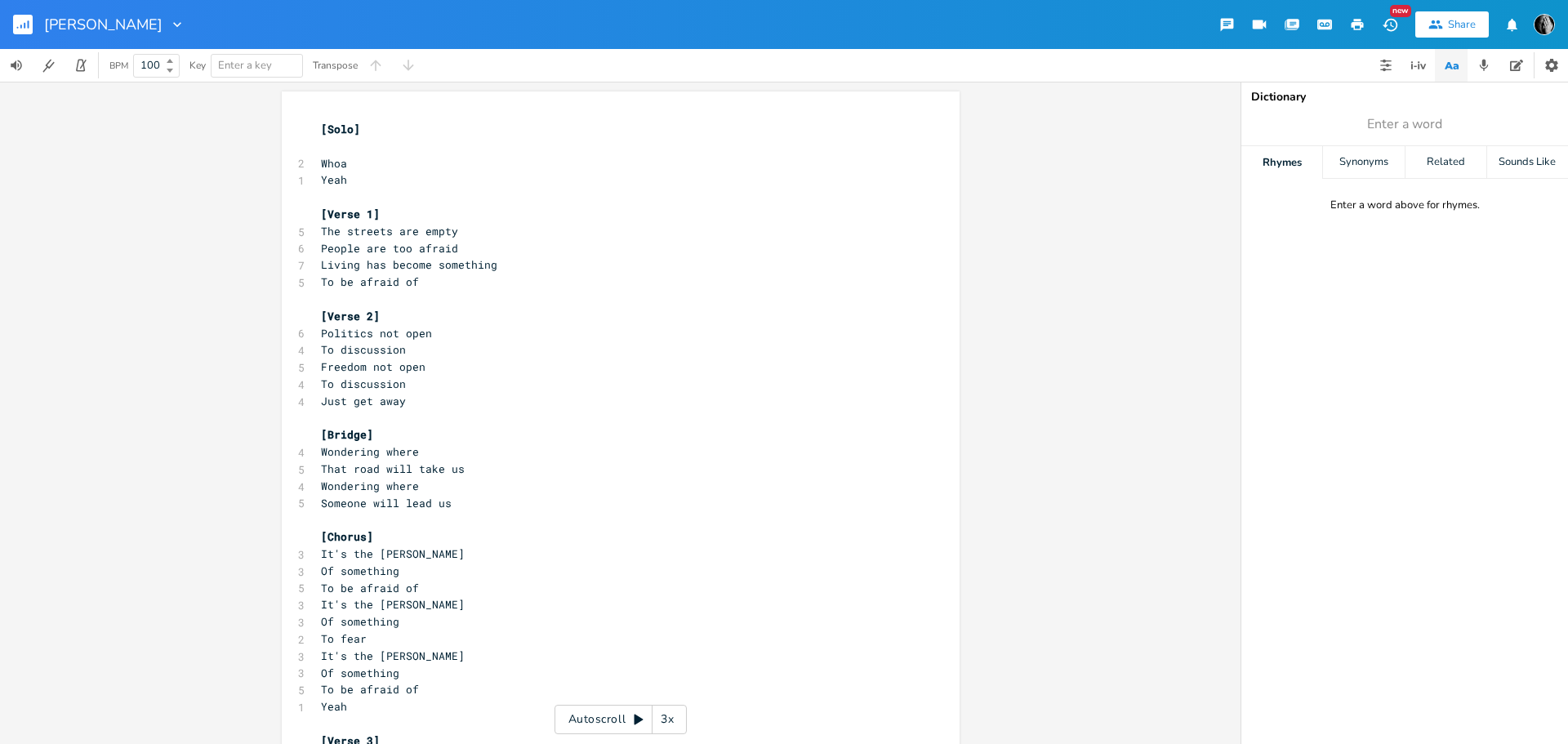
type textarea "Break"
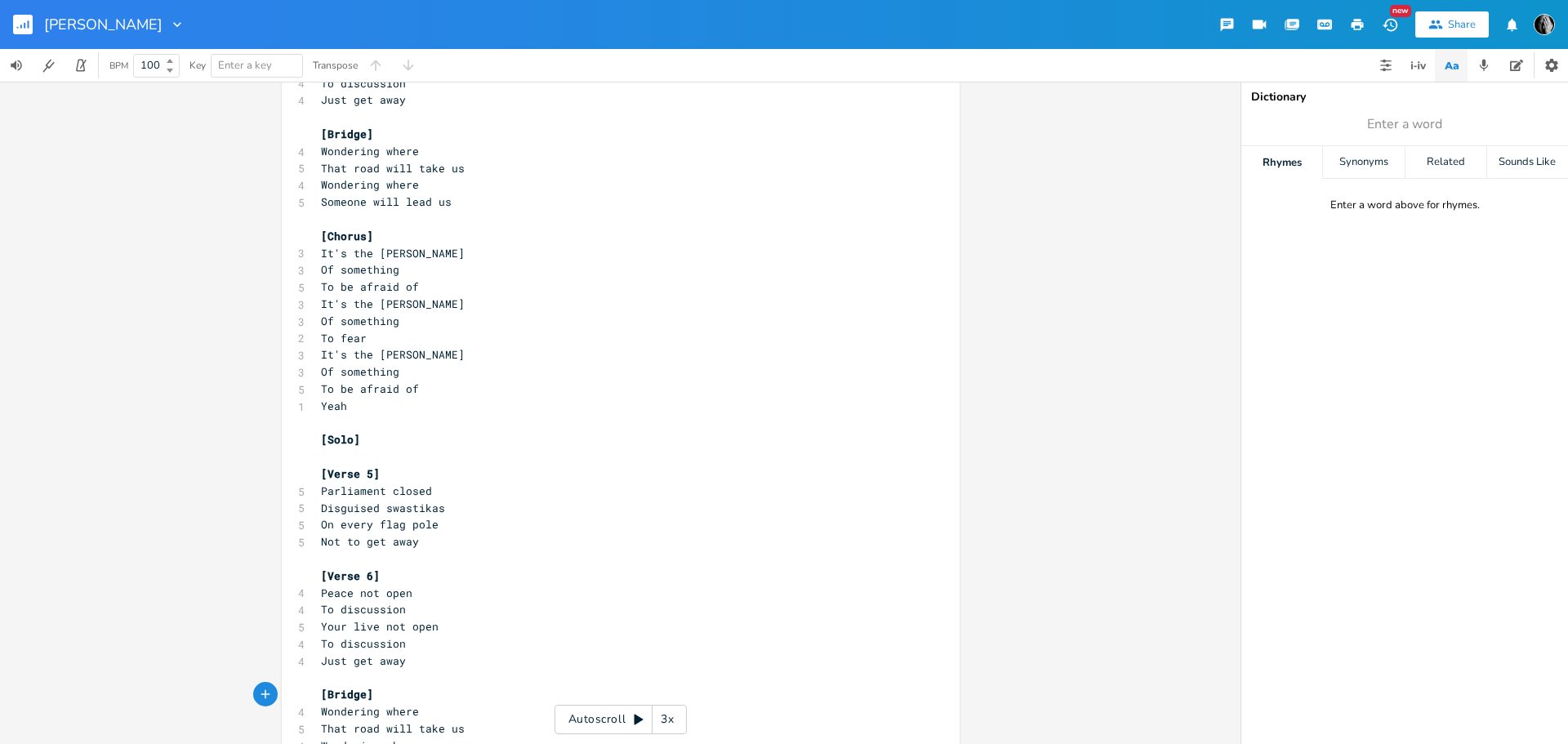
click at [487, 340] on pre "To fear" at bounding box center [612, 338] width 590 height 17
type textarea "[Solo] Whoa Yeah [Verse 1] The streets are empty People are too afraid Living h…"
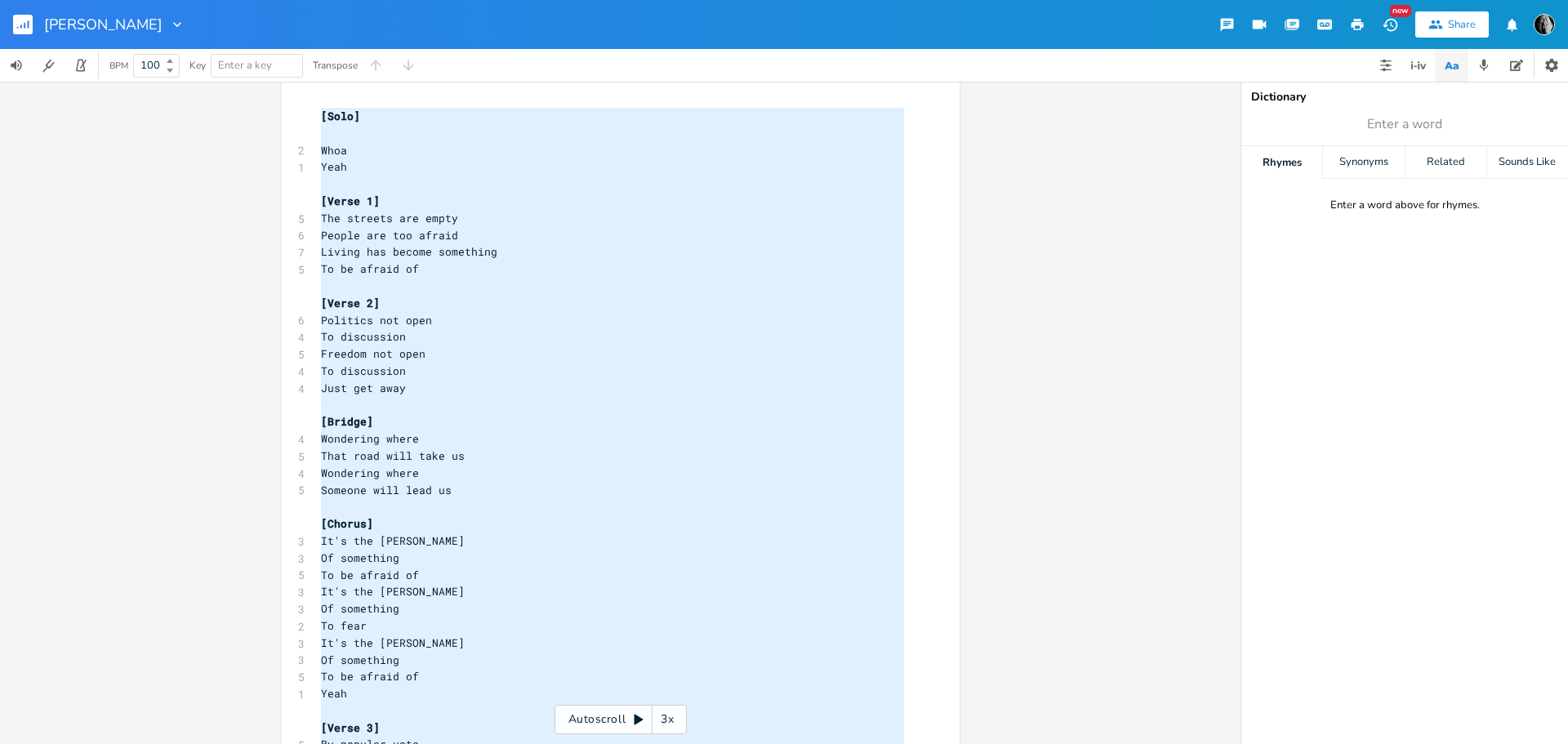
scroll to position [0, 0]
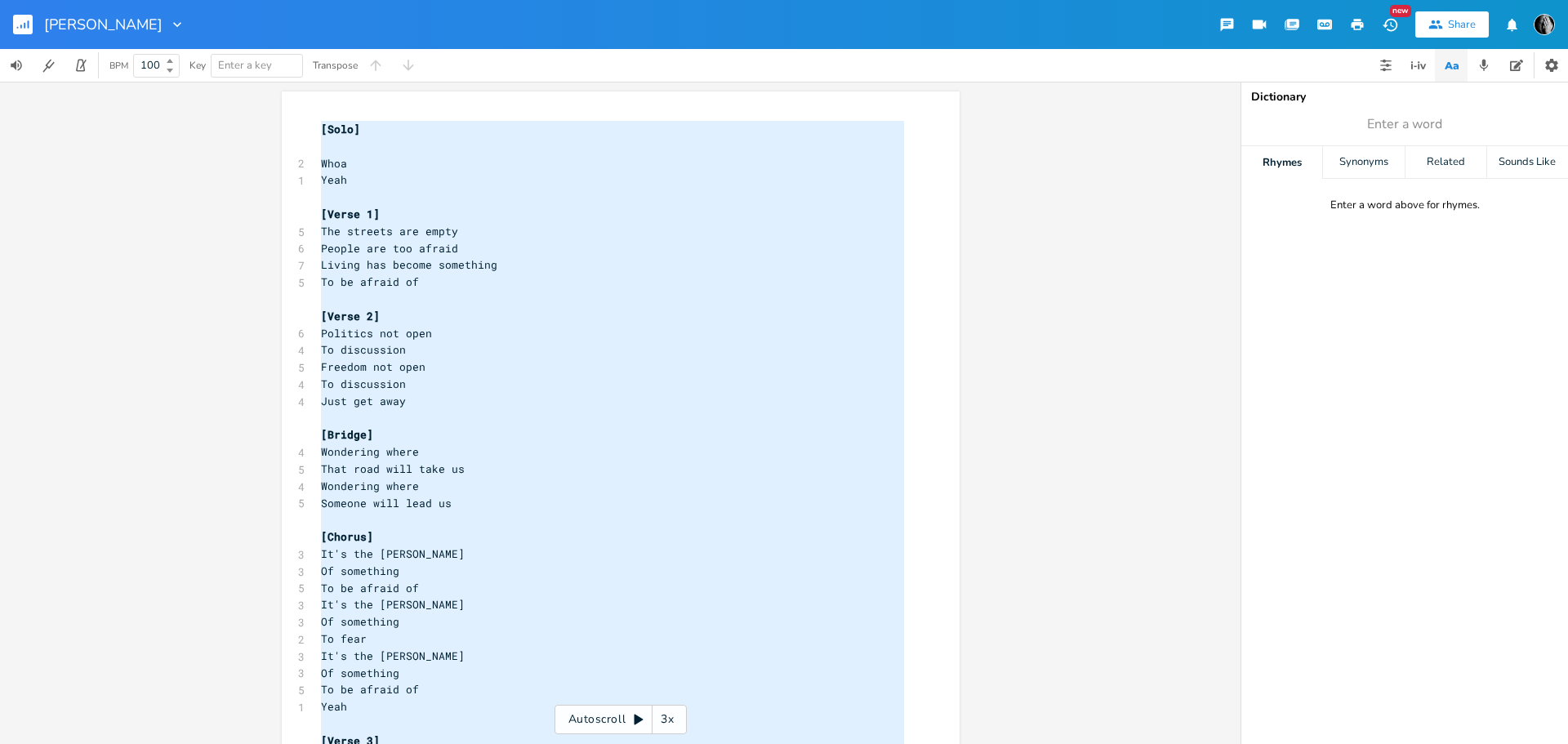
click at [528, 520] on pre "​" at bounding box center [612, 519] width 590 height 17
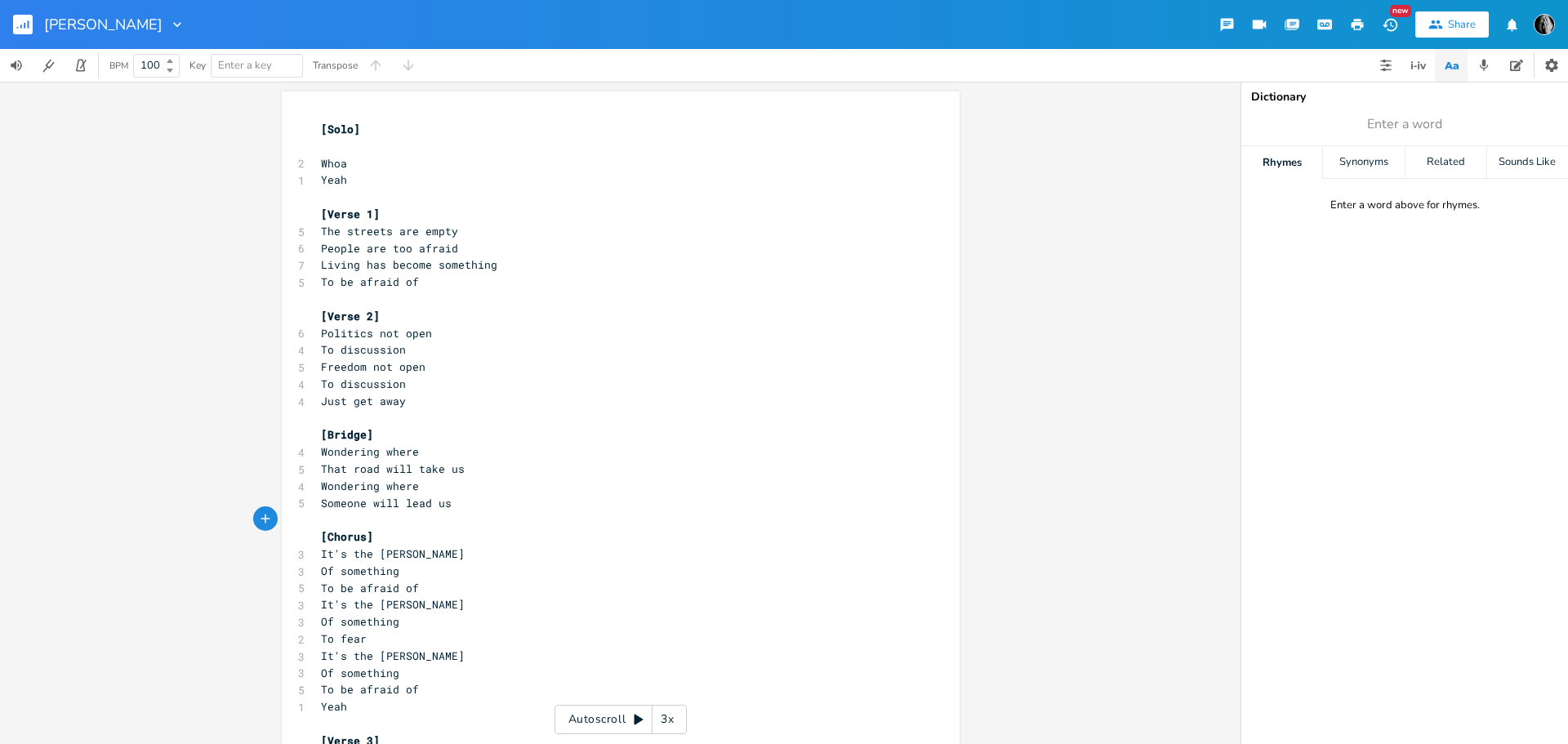
scroll to position [82, 0]
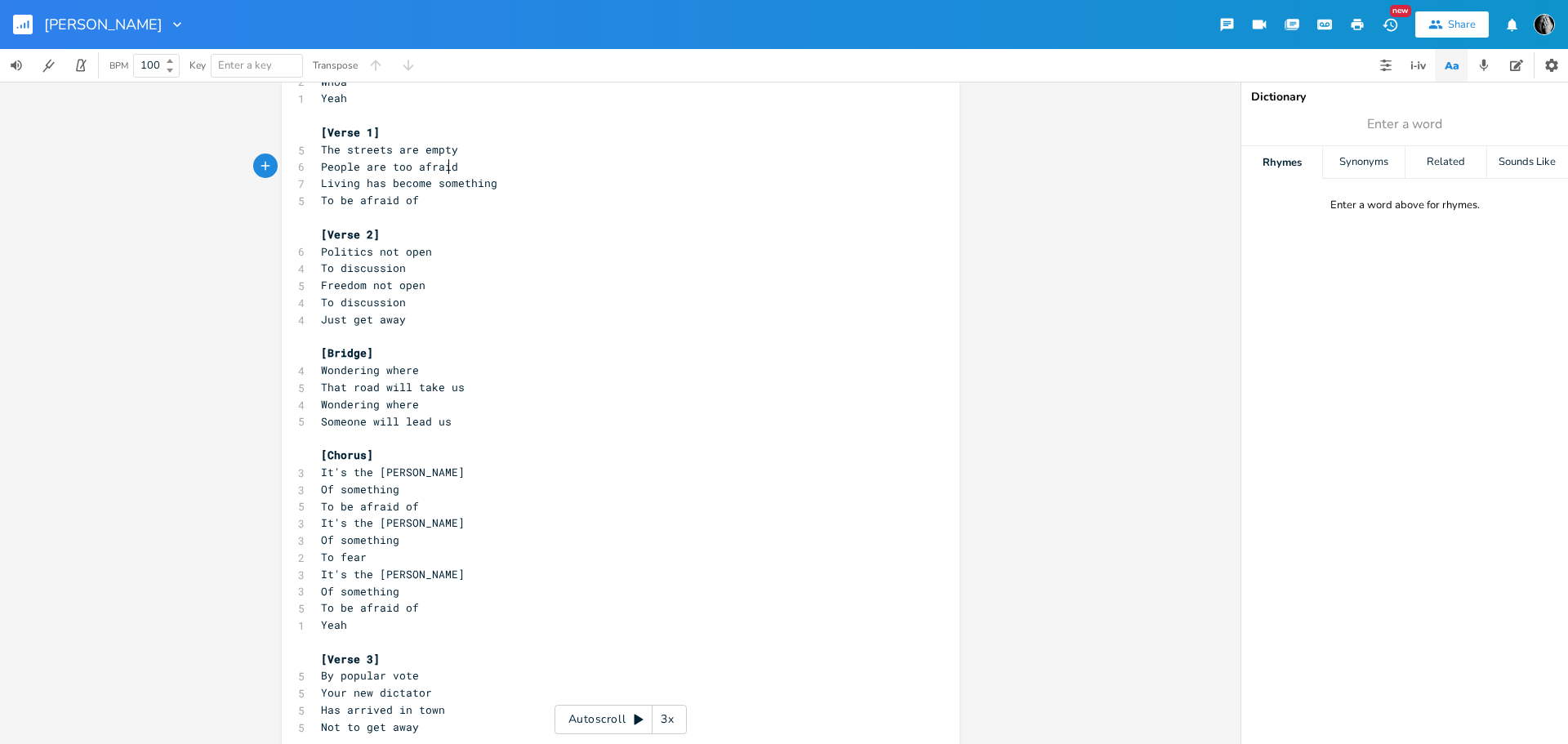
click at [446, 167] on span "People are too afraid" at bounding box center [389, 167] width 137 height 15
